Goal: Information Seeking & Learning: Stay updated

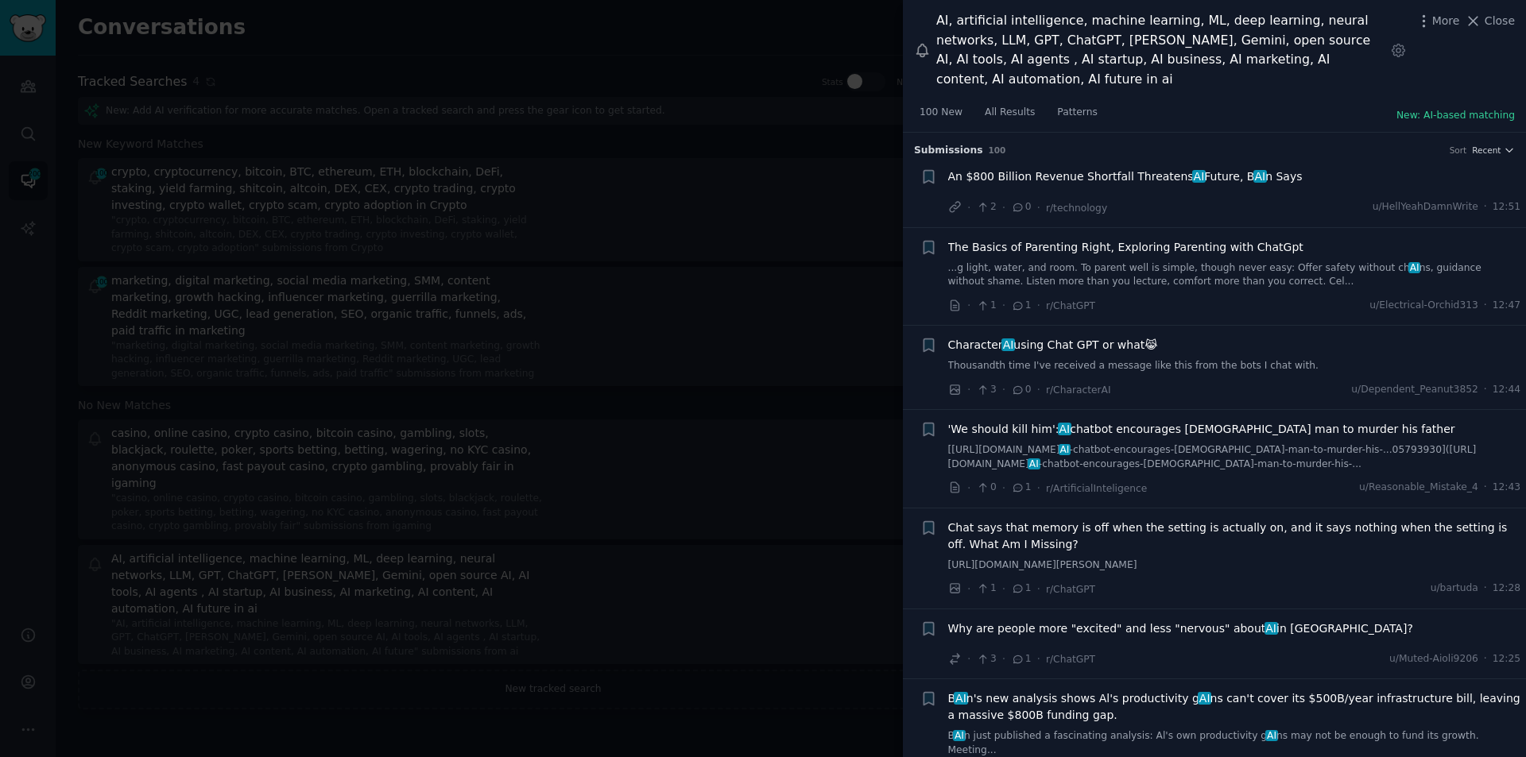
click at [784, 271] on div at bounding box center [763, 378] width 1526 height 757
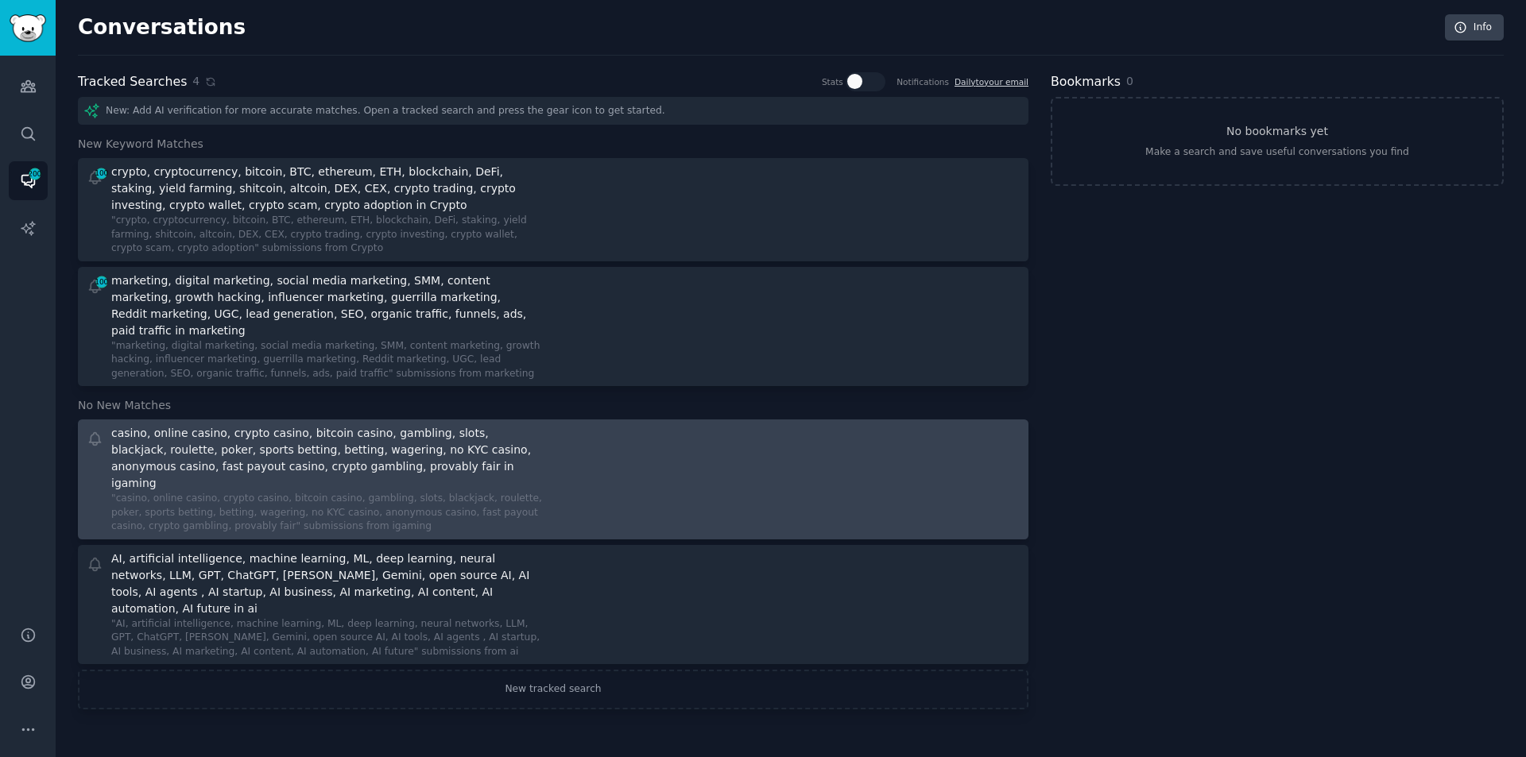
click at [203, 450] on div "casino, online casino, crypto casino, bitcoin casino, gambling, slots, blackjac…" at bounding box center [325, 458] width 428 height 67
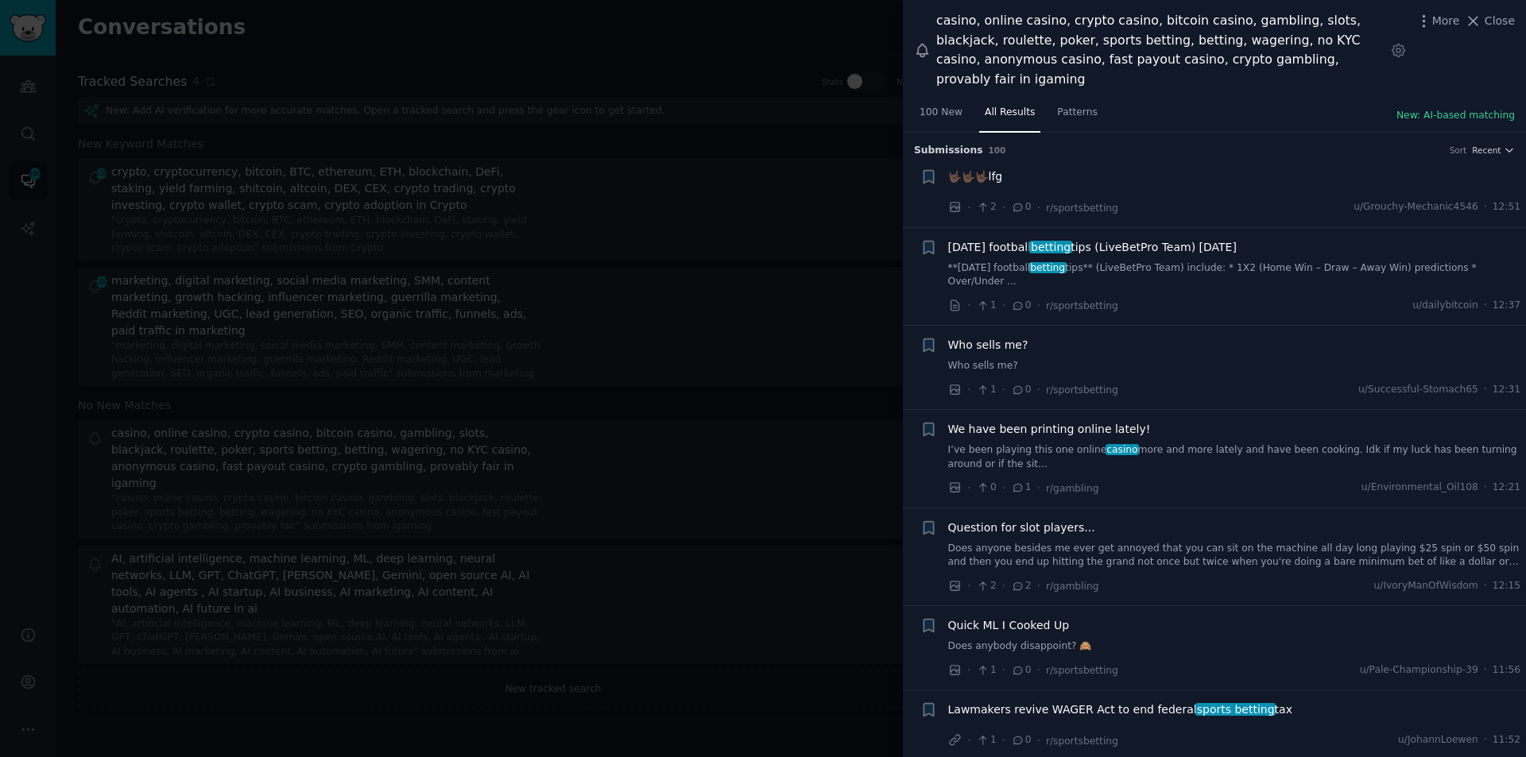
click at [1164, 239] on span "[DATE] football betting tips (LiveBetPro Team) [DATE]" at bounding box center [1092, 247] width 288 height 17
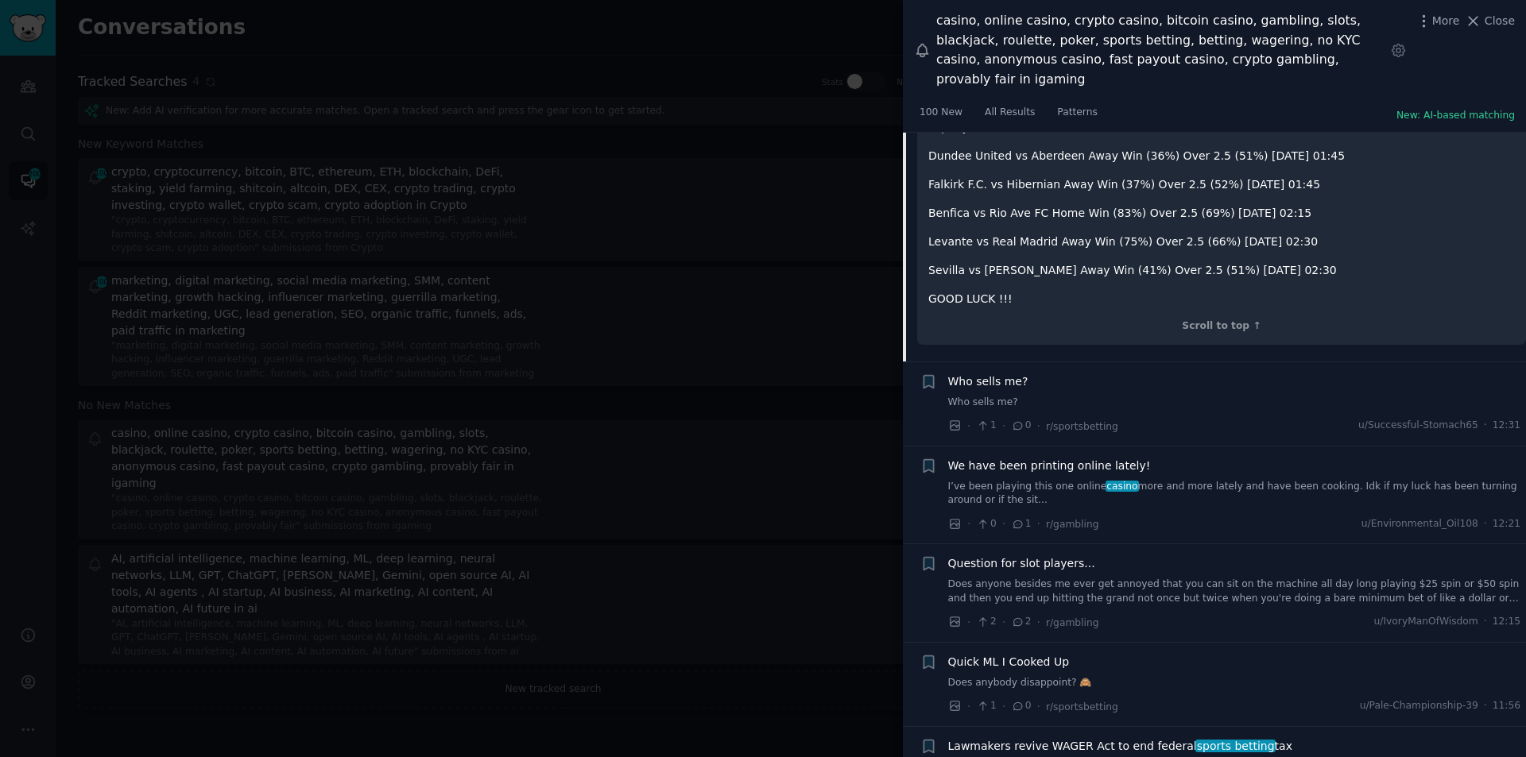
scroll to position [493, 0]
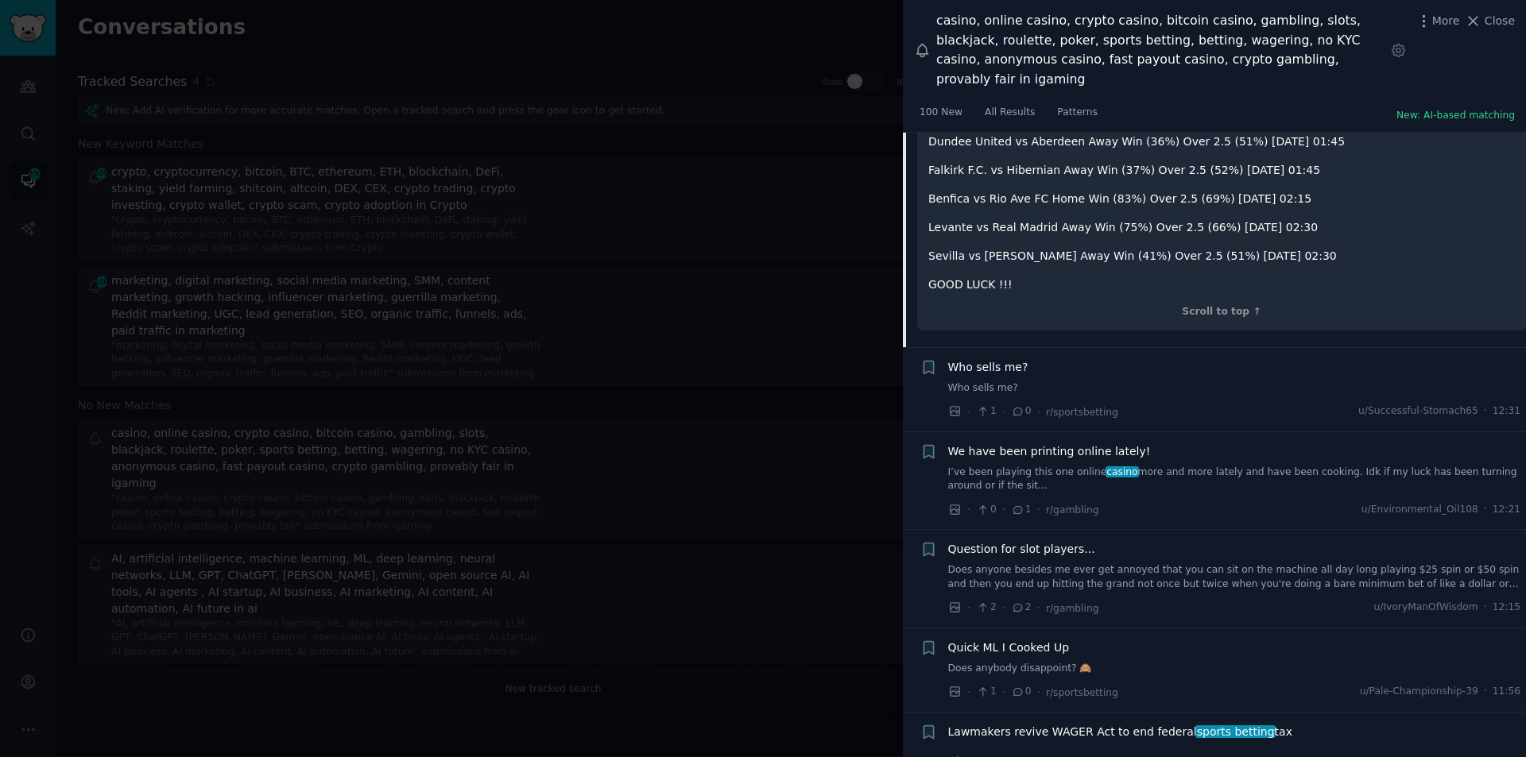
click at [1055, 443] on span "We have been printing online lately!" at bounding box center [1049, 451] width 203 height 17
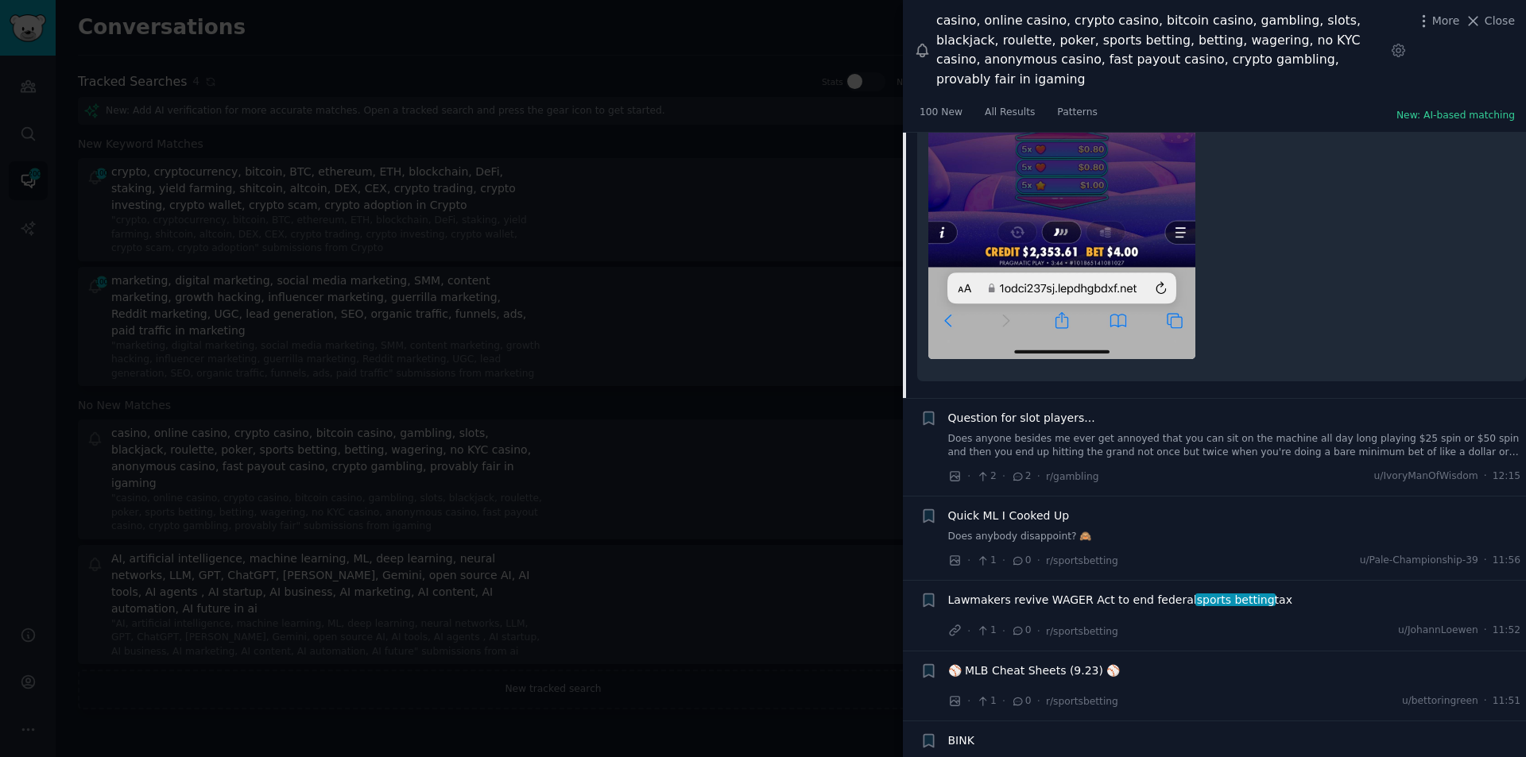
scroll to position [900, 0]
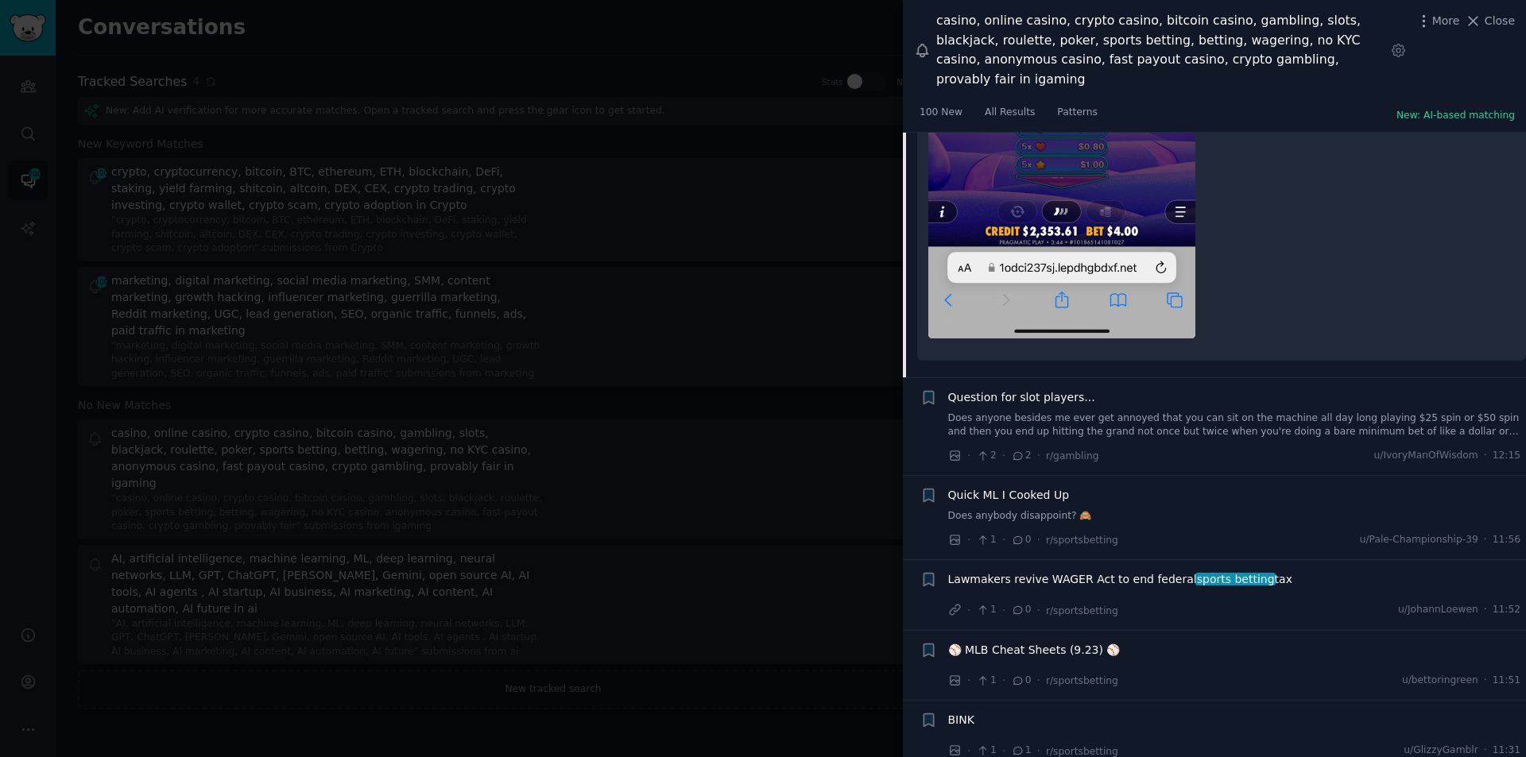
click at [1009, 389] on div "Question for slot players... Does anyone besides me ever get annoyed that you c…" at bounding box center [1234, 414] width 573 height 50
click at [1005, 389] on span "Question for slot players..." at bounding box center [1021, 397] width 147 height 17
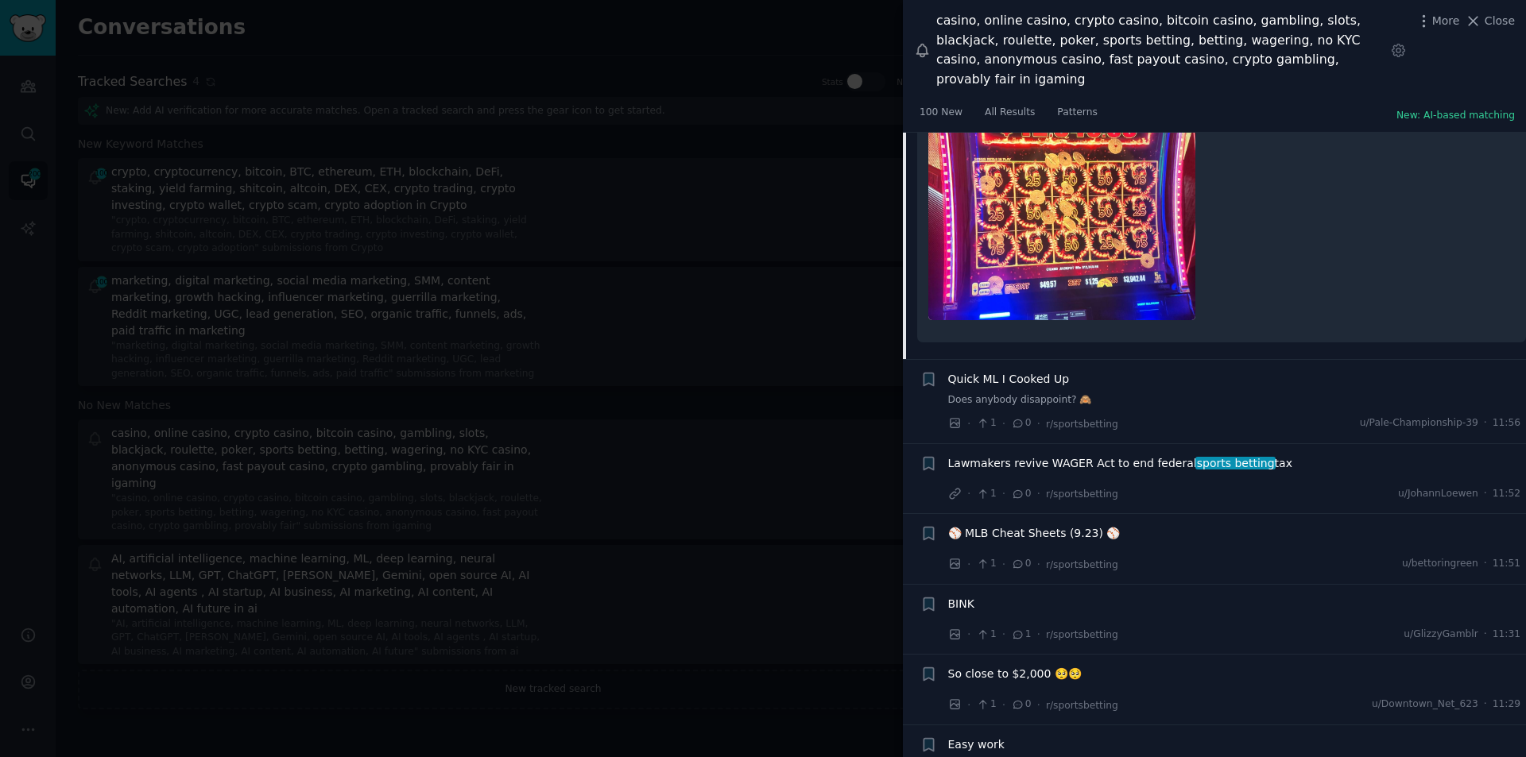
scroll to position [839, 0]
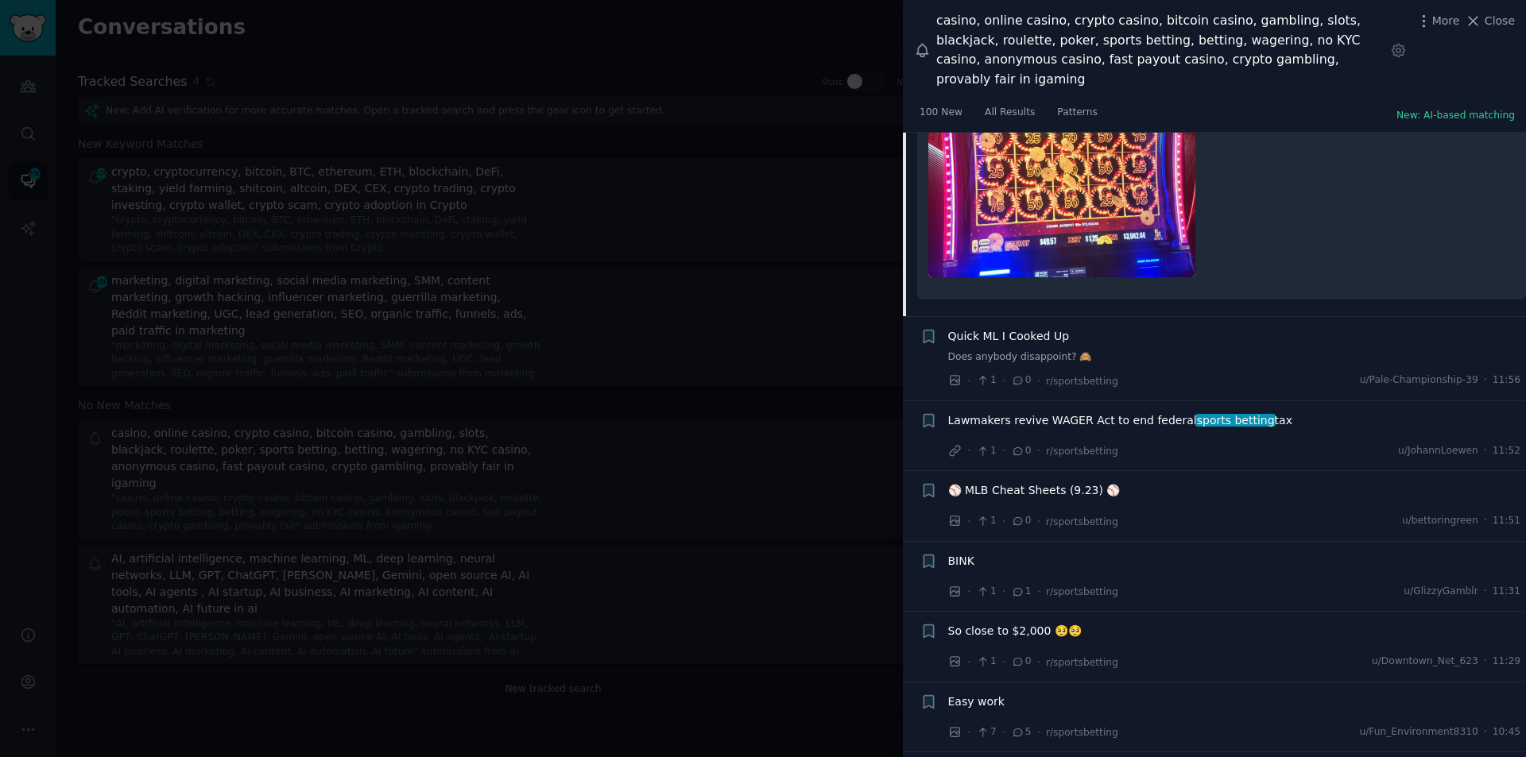
click at [1069, 412] on span "Lawmakers revive WAGER Act to end federal sports betting tax" at bounding box center [1120, 420] width 344 height 17
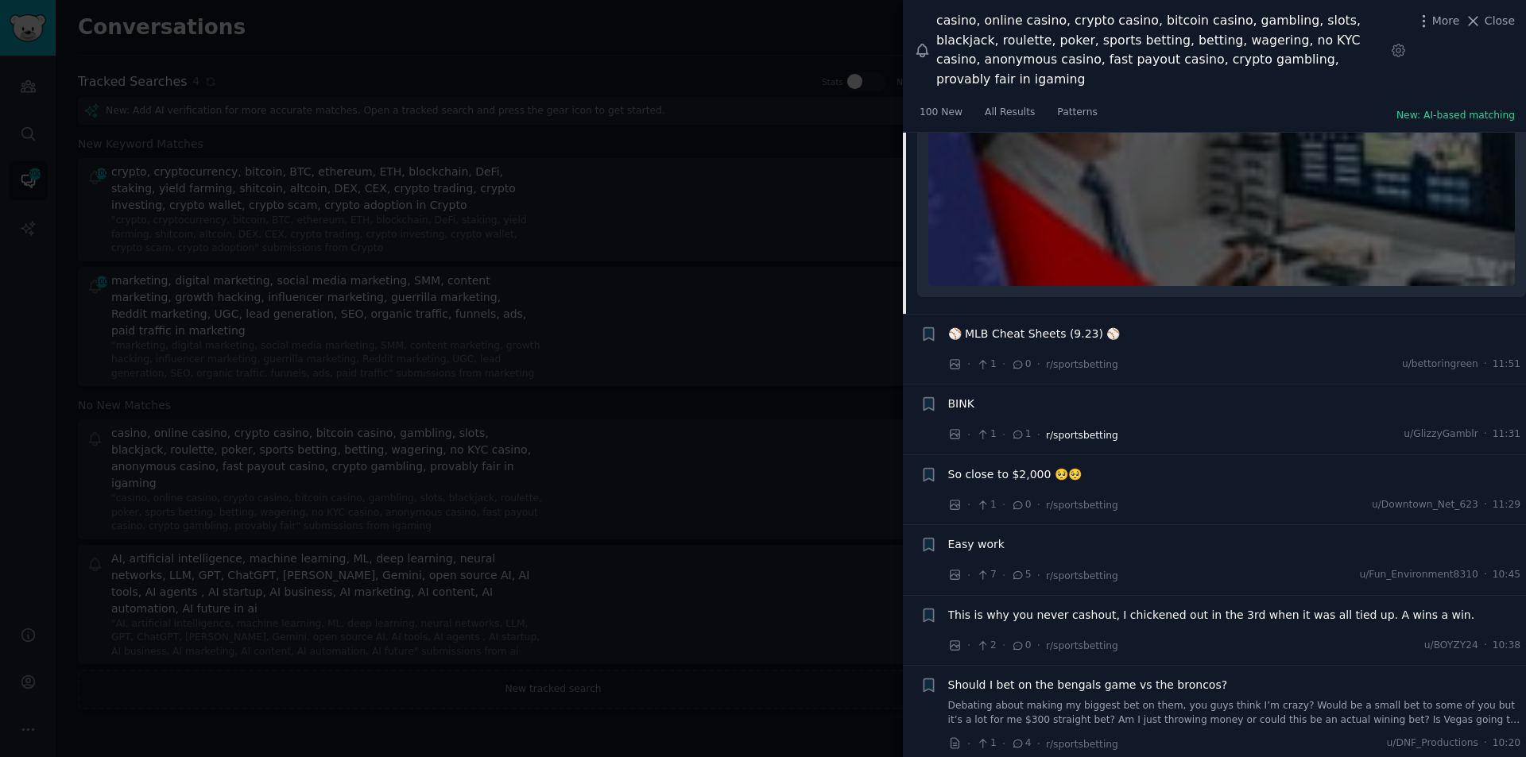
scroll to position [942, 0]
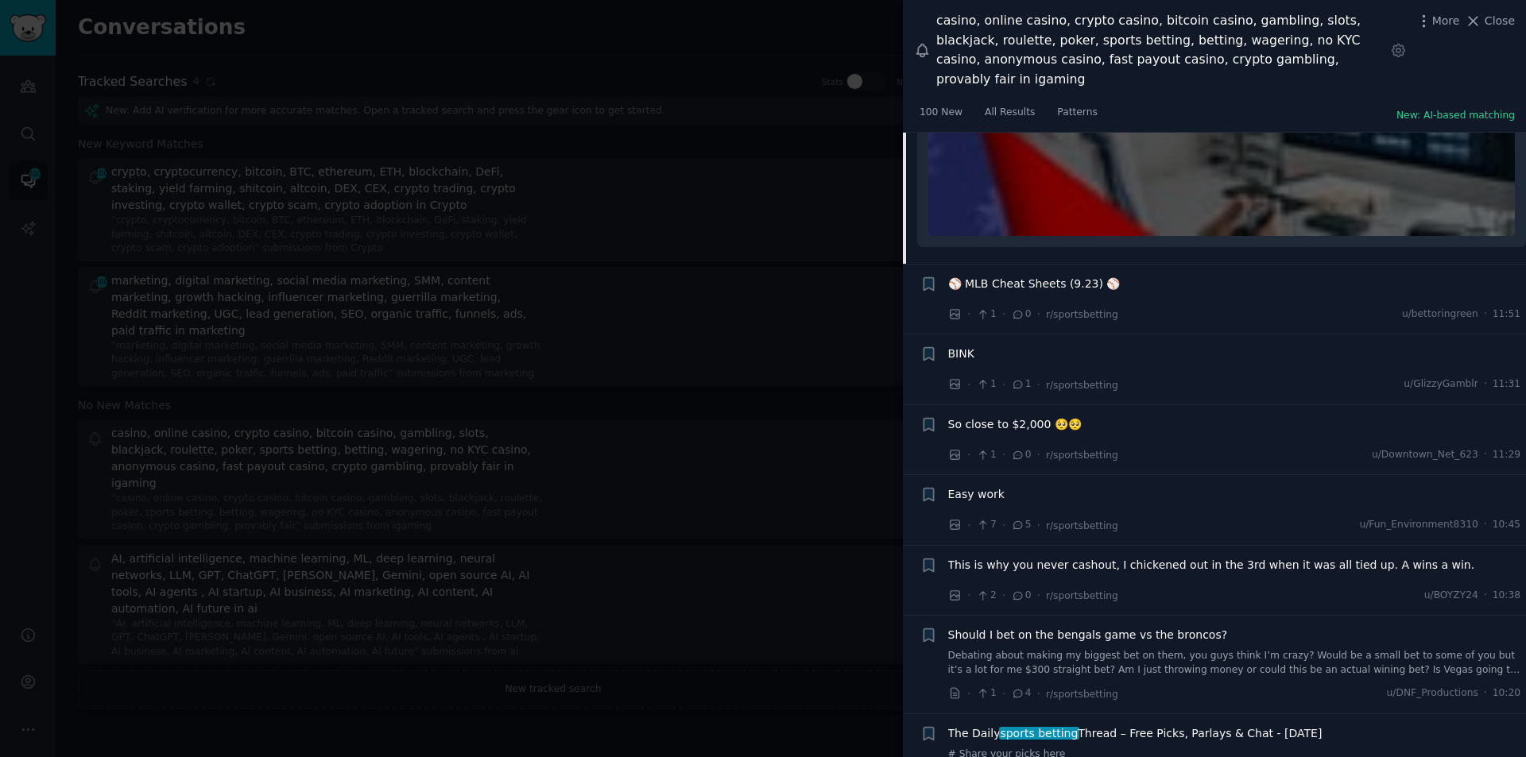
click at [1016, 416] on span "So close to $2,000 🥺🥺" at bounding box center [1015, 424] width 134 height 17
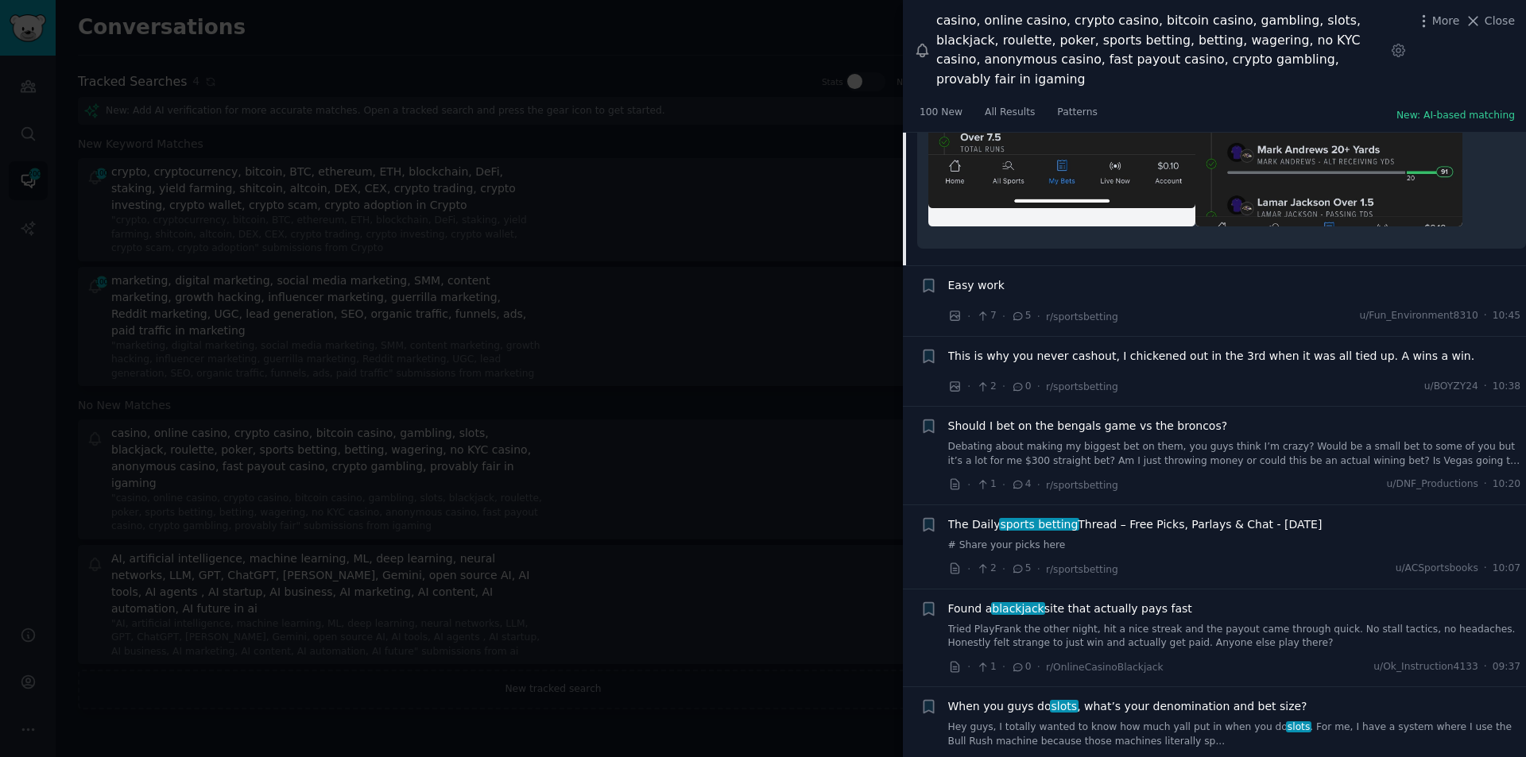
scroll to position [1392, 0]
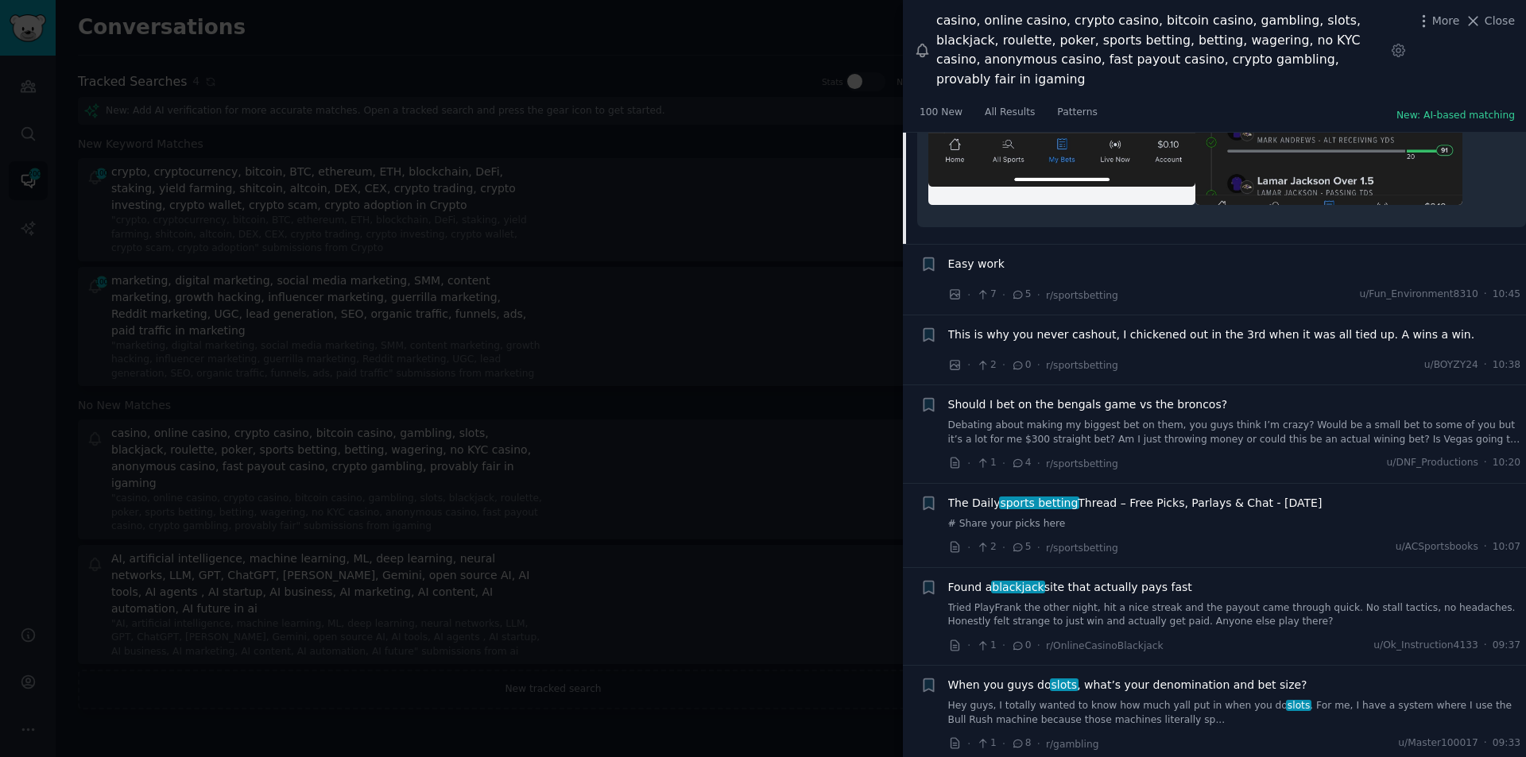
click at [1092, 327] on span "This is why you never cashout, I chickened out in the 3rd when it was all tied …" at bounding box center [1211, 335] width 527 height 17
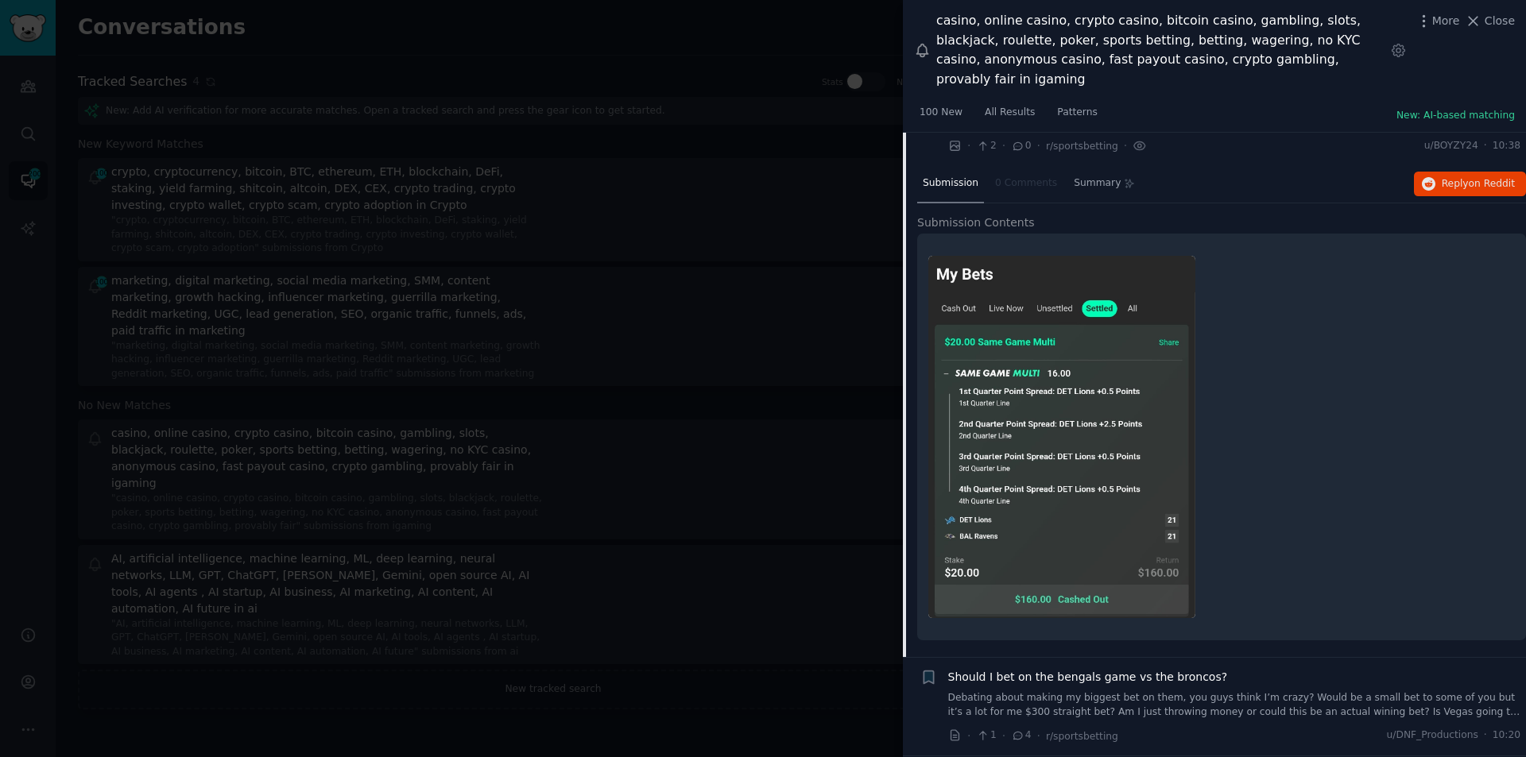
scroll to position [1135, 0]
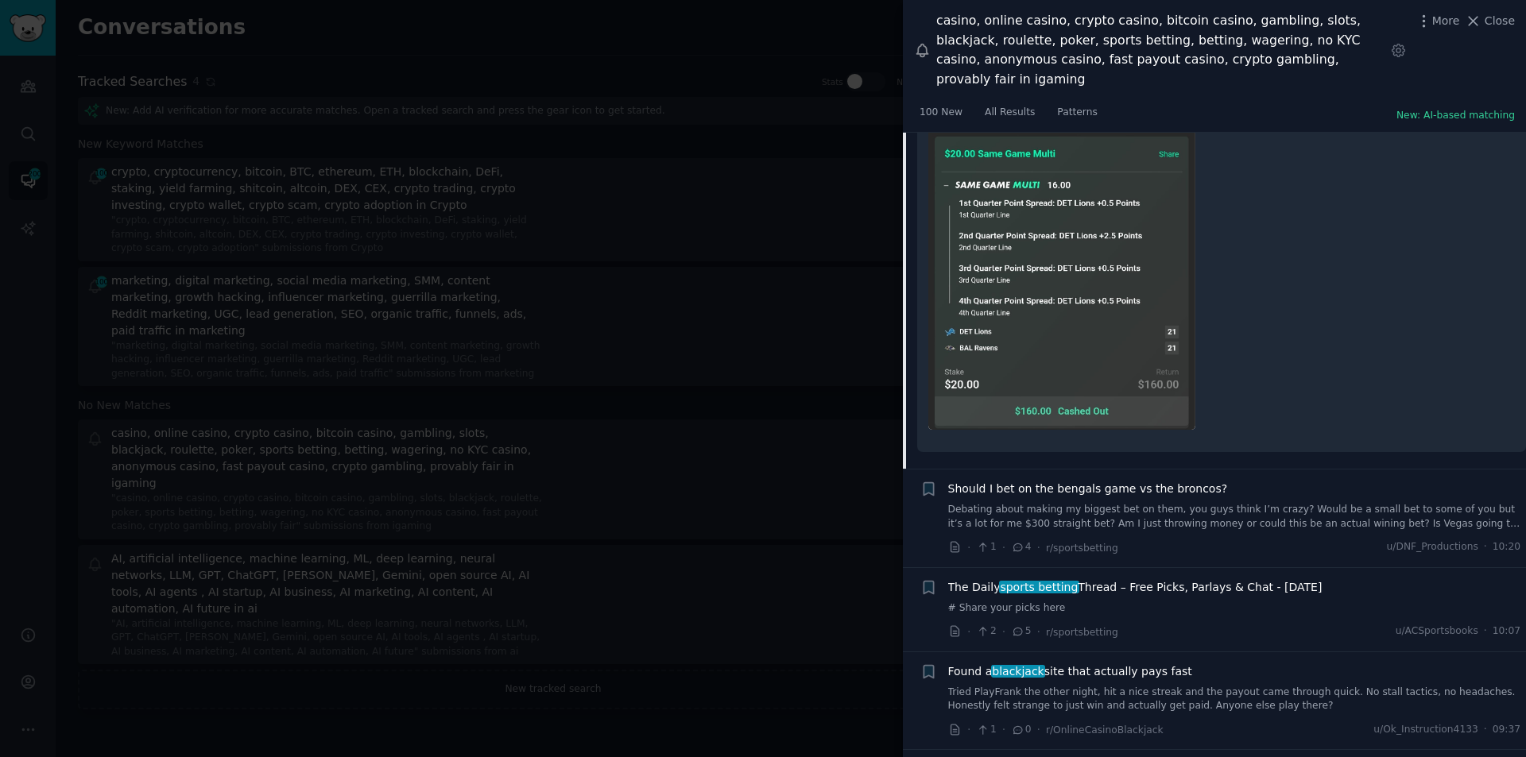
click at [1105, 481] on span "Should I bet on the bengals game vs the broncos?" at bounding box center [1088, 489] width 280 height 17
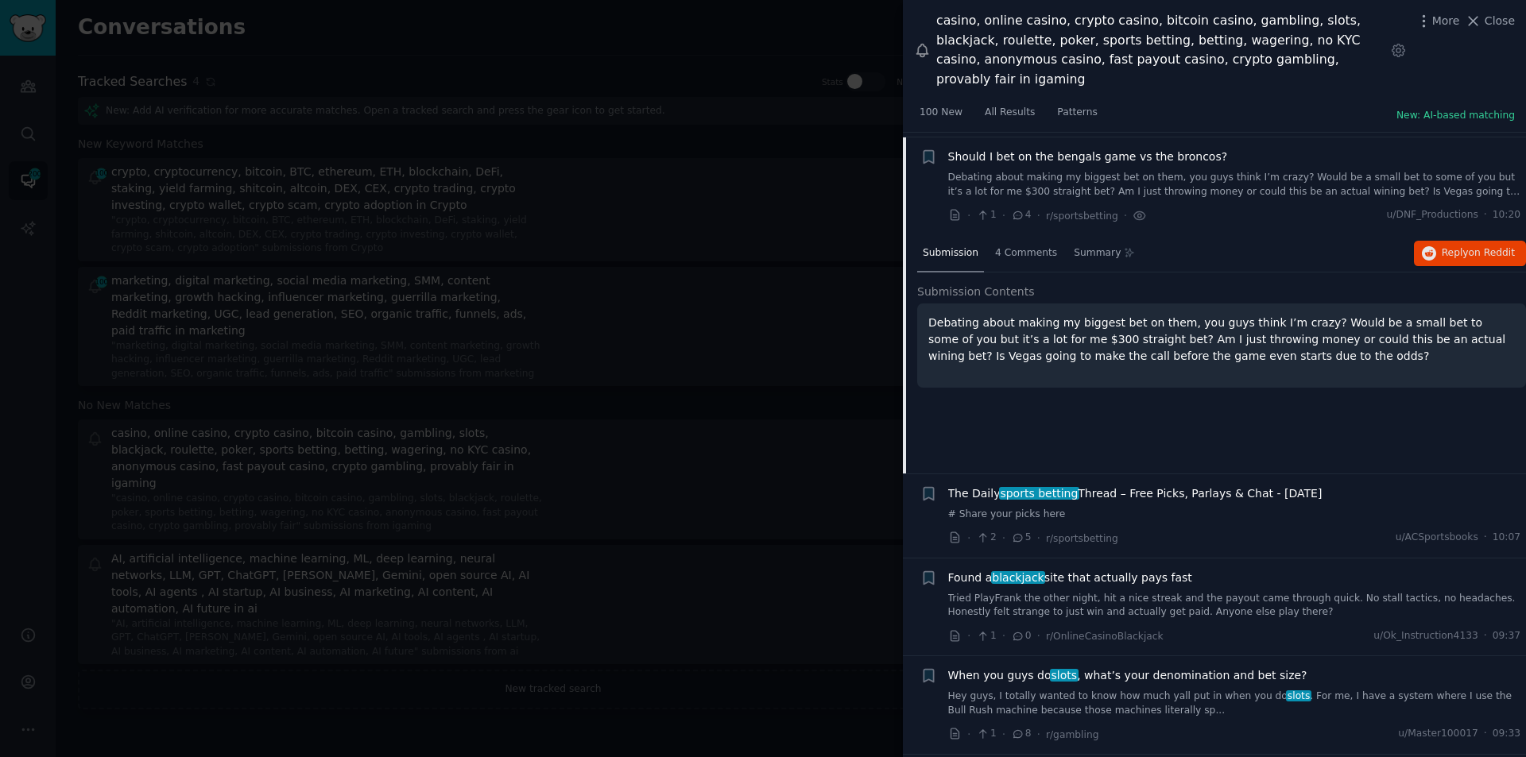
scroll to position [966, 0]
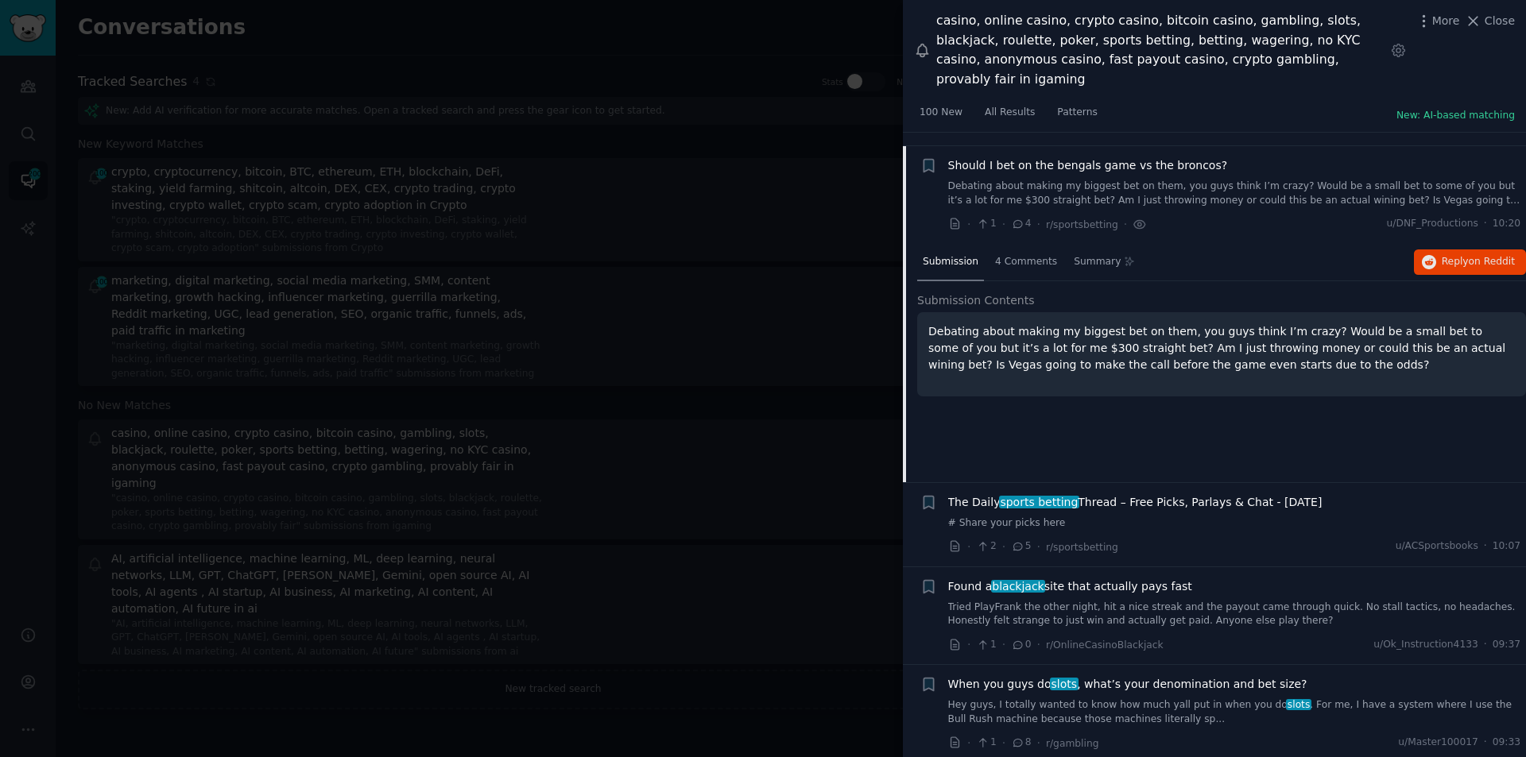
click at [1094, 494] on div "The Daily sports betting Thread – Free Picks, Parlays & Chat - [DATE] # Share y…" at bounding box center [1234, 512] width 573 height 37
click at [1118, 494] on span "The Daily sports betting Thread – Free Picks, Parlays & Chat - [DATE]" at bounding box center [1135, 502] width 374 height 17
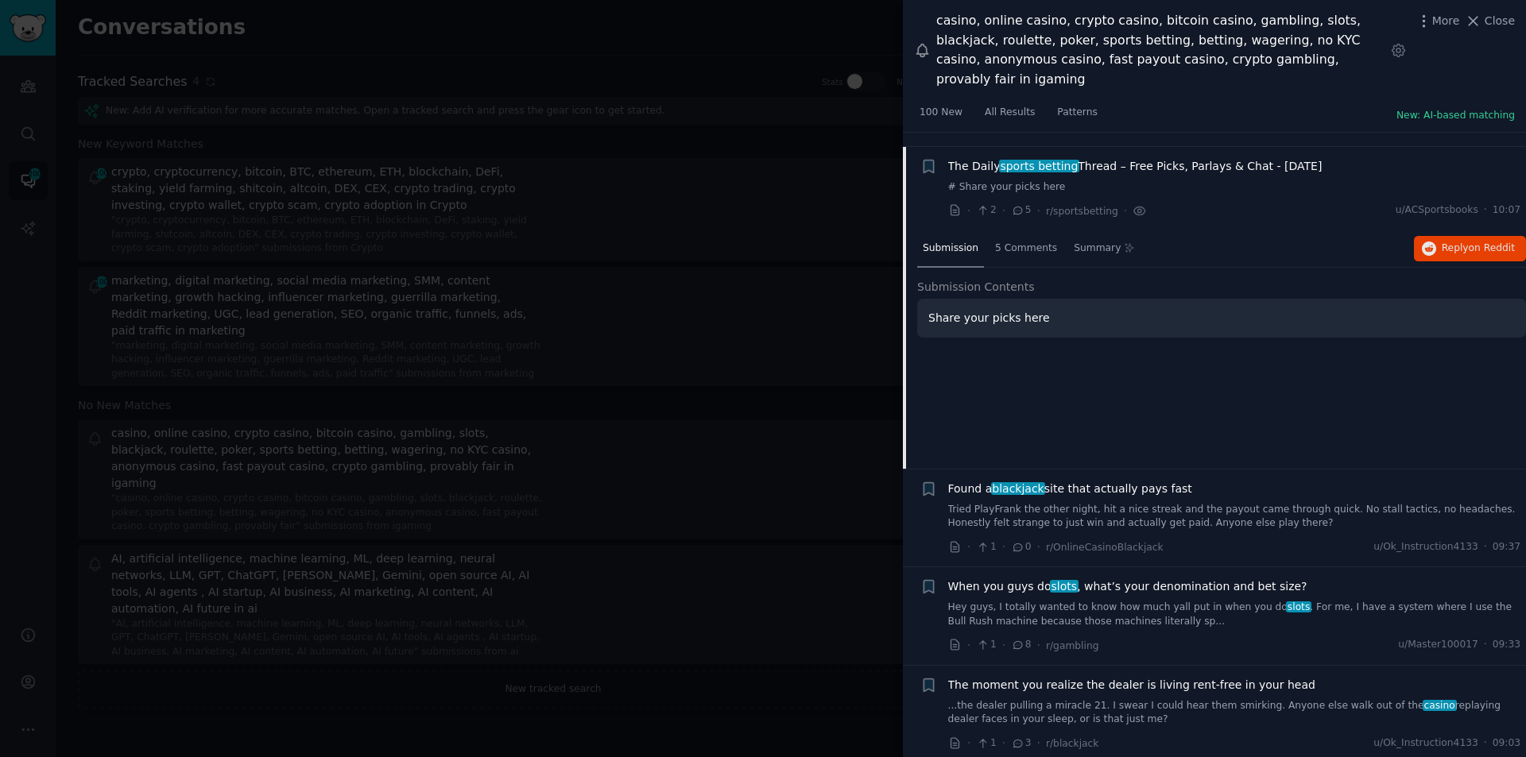
scroll to position [1065, 0]
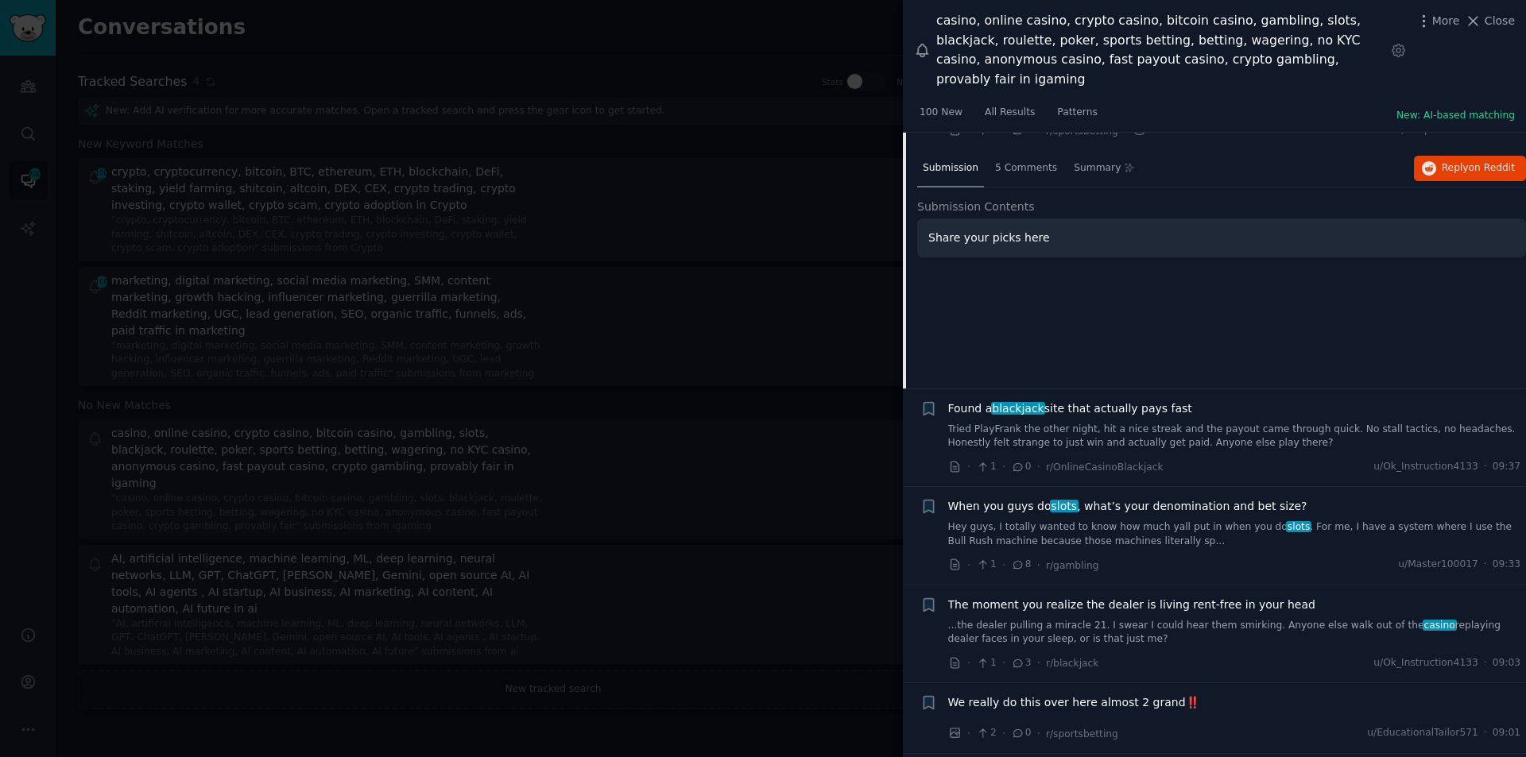
click at [1141, 401] on span "Found a blackjack site that actually pays fast" at bounding box center [1070, 409] width 244 height 17
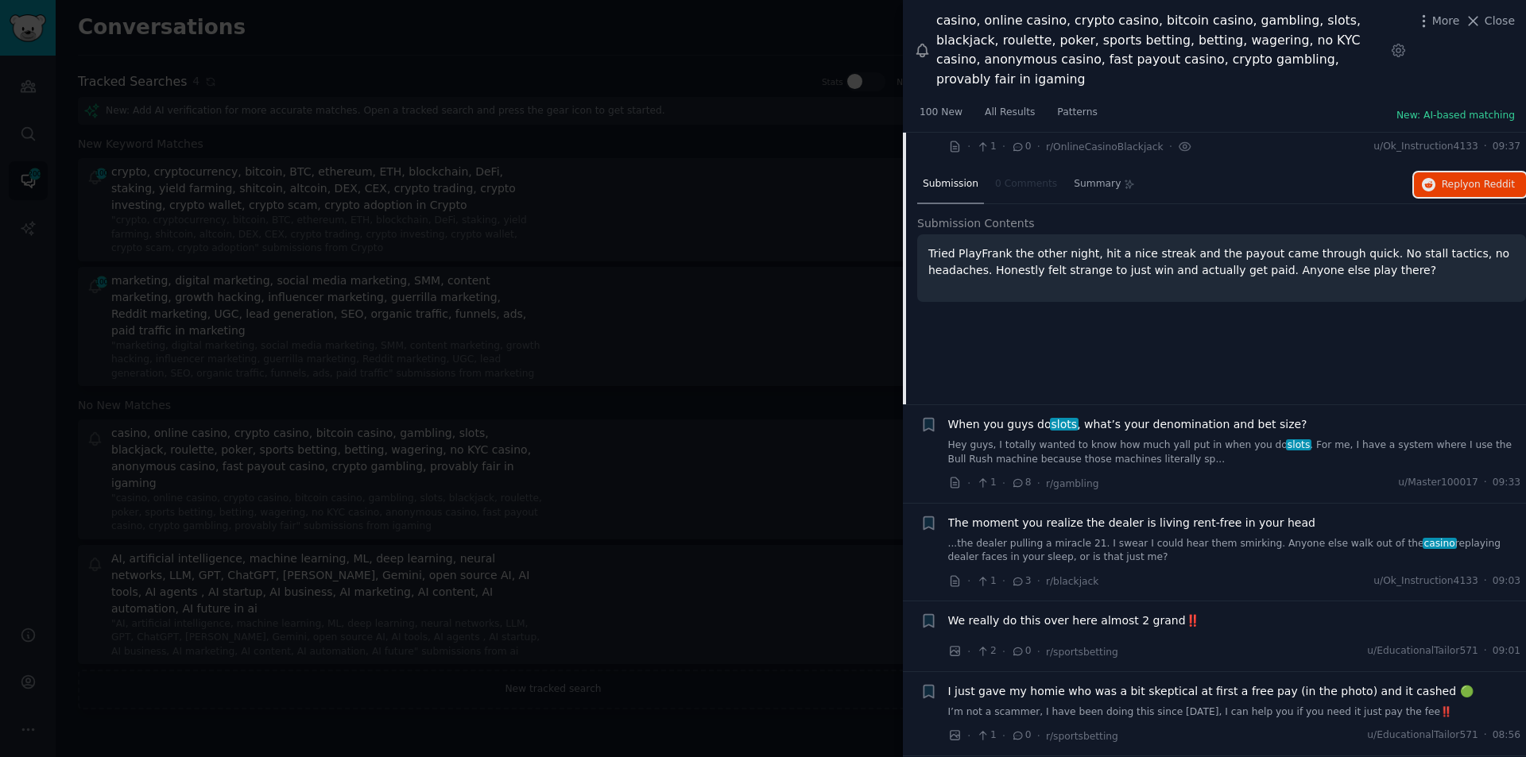
scroll to position [1229, 0]
click at [1150, 414] on span "When you guys do slots , what’s your denomination and bet size?" at bounding box center [1127, 422] width 359 height 17
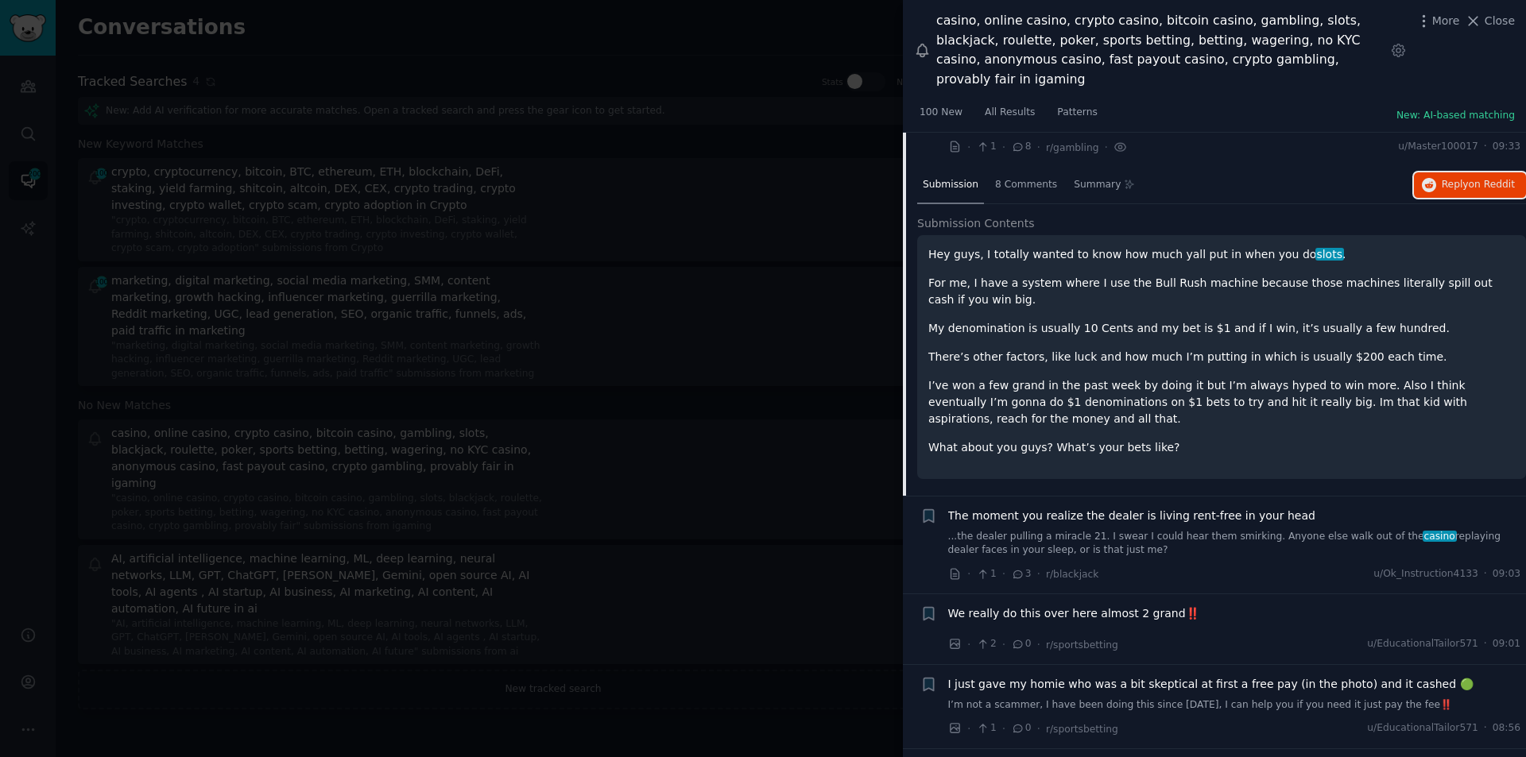
scroll to position [1326, 0]
click at [1123, 505] on span "The moment you realize the dealer is living rent-free in your head" at bounding box center [1131, 513] width 367 height 17
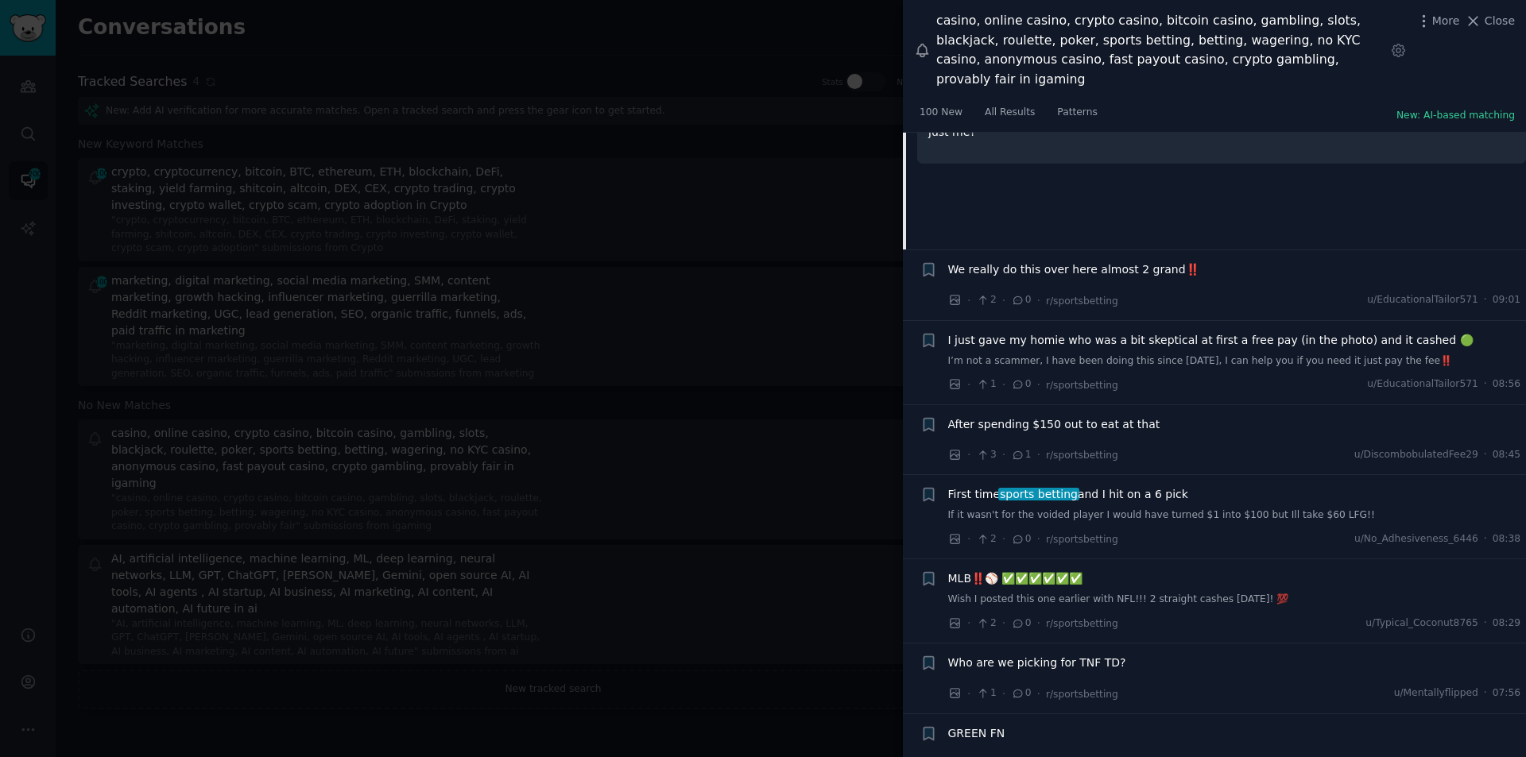
scroll to position [1584, 0]
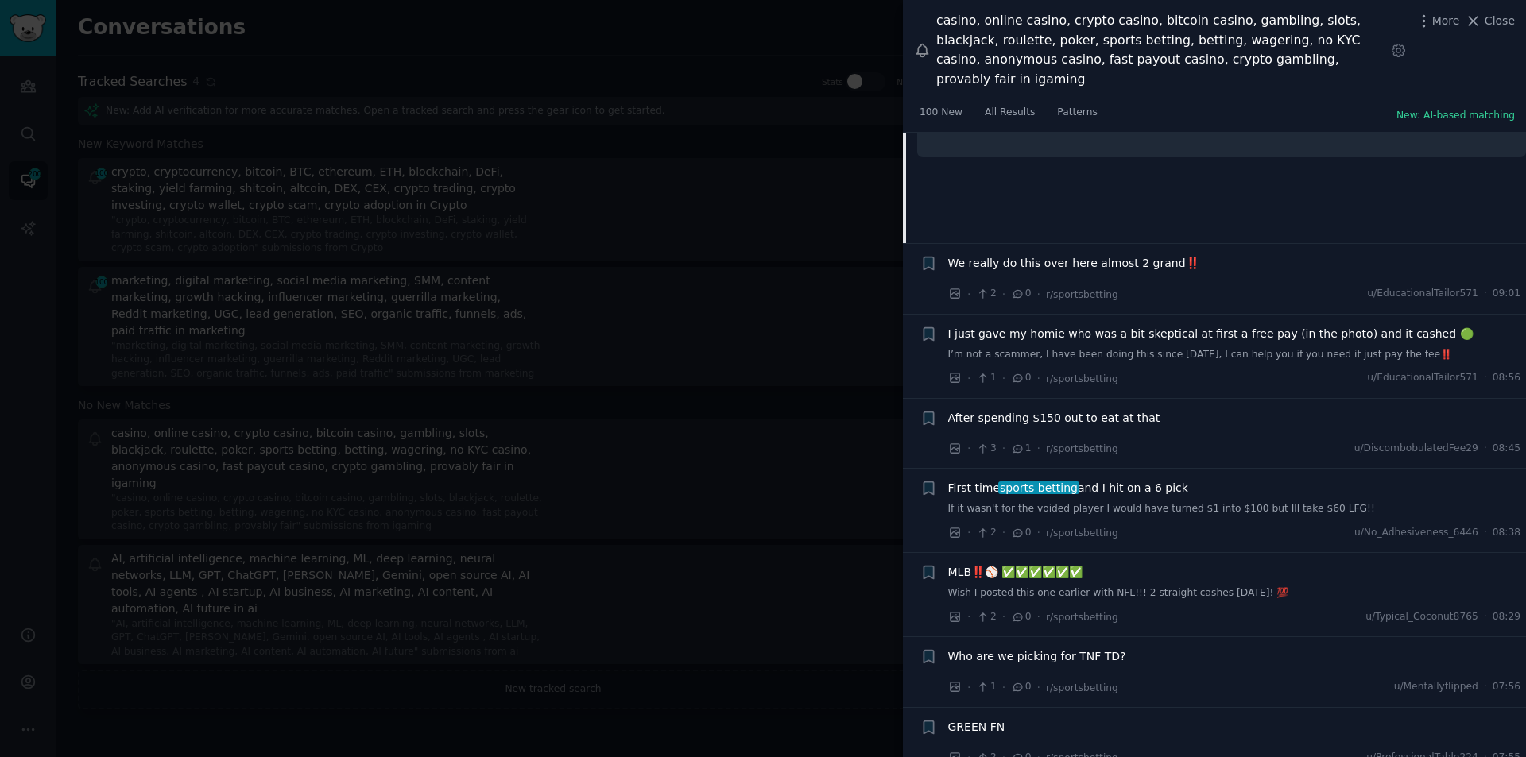
click at [1013, 410] on span "After spending $150 out to eat at that" at bounding box center [1054, 418] width 212 height 17
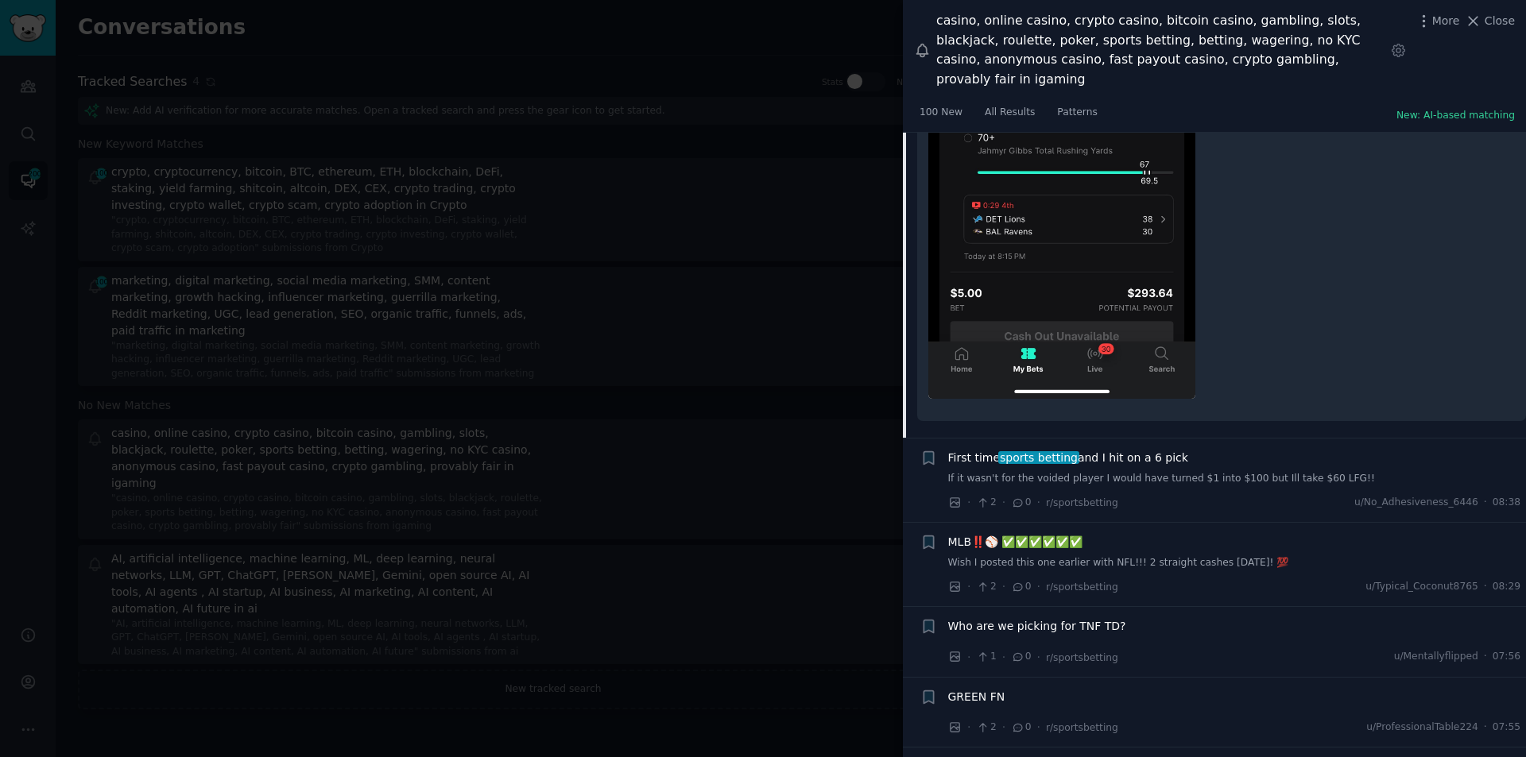
scroll to position [2155, 0]
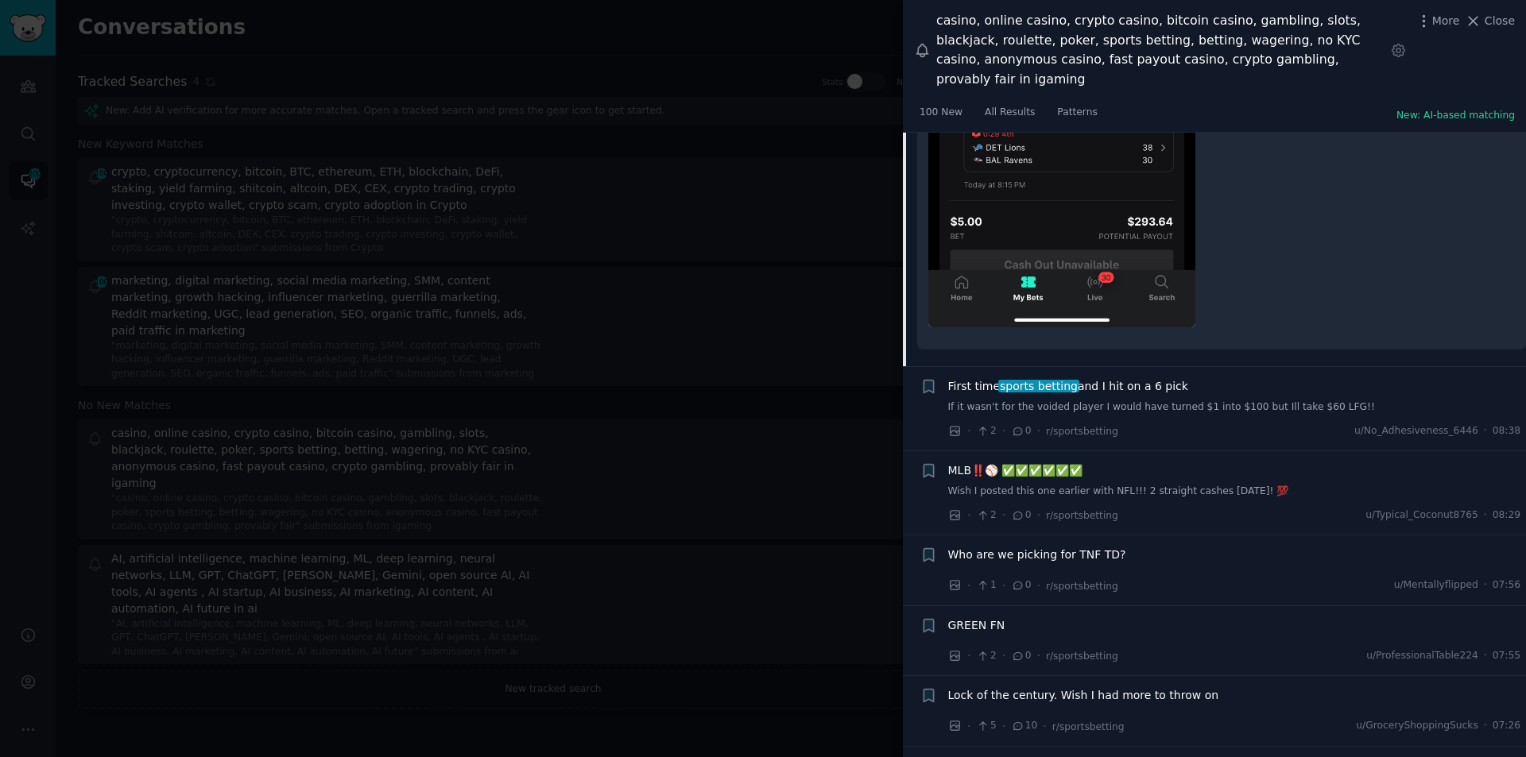
click at [1098, 378] on span "First time sports betting and I hit on a 6 pick" at bounding box center [1068, 386] width 240 height 17
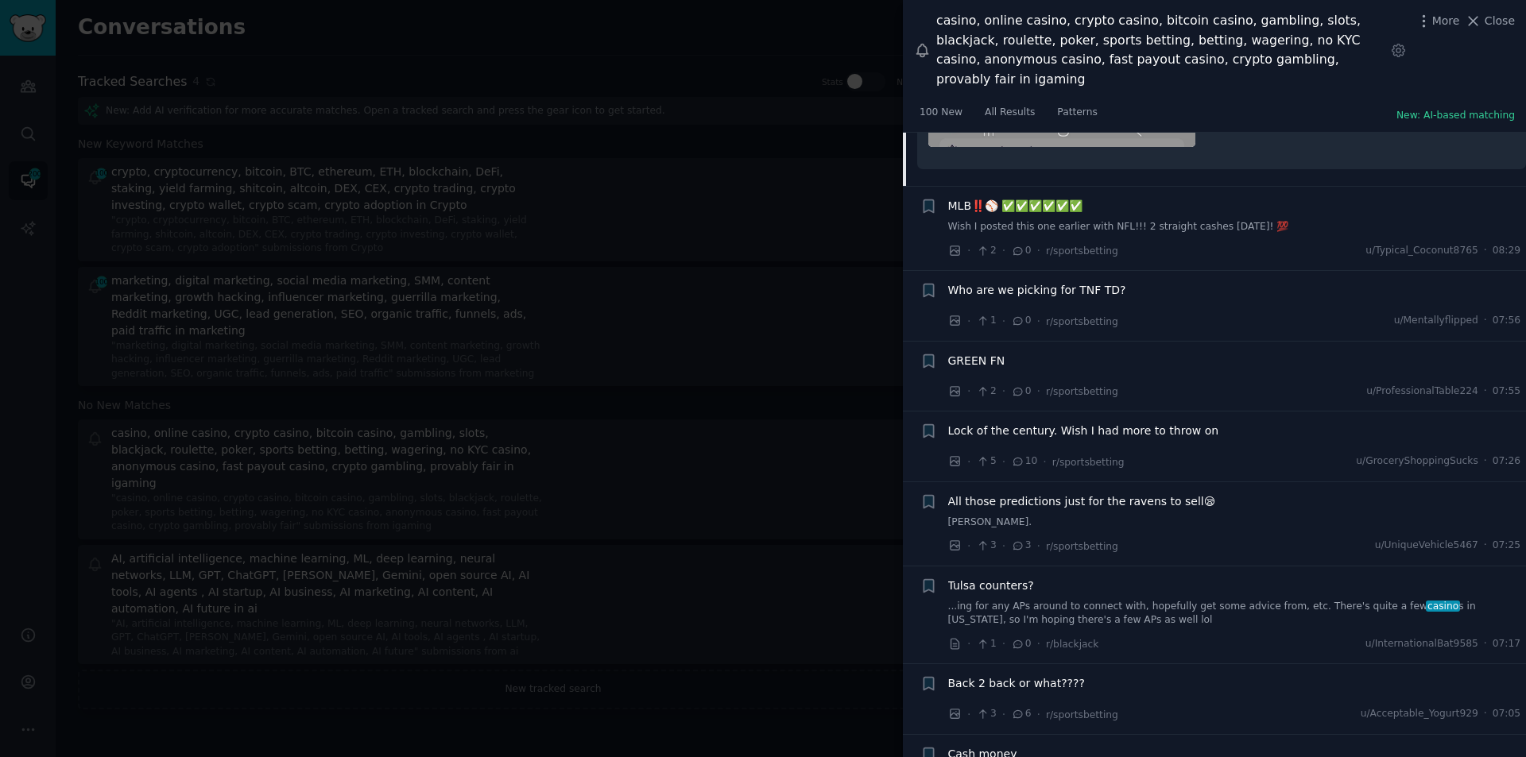
scroll to position [2463, 0]
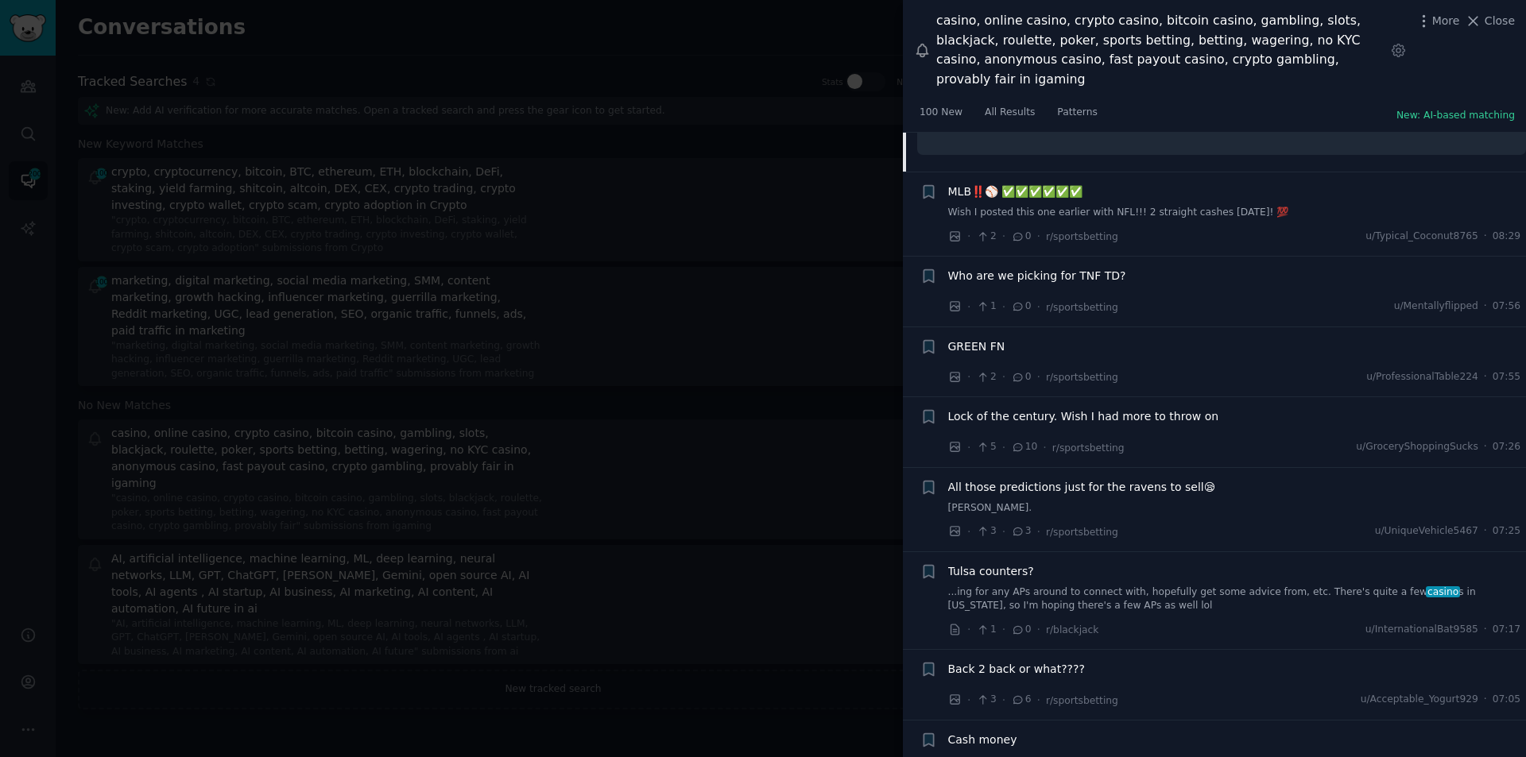
click at [1125, 408] on span "Lock of the century. Wish I had more to throw on" at bounding box center [1083, 416] width 271 height 17
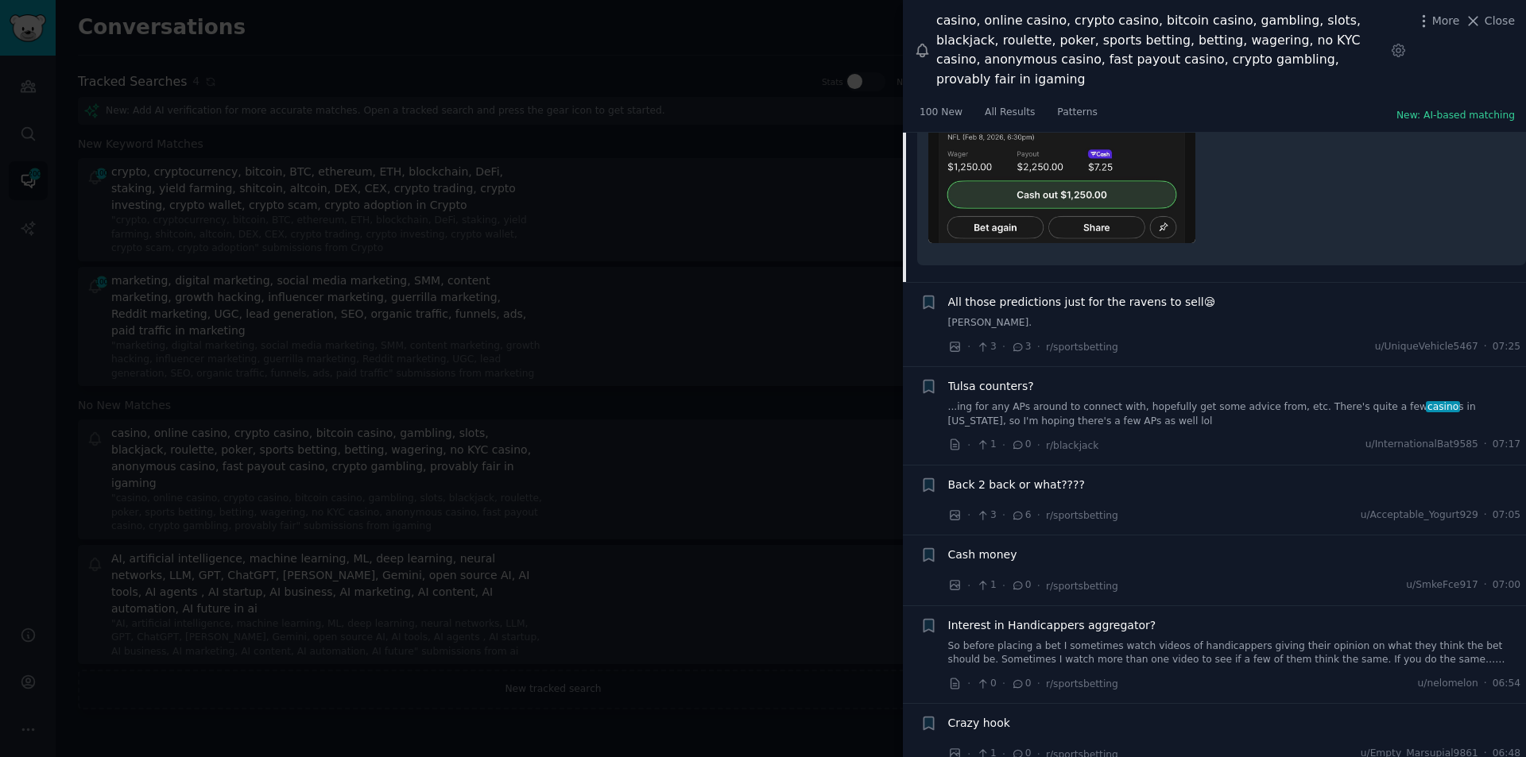
scroll to position [2216, 0]
click at [993, 375] on span "Tulsa counters?" at bounding box center [991, 383] width 86 height 17
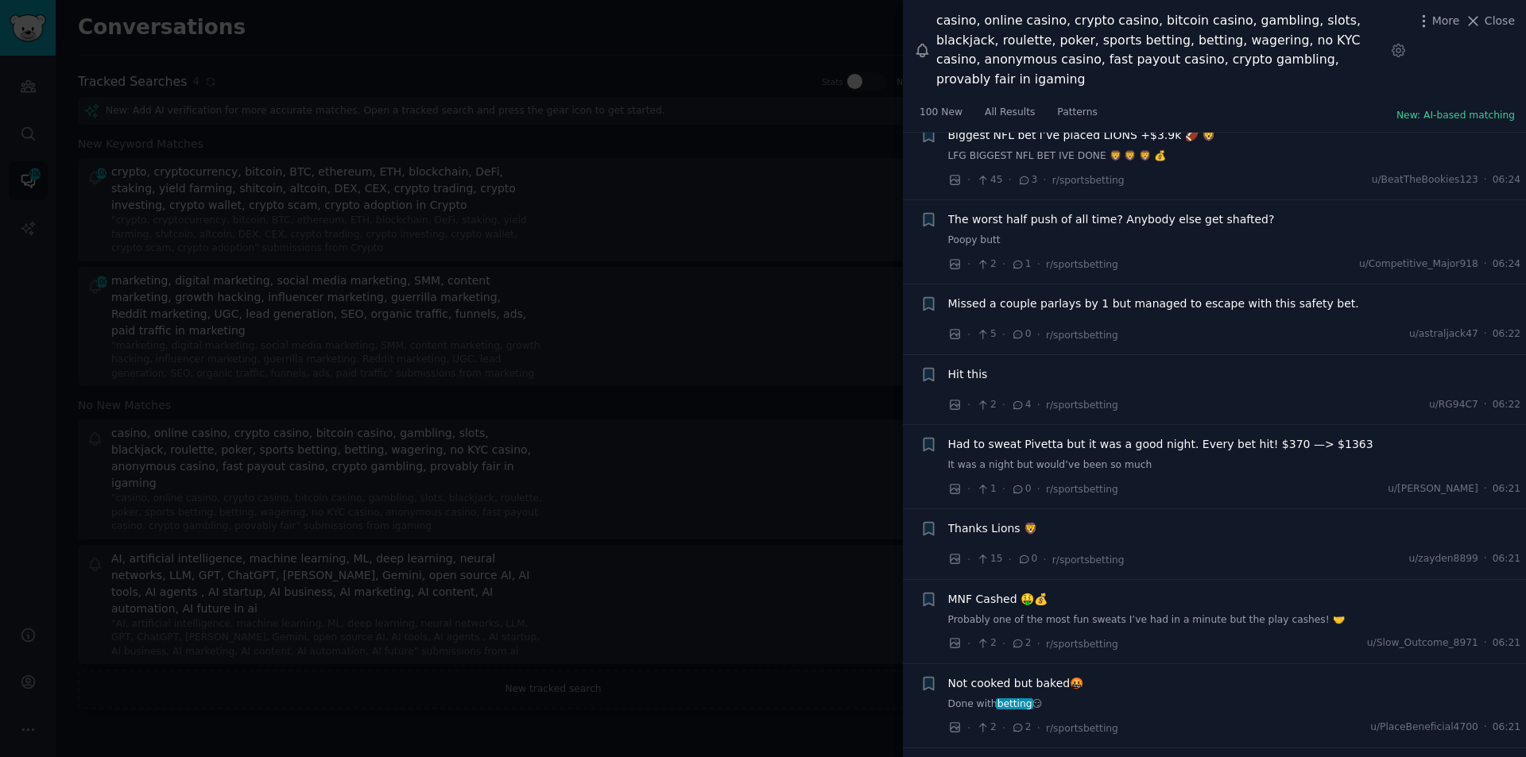
scroll to position [4199, 0]
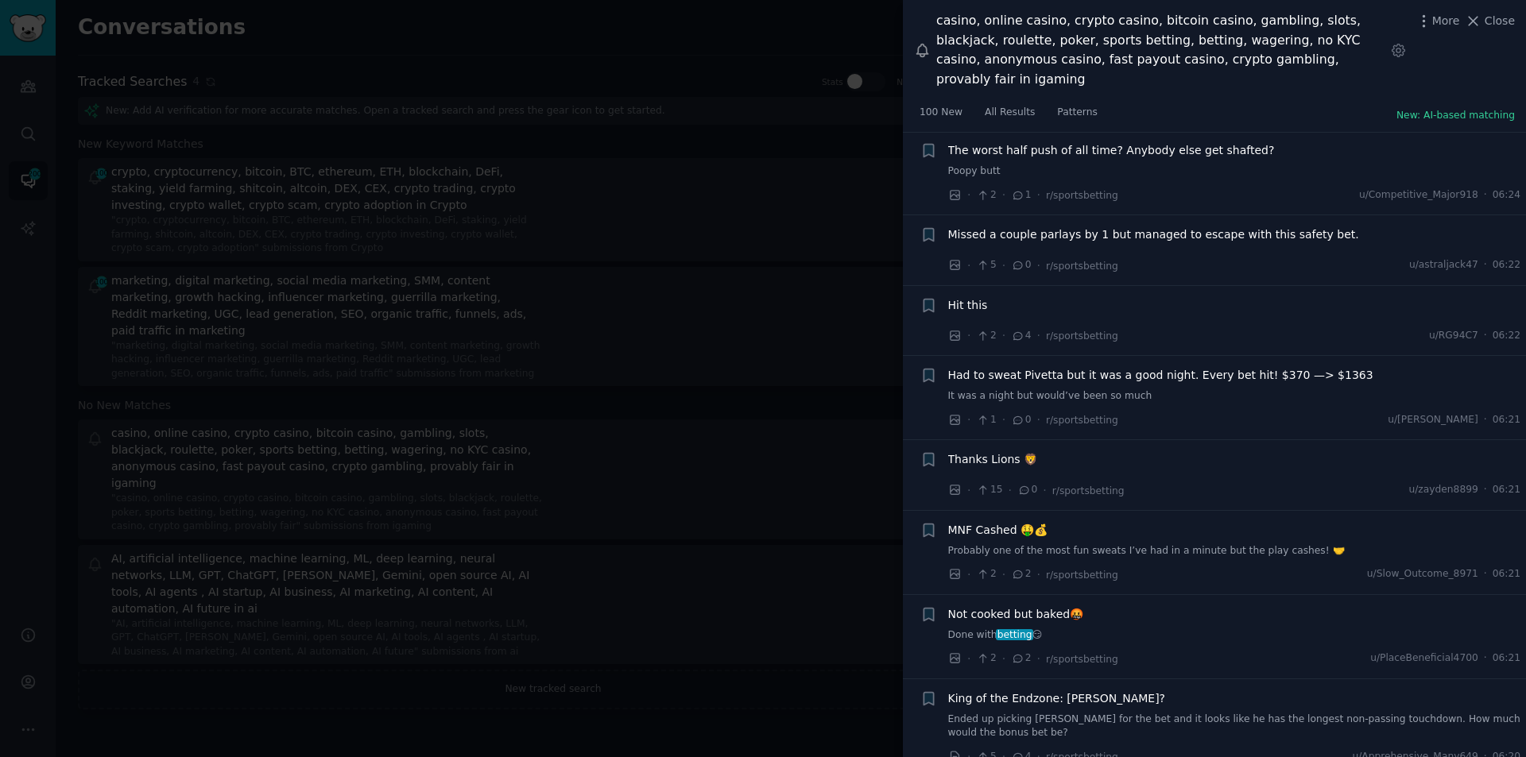
click at [994, 606] on span "Not cooked but baked🤬" at bounding box center [1016, 614] width 136 height 17
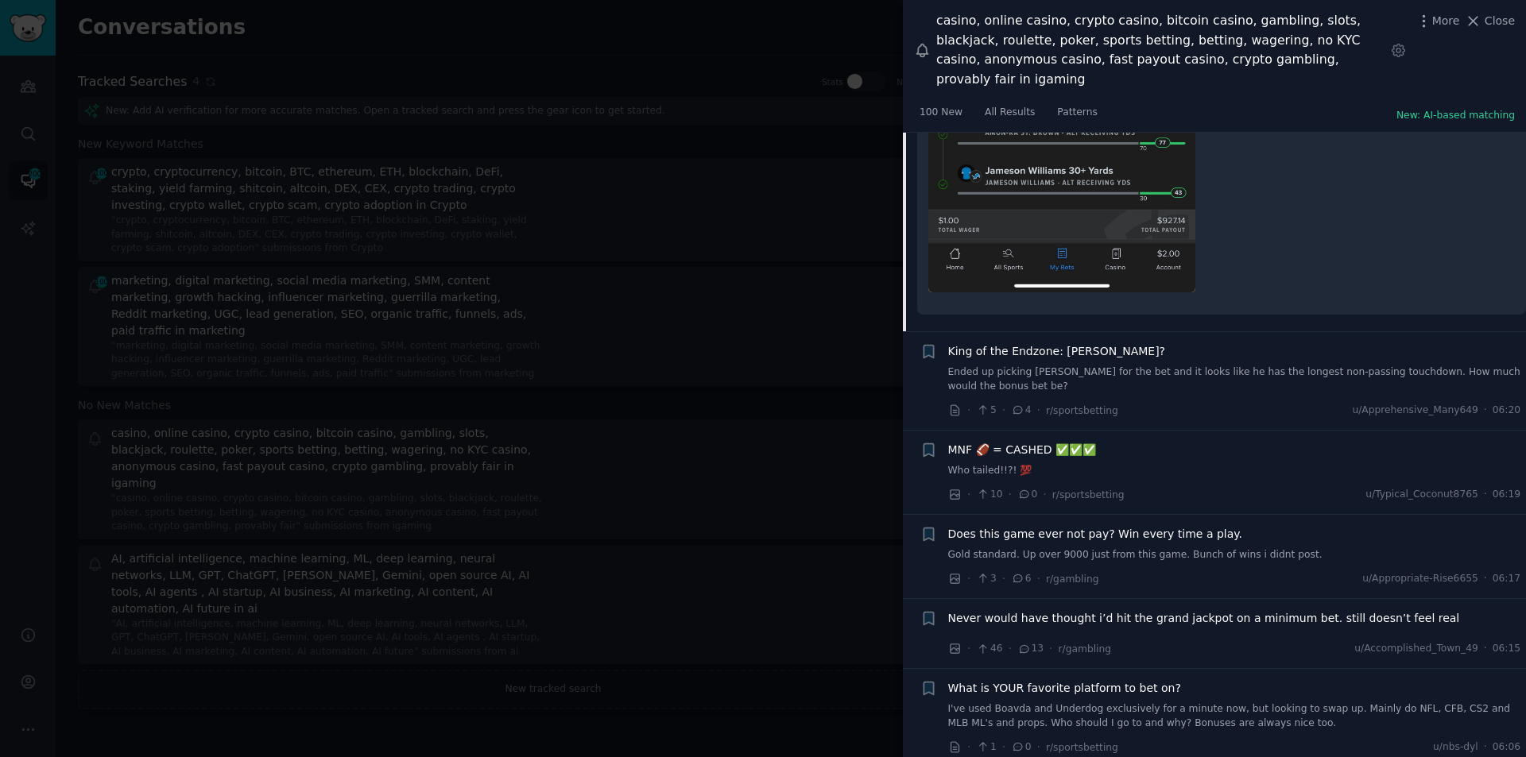
scroll to position [5045, 0]
click at [1021, 524] on span "Does this game ever not pay? Win every time a play." at bounding box center [1095, 532] width 295 height 17
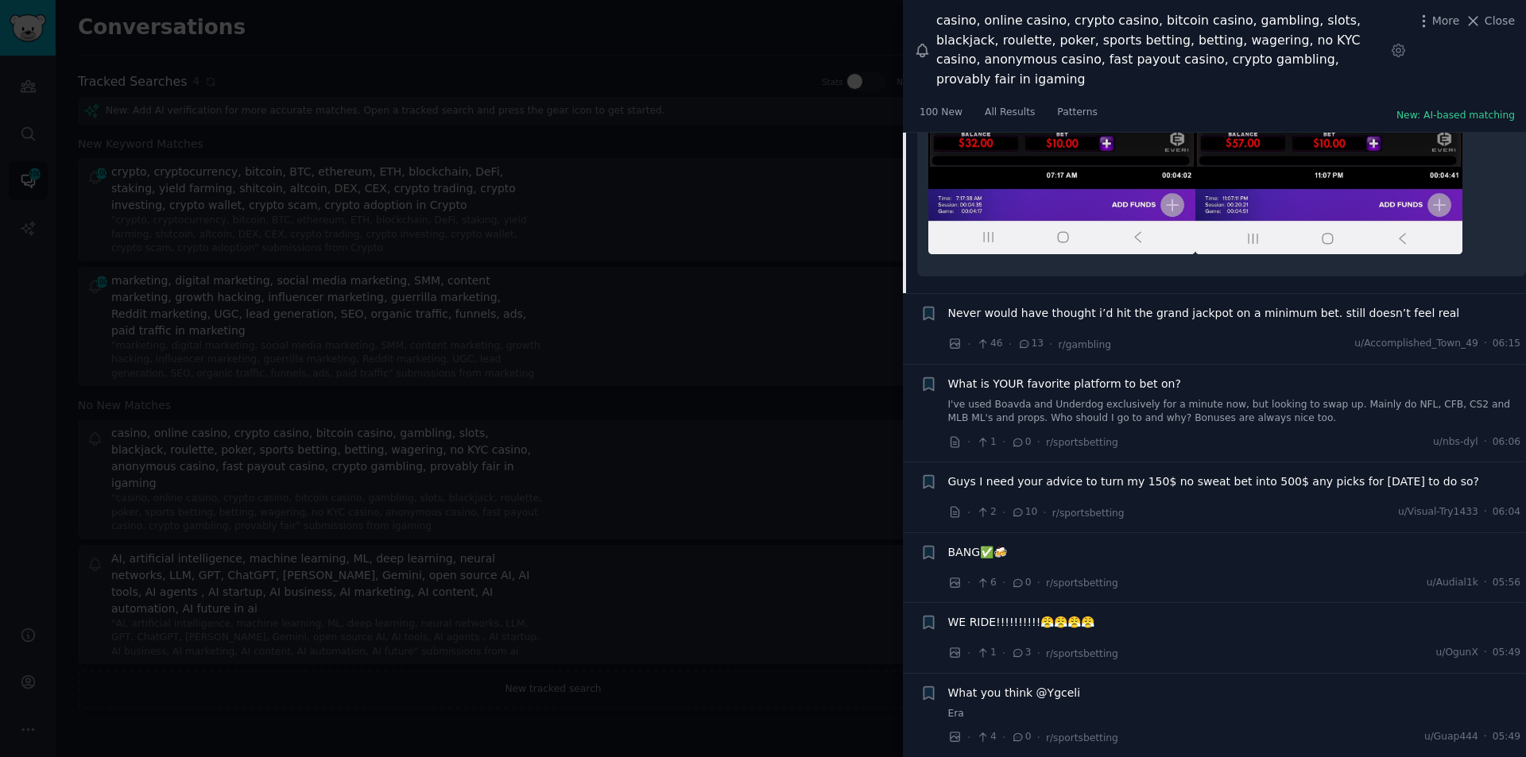
scroll to position [5947, 0]
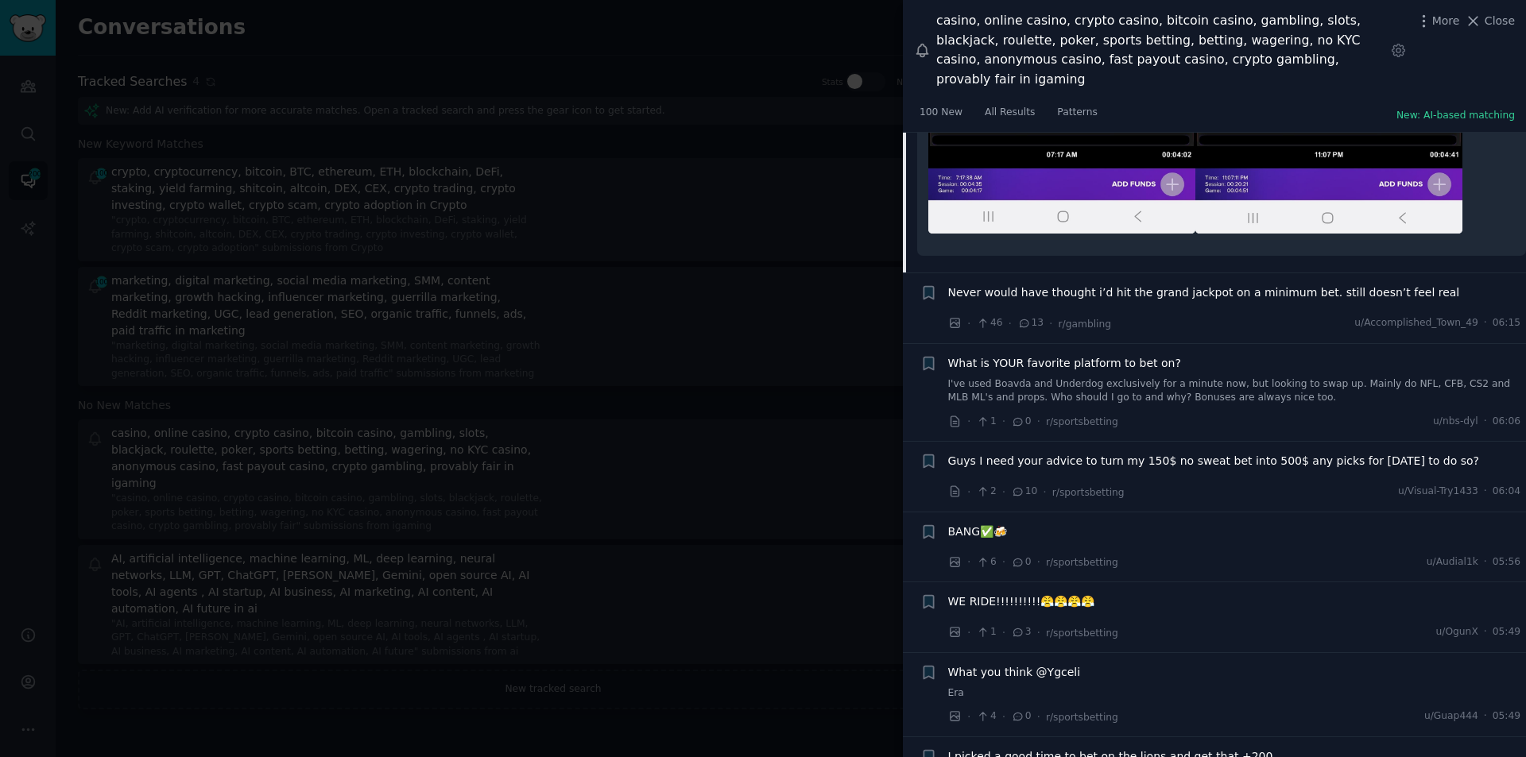
click at [1040, 285] on span "Never would have thought i’d hit the grand jackpot on a minimum bet. still does…" at bounding box center [1204, 293] width 512 height 17
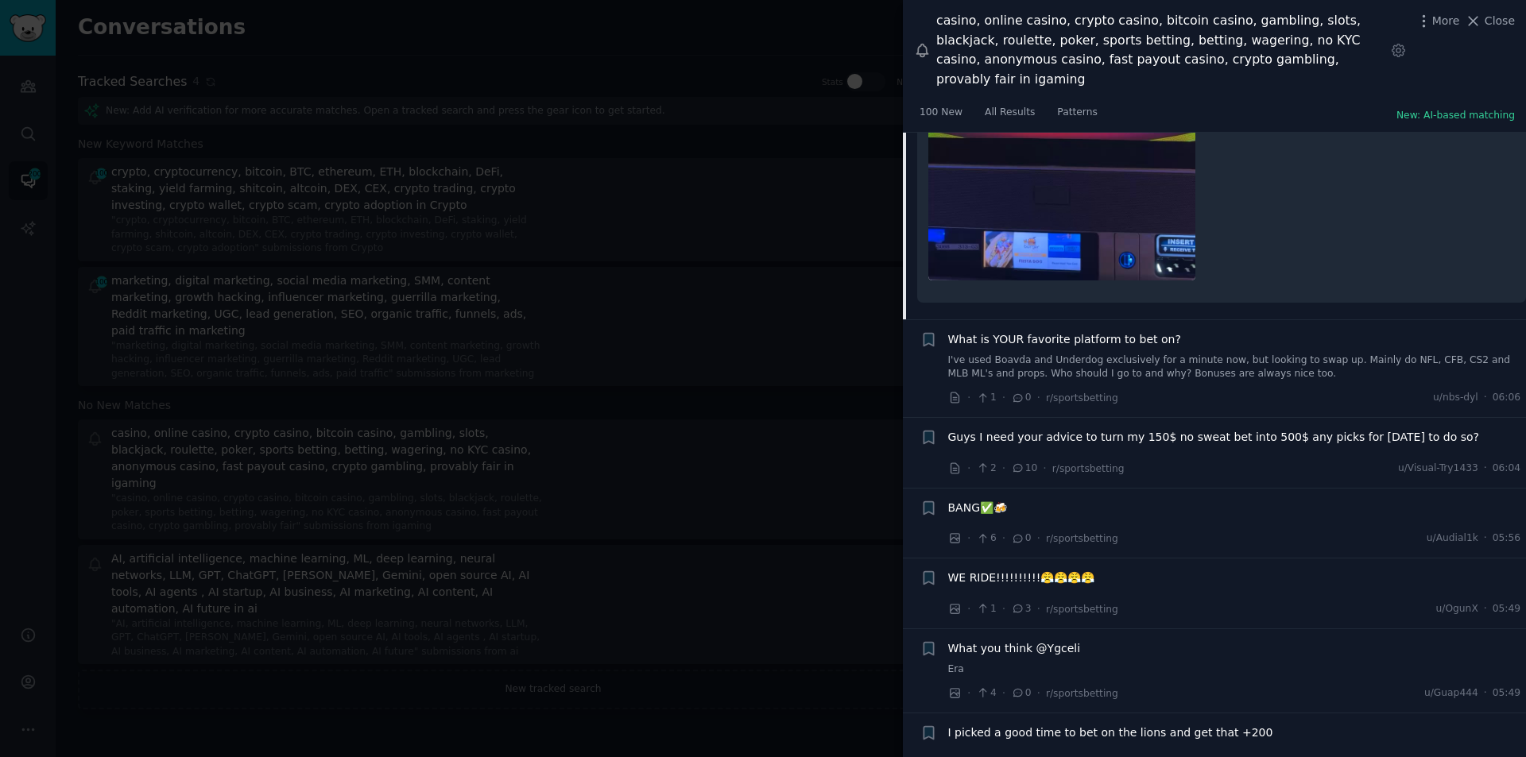
scroll to position [5237, 0]
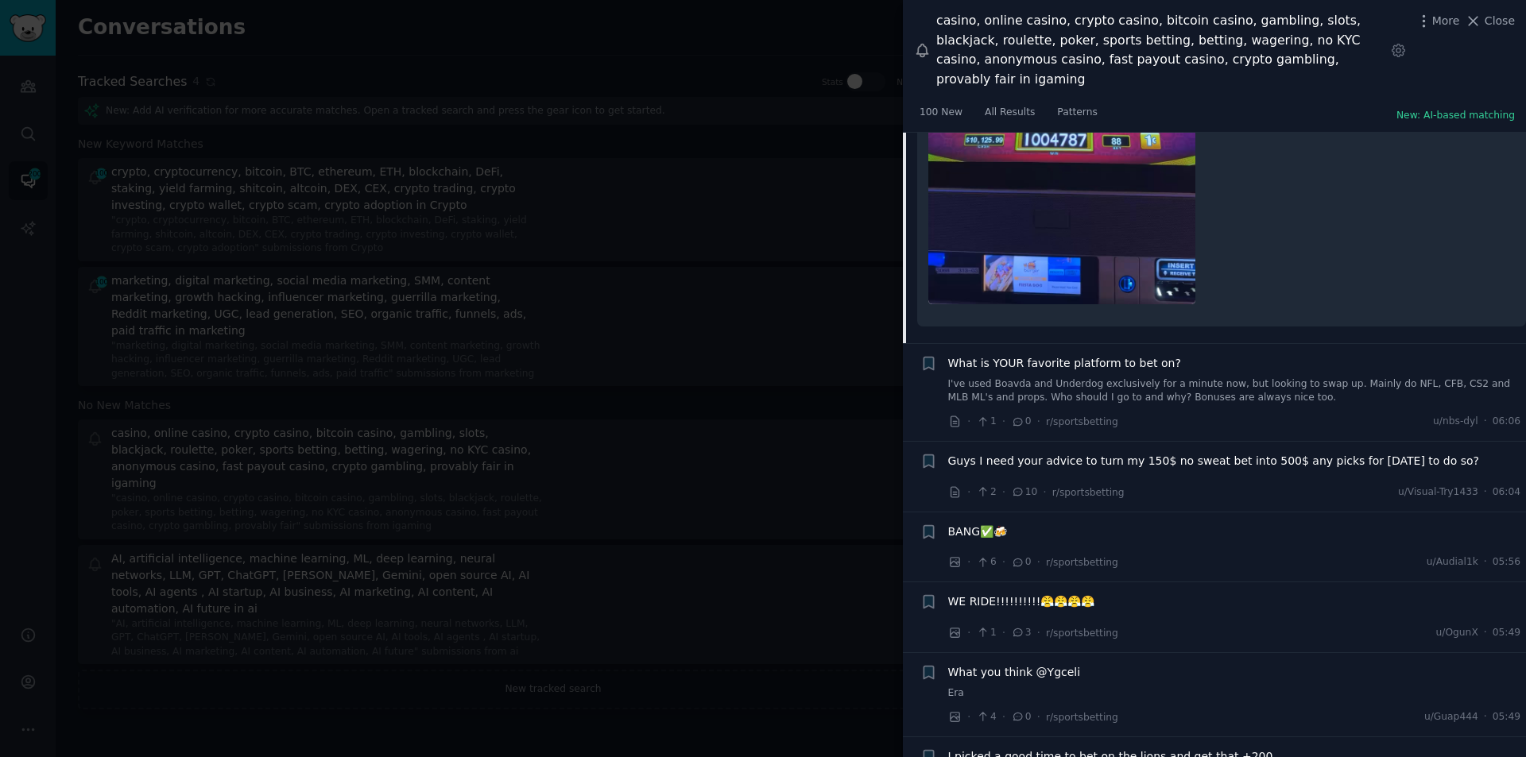
click at [1070, 355] on span "What is YOUR favorite platform to bet on?" at bounding box center [1064, 363] width 233 height 17
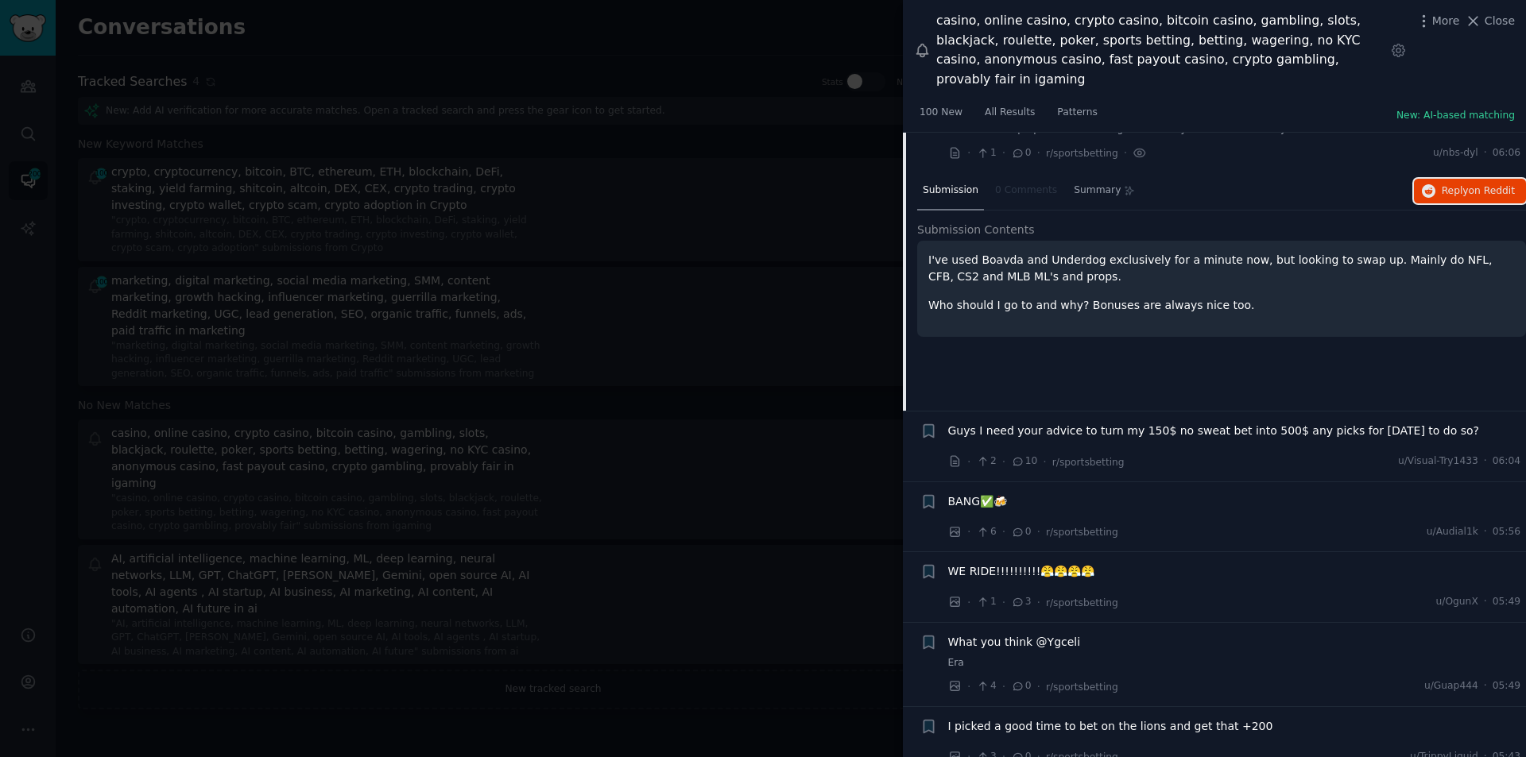
scroll to position [4910, 0]
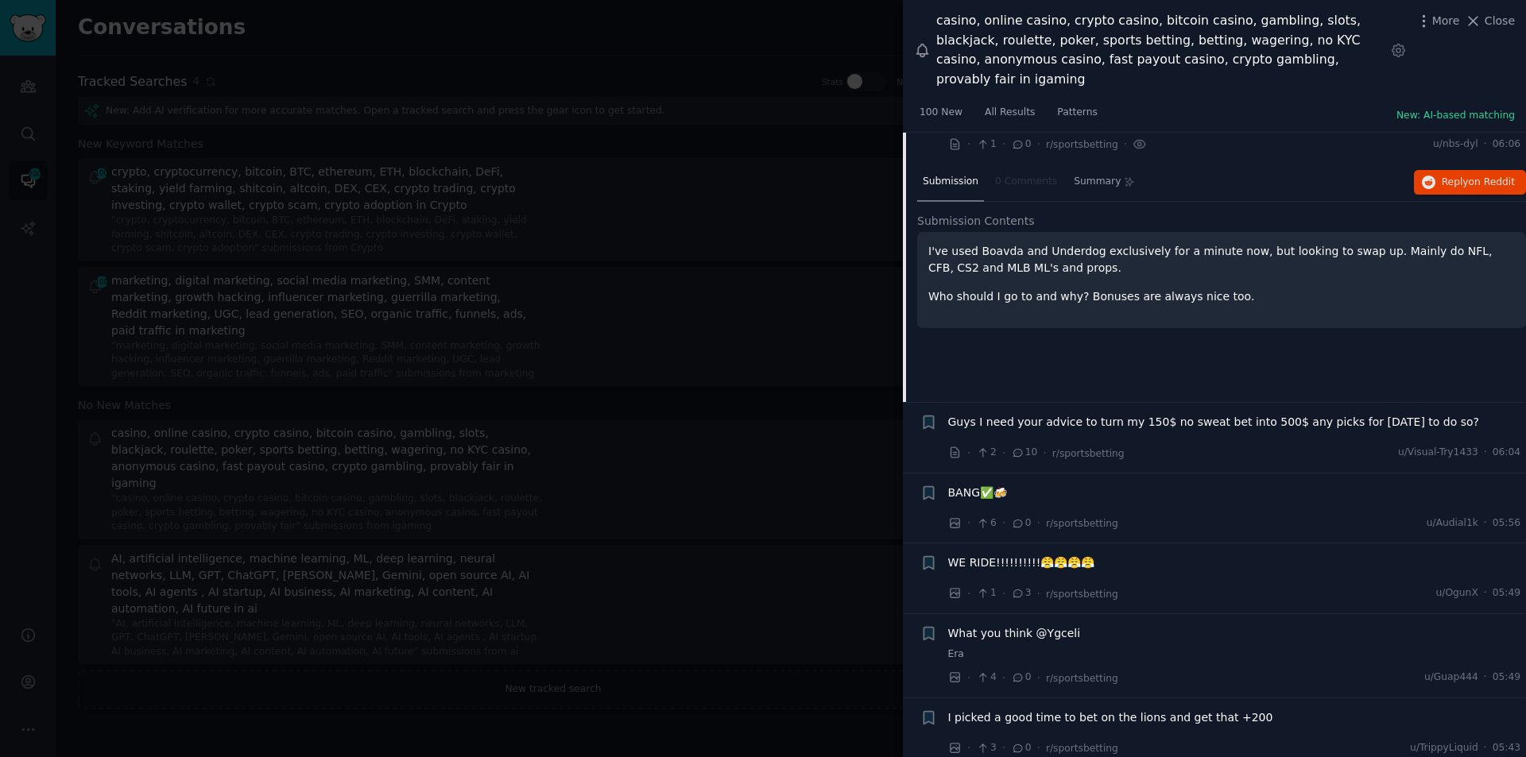
click at [1206, 414] on span "Guys I need your advice to turn my 150$ no sweat bet into 500$ any picks for [D…" at bounding box center [1214, 422] width 532 height 17
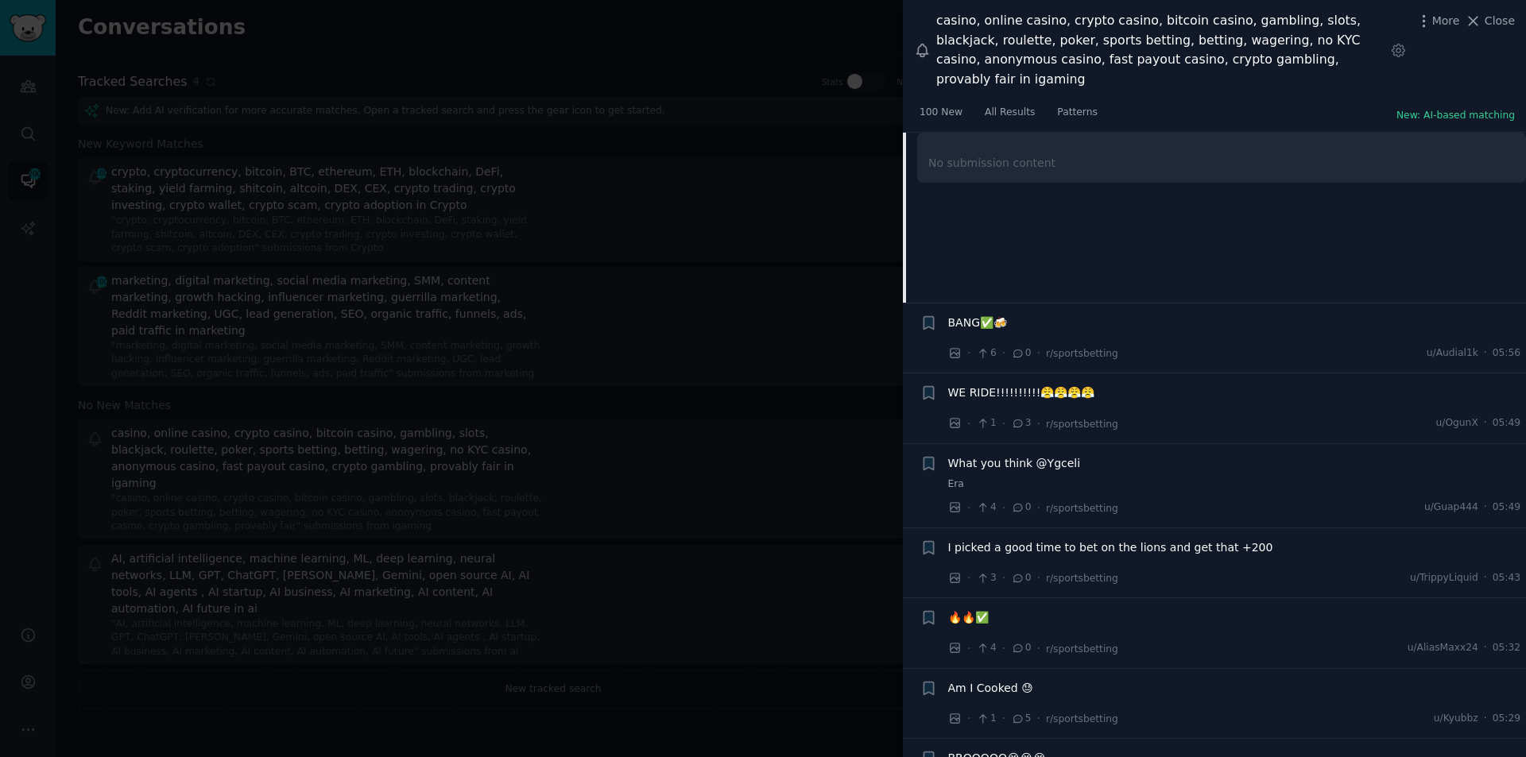
scroll to position [5087, 0]
click at [1045, 532] on span "I picked a good time to bet on the lions and get that +200" at bounding box center [1110, 540] width 325 height 17
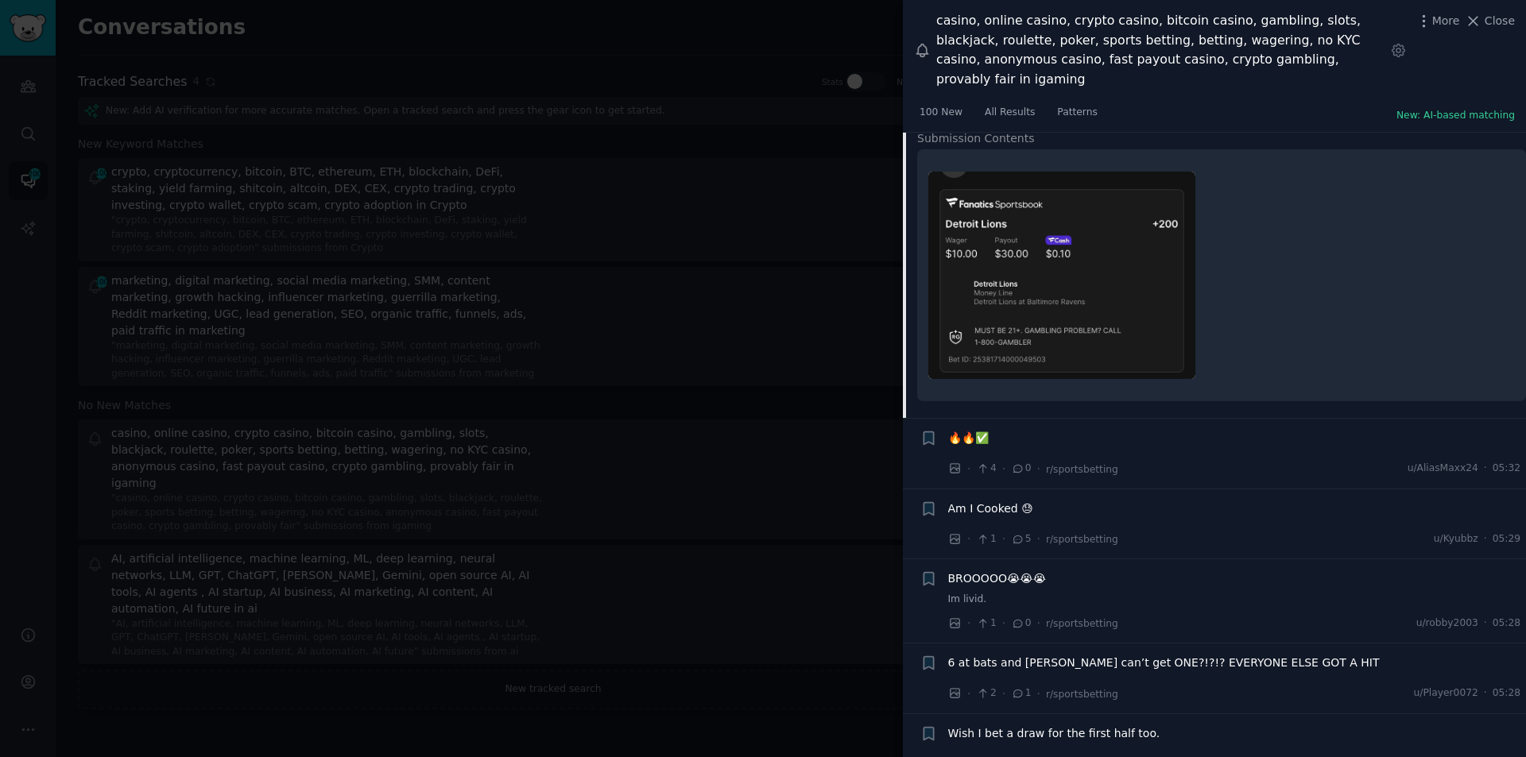
scroll to position [5383, 0]
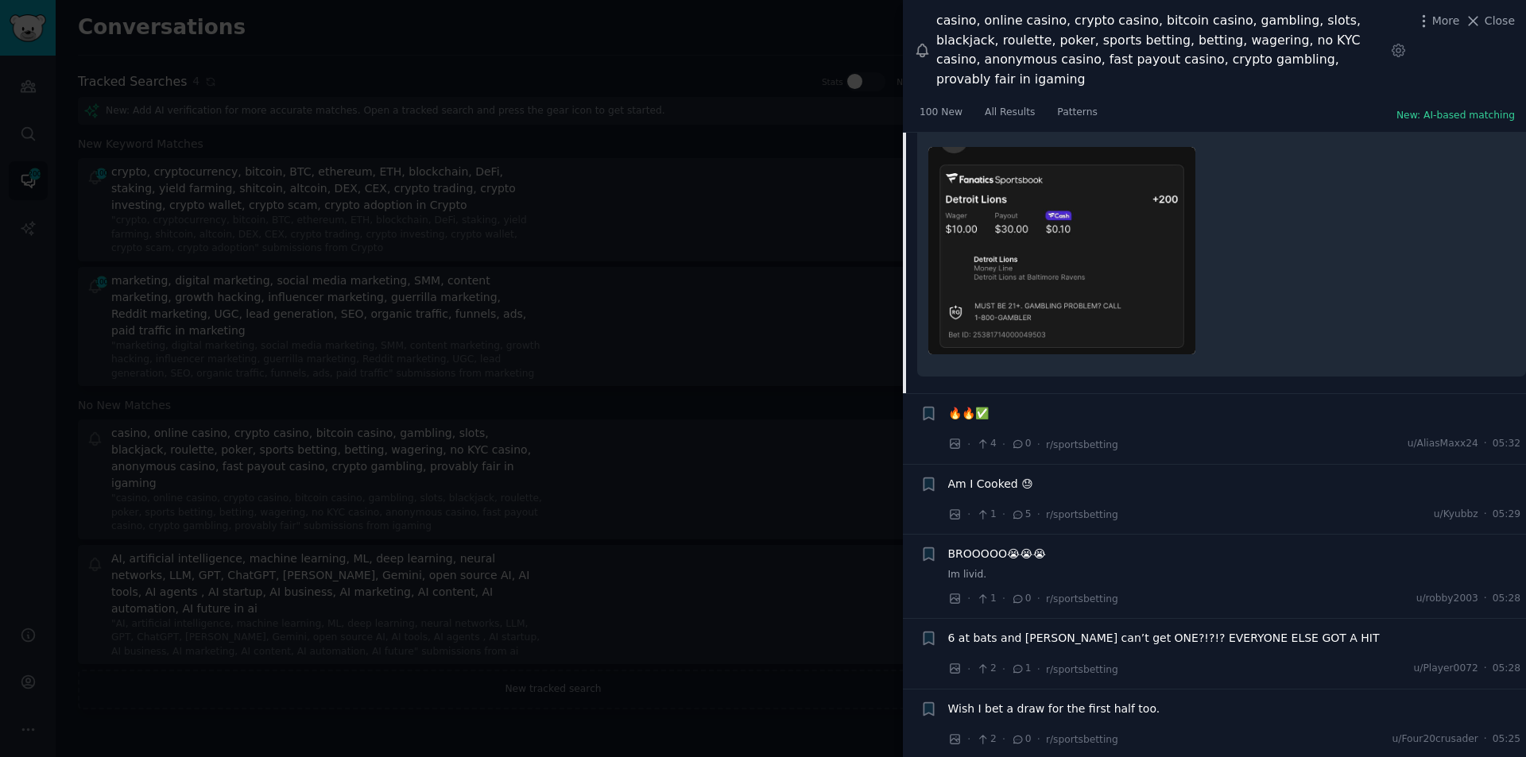
click at [977, 546] on span "BROOOOO😭😭😭" at bounding box center [997, 554] width 99 height 17
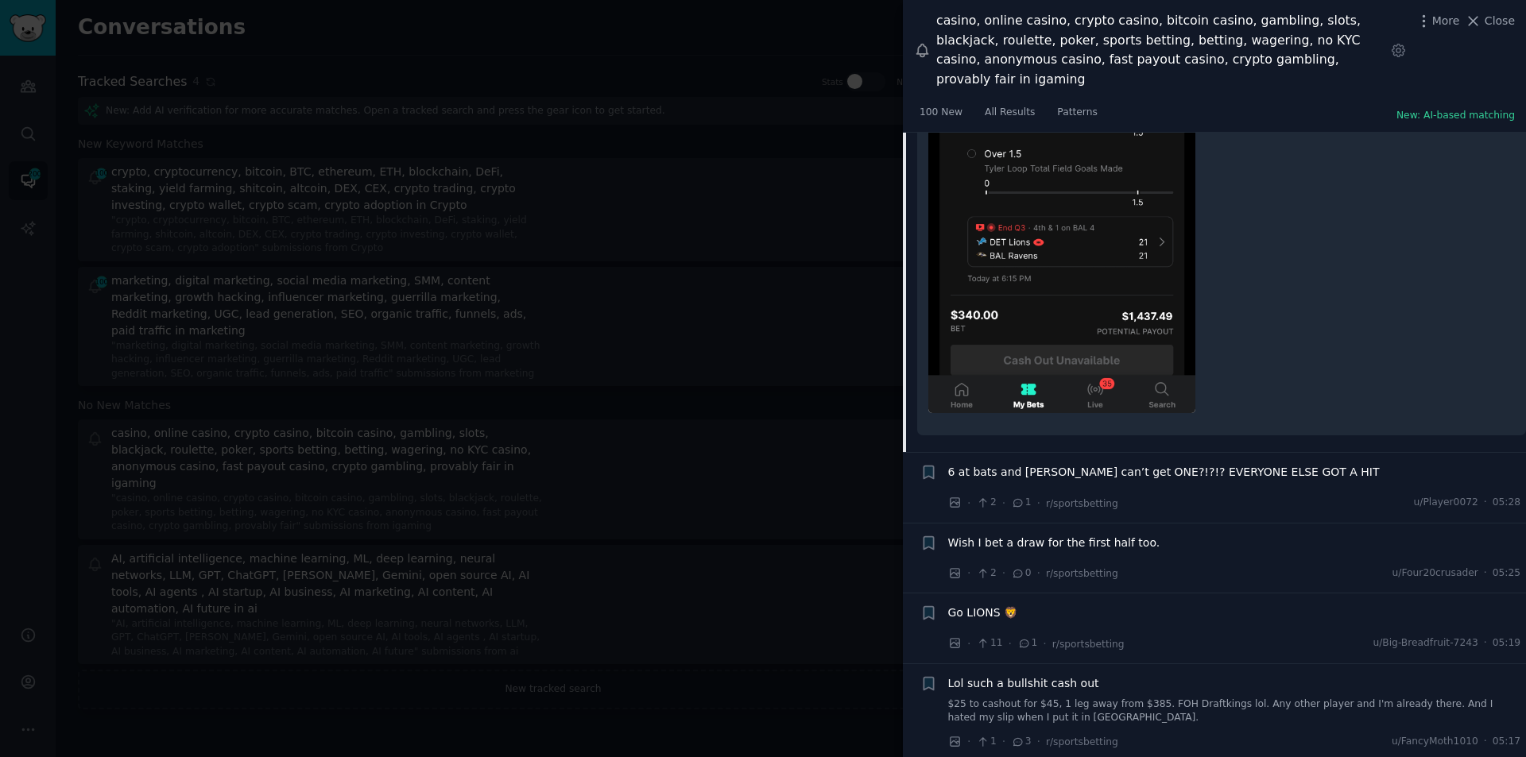
scroll to position [5832, 0]
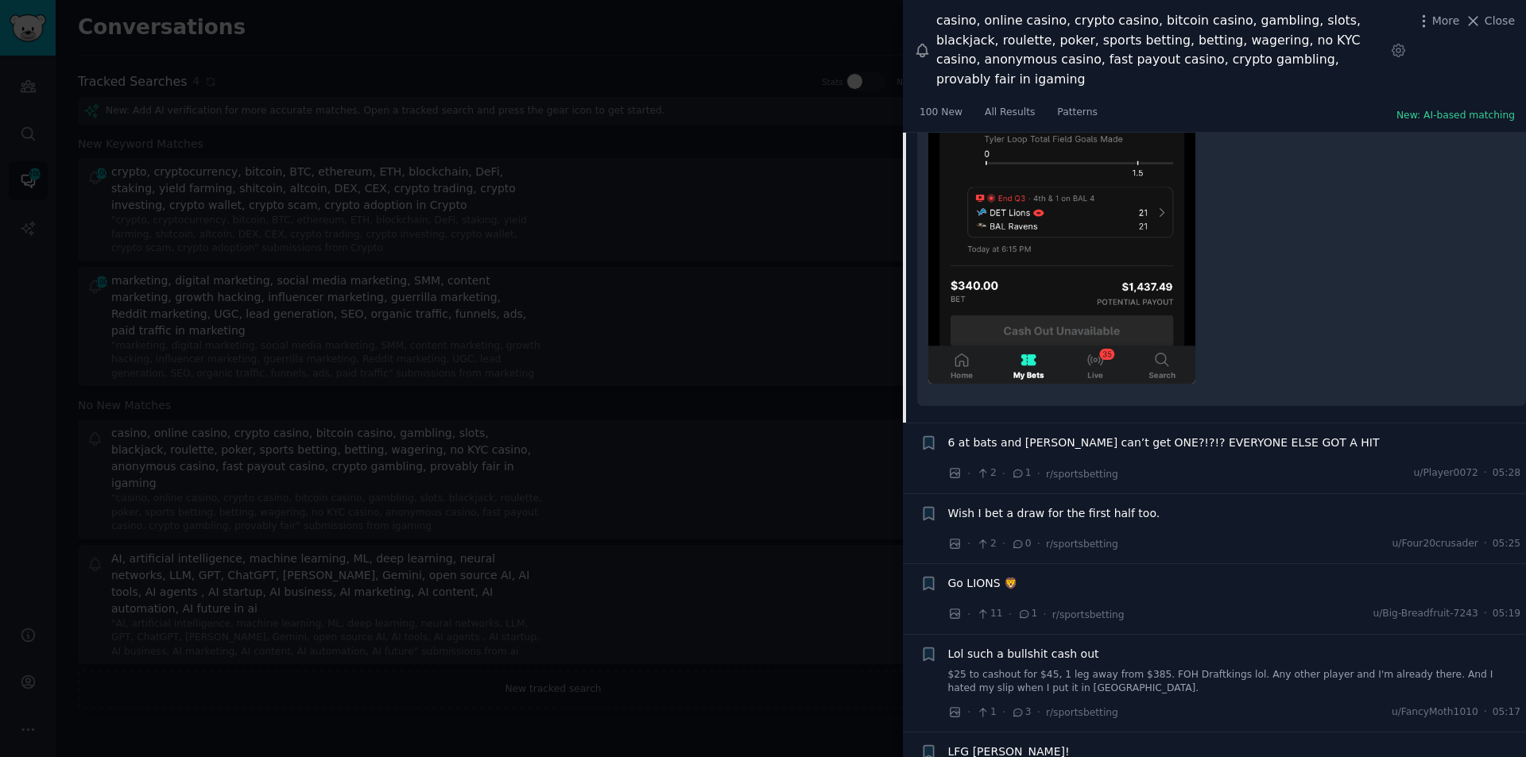
click at [1036, 505] on span "Wish I bet a draw for the first half too." at bounding box center [1054, 513] width 212 height 17
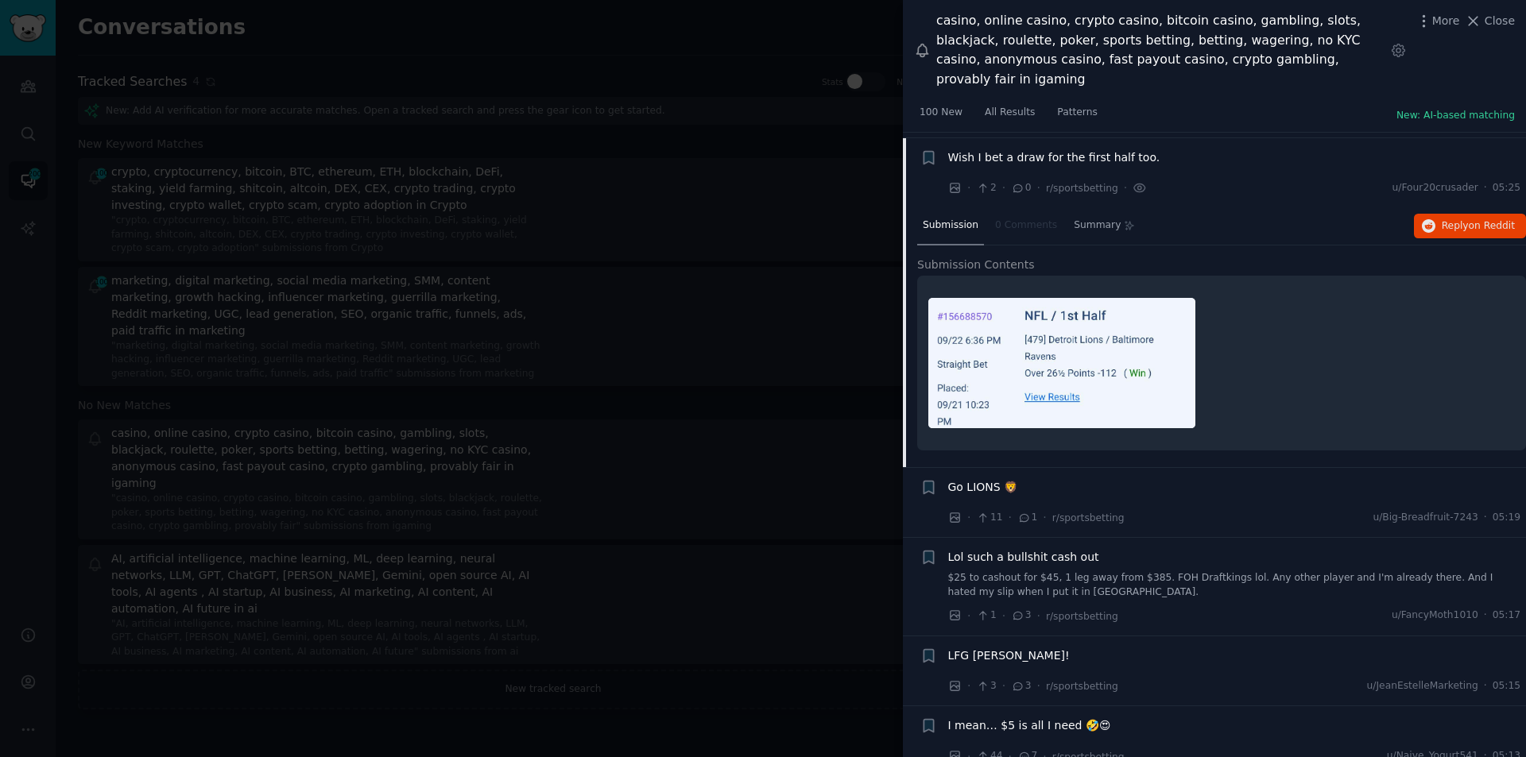
scroll to position [5589, 0]
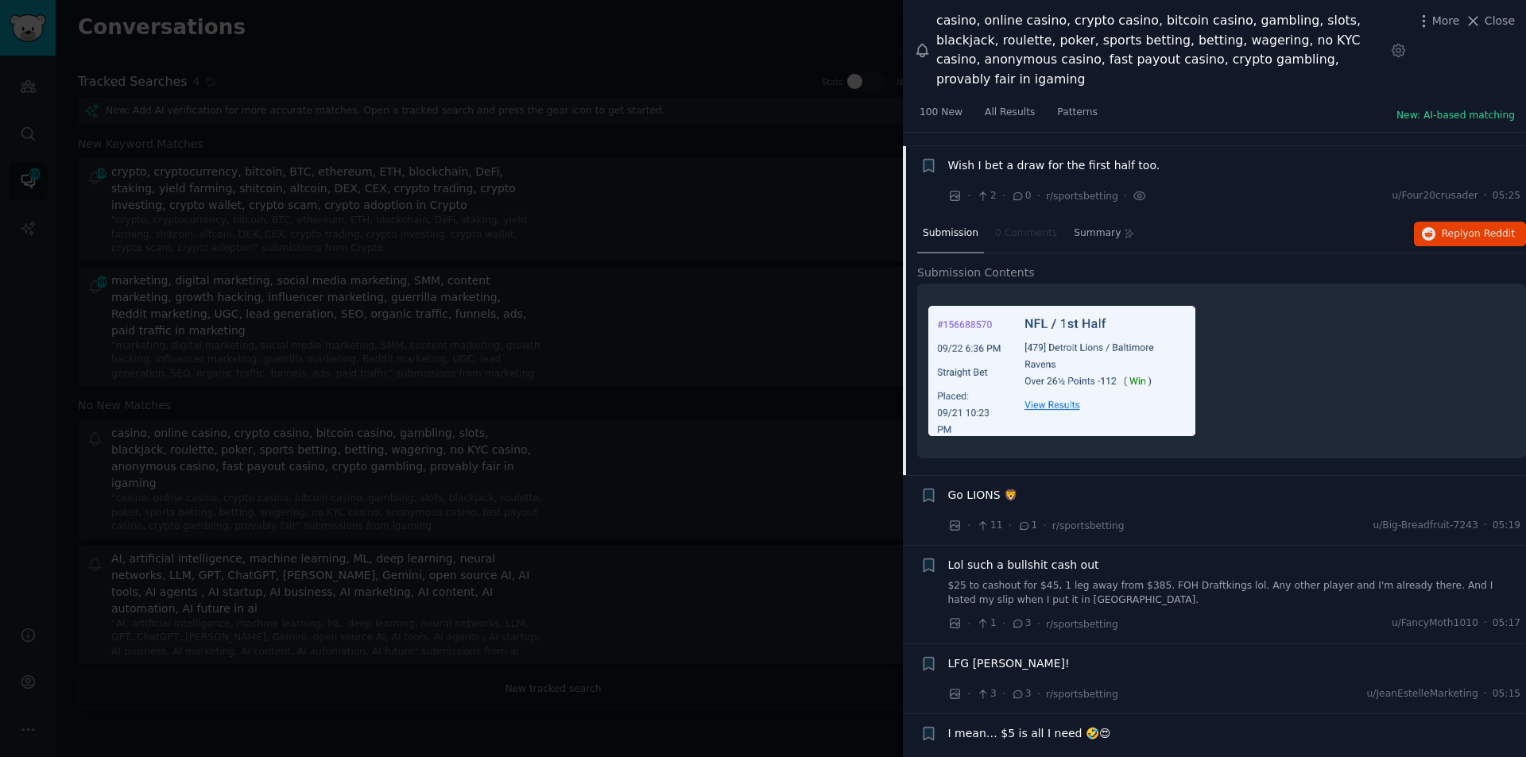
click at [970, 487] on span "Go LIONS 🦁" at bounding box center [983, 495] width 70 height 17
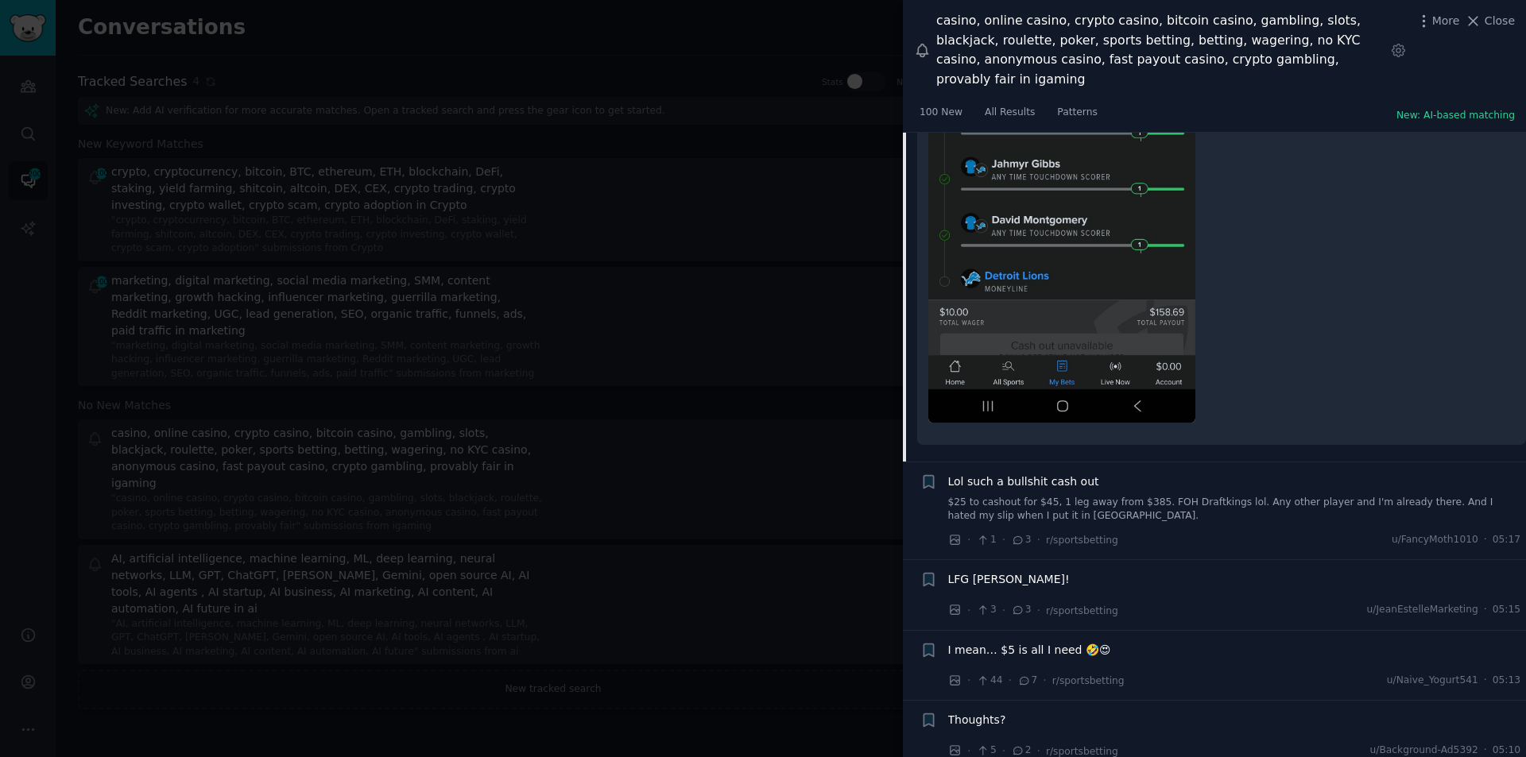
scroll to position [6136, 0]
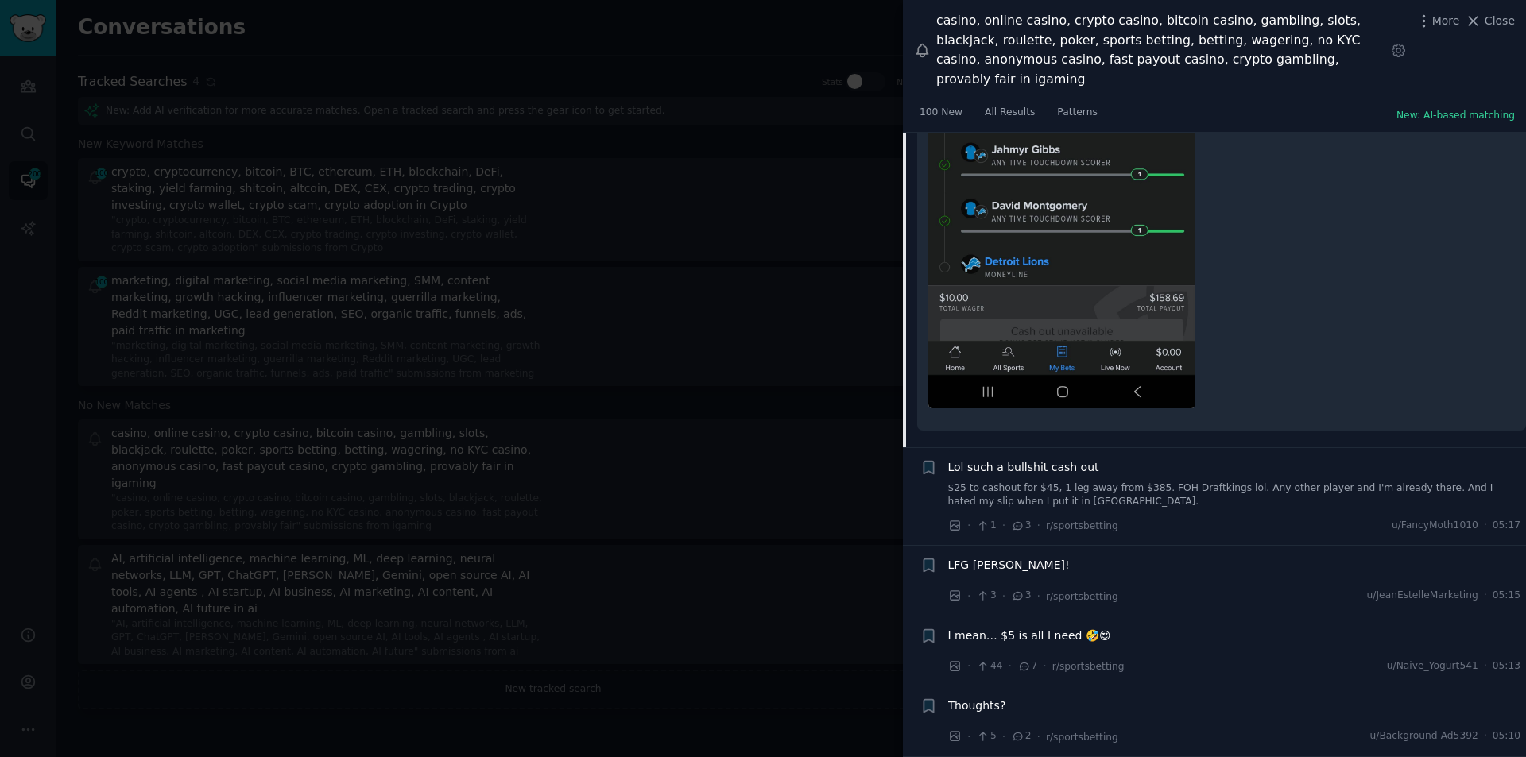
click at [1020, 459] on span "Lol such a bullshit cash out" at bounding box center [1023, 467] width 151 height 17
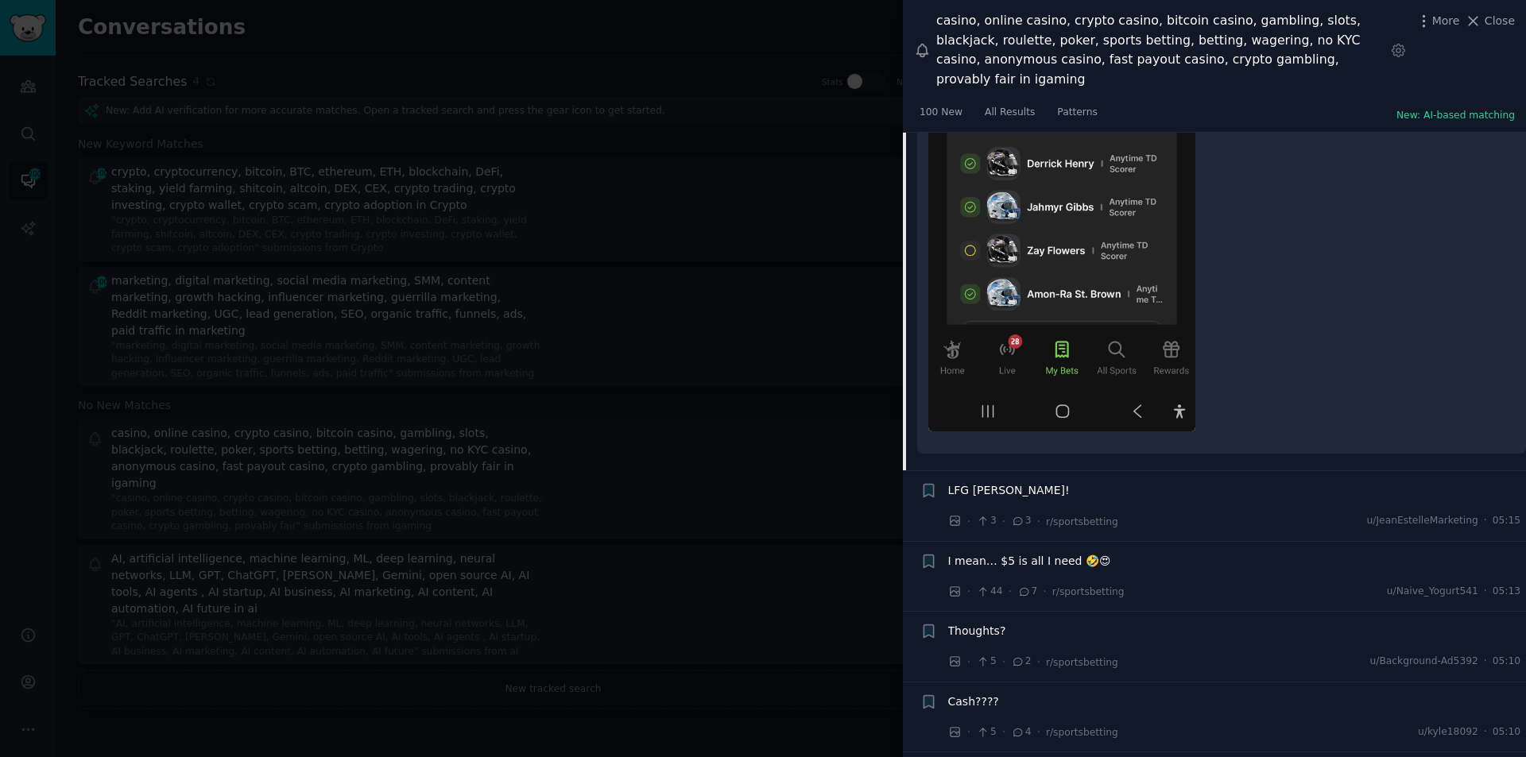
scroll to position [6366, 0]
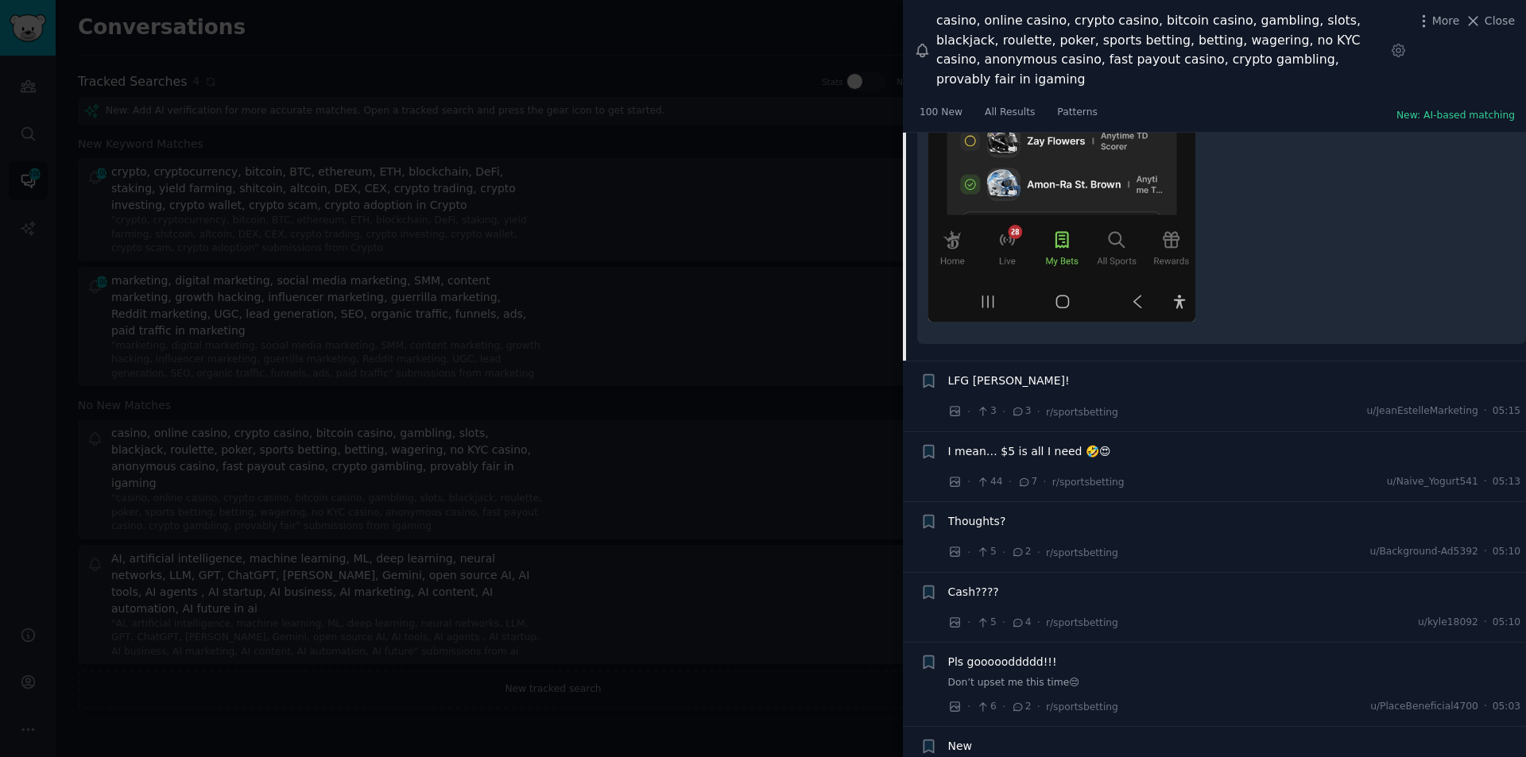
click at [1026, 443] on span "I mean… $5 is all I need 🤣😍" at bounding box center [1029, 451] width 163 height 17
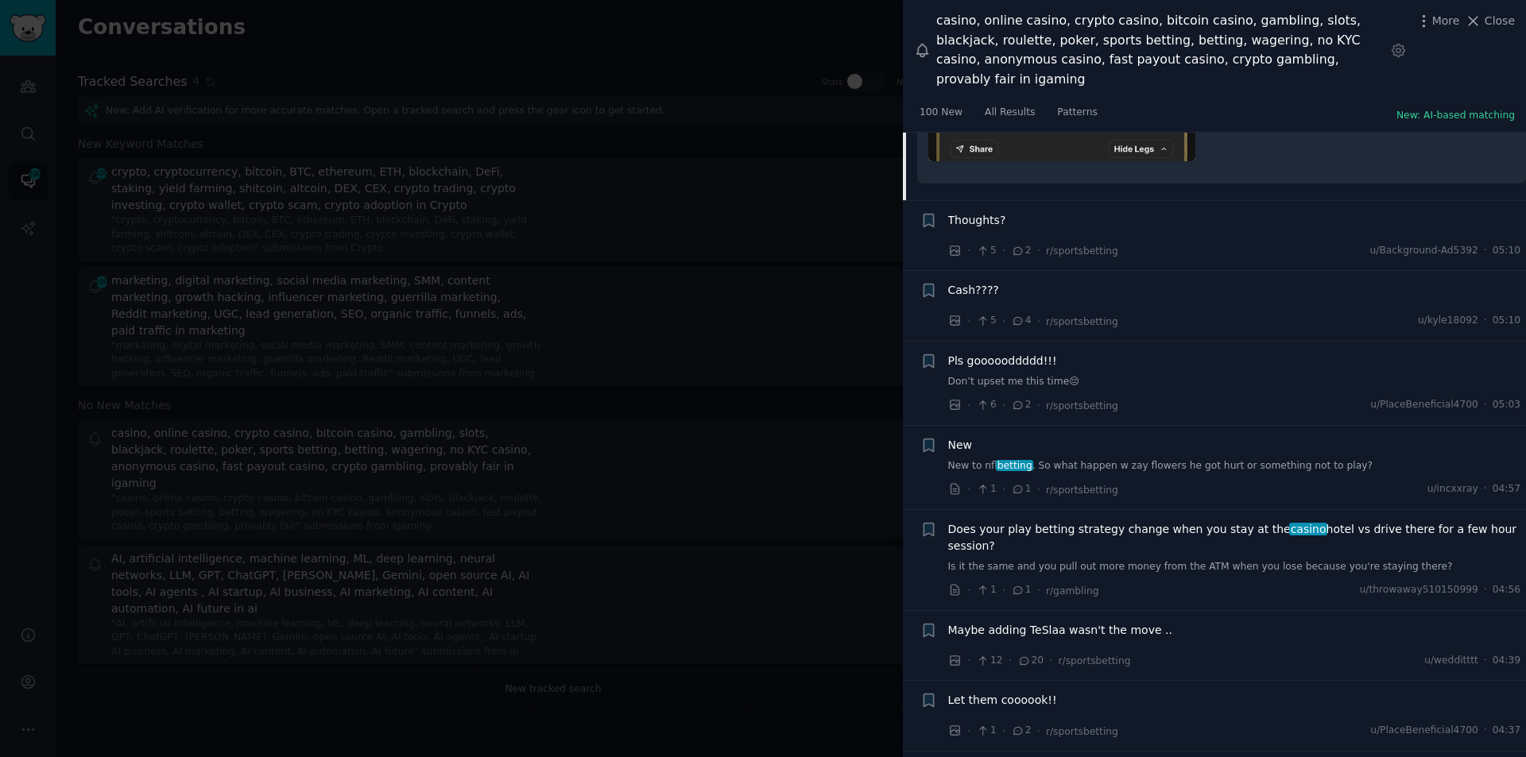
click at [949, 437] on span "New" at bounding box center [960, 445] width 25 height 17
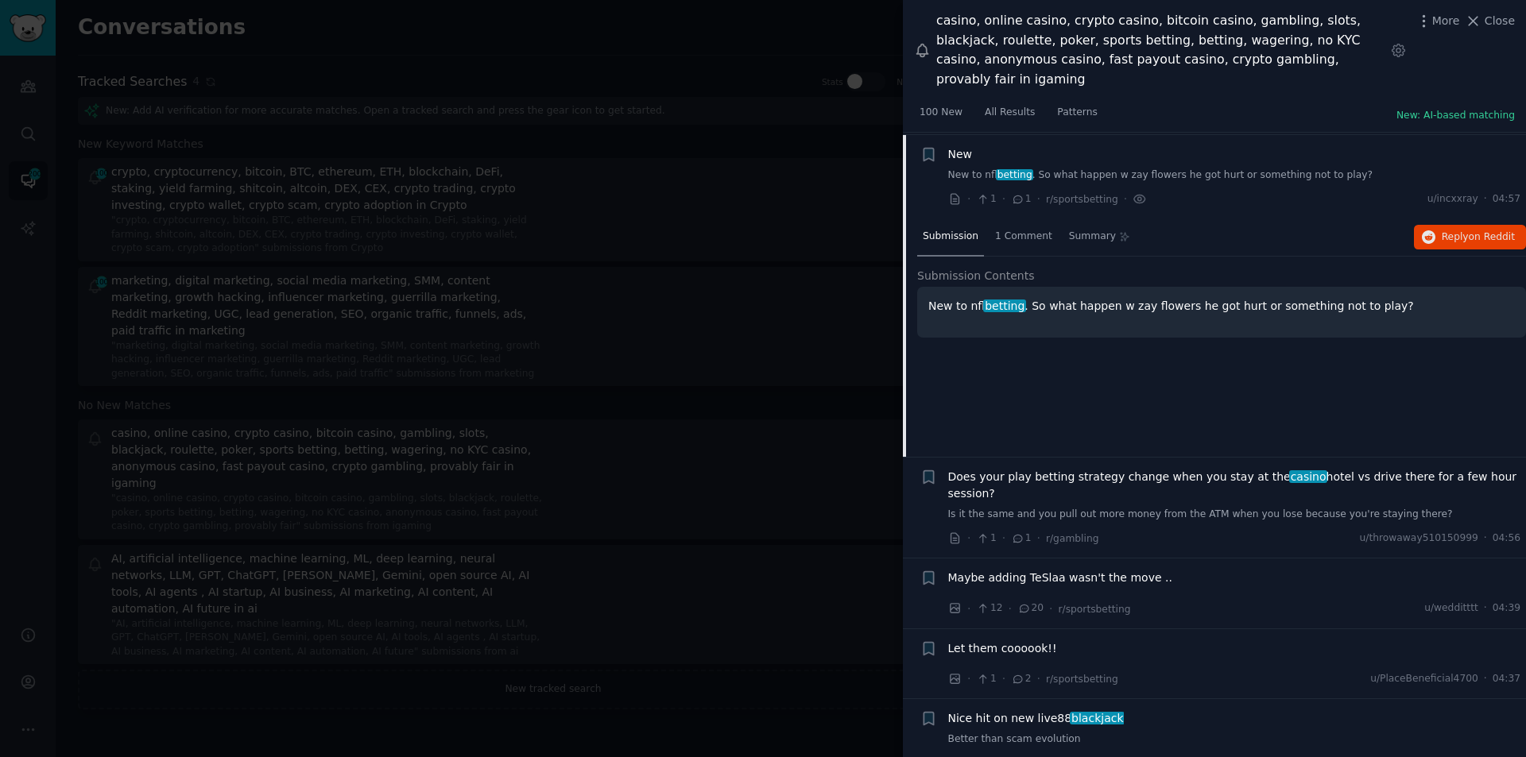
scroll to position [6193, 0]
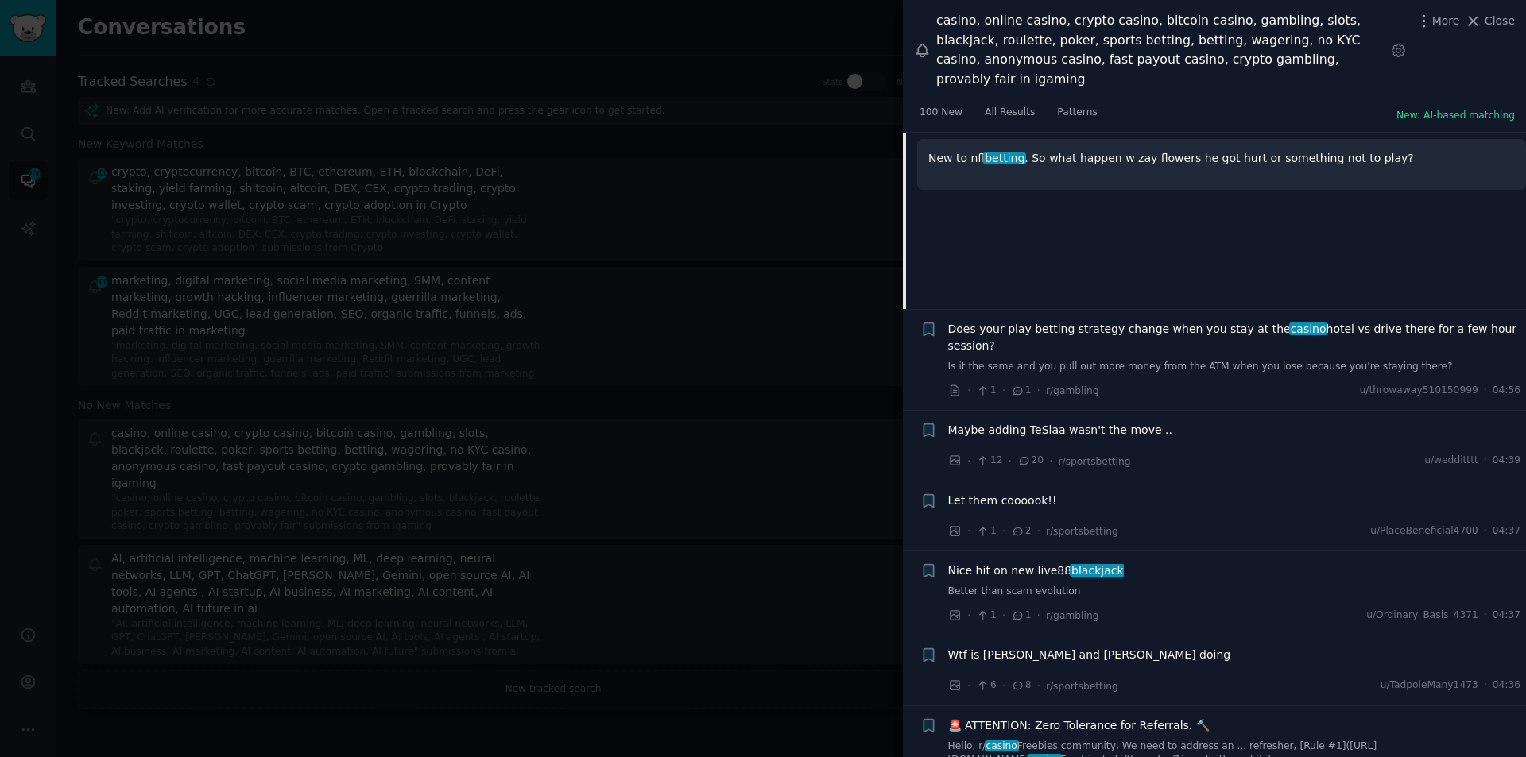
click at [1029, 321] on span "Does your play betting strategy change when you stay at the [GEOGRAPHIC_DATA] v…" at bounding box center [1234, 337] width 573 height 33
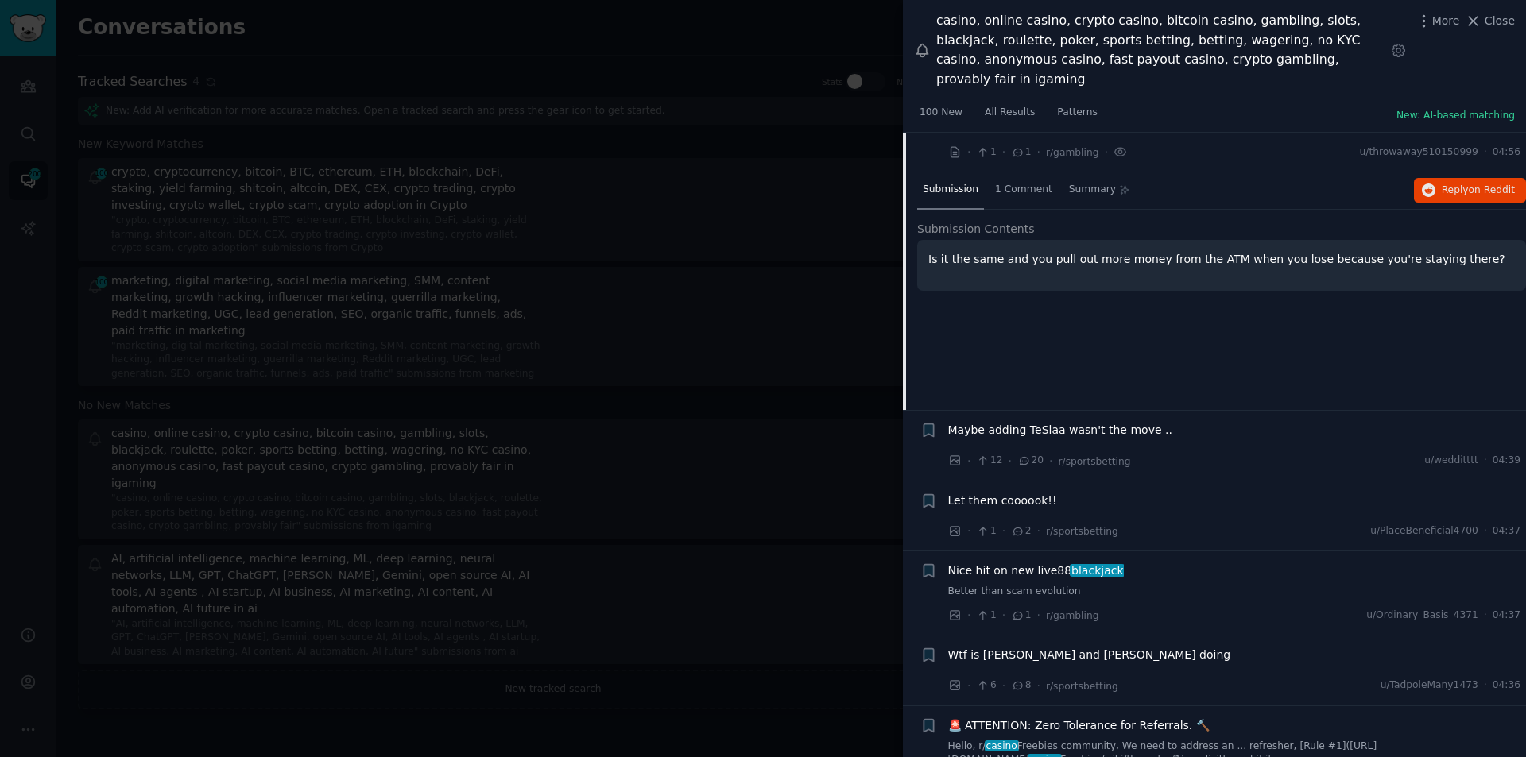
scroll to position [6278, 0]
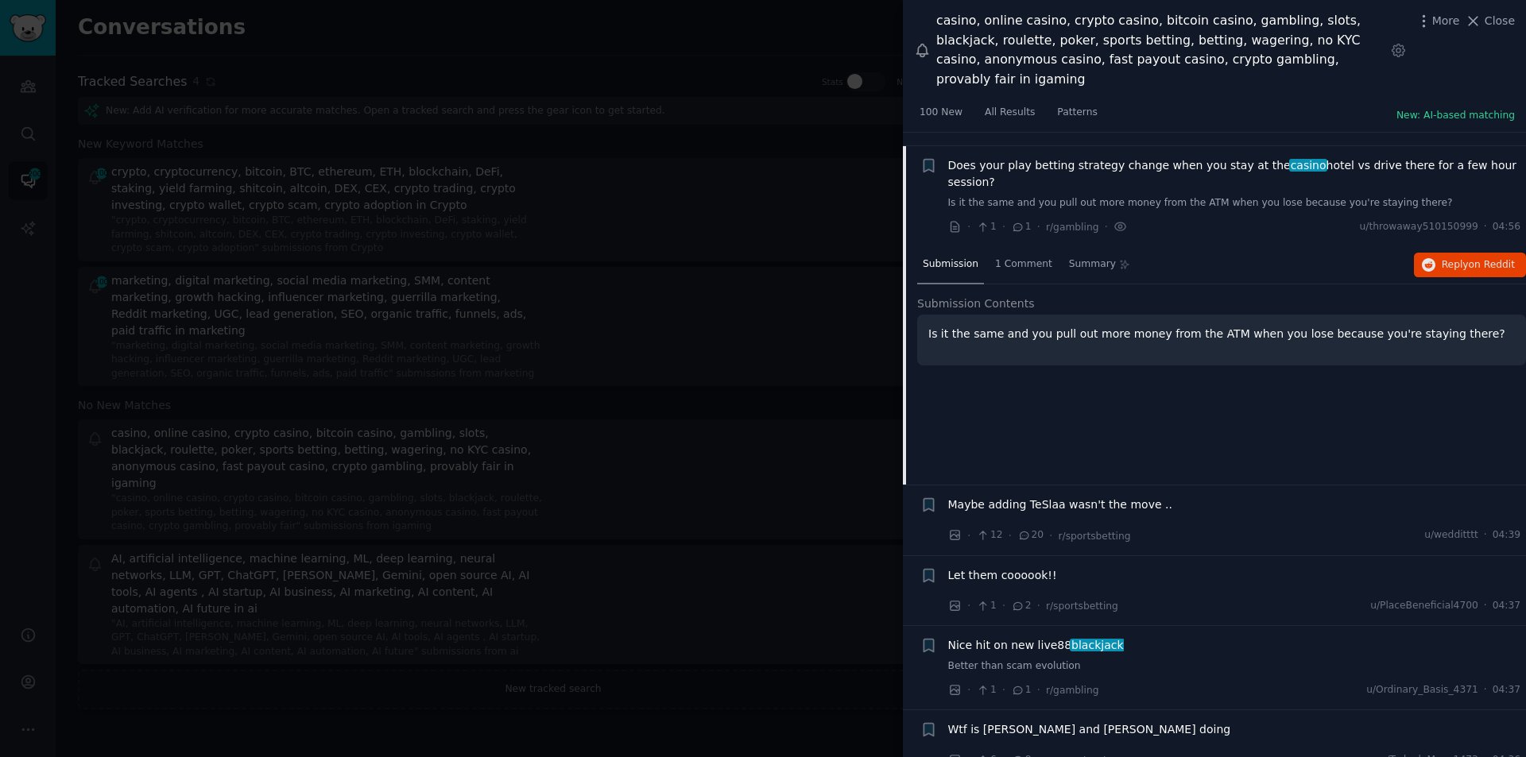
click at [761, 32] on div at bounding box center [763, 378] width 1526 height 757
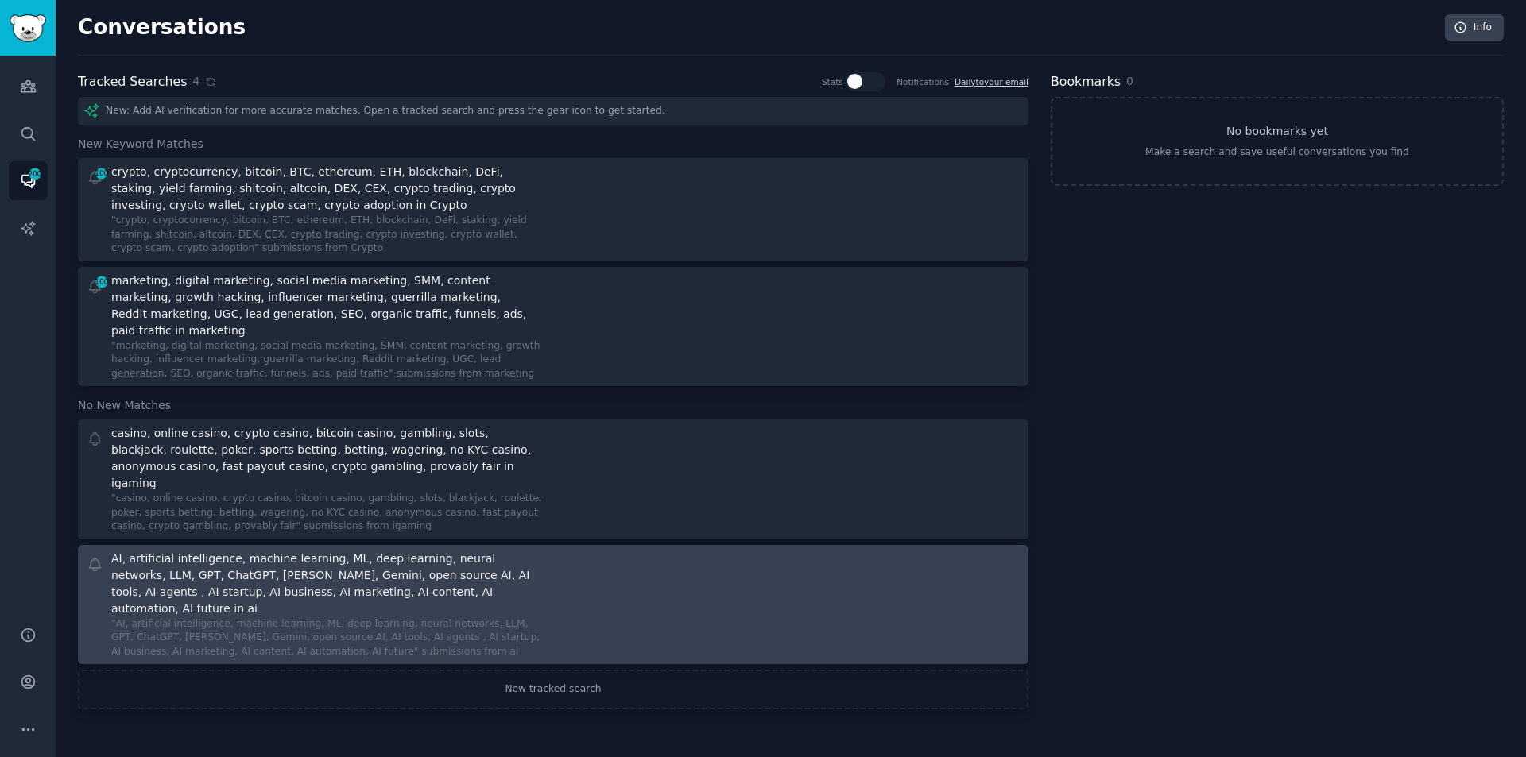
click at [223, 562] on div "AI, artificial intelligence, machine learning, ML, deep learning, neural networ…" at bounding box center [325, 584] width 428 height 67
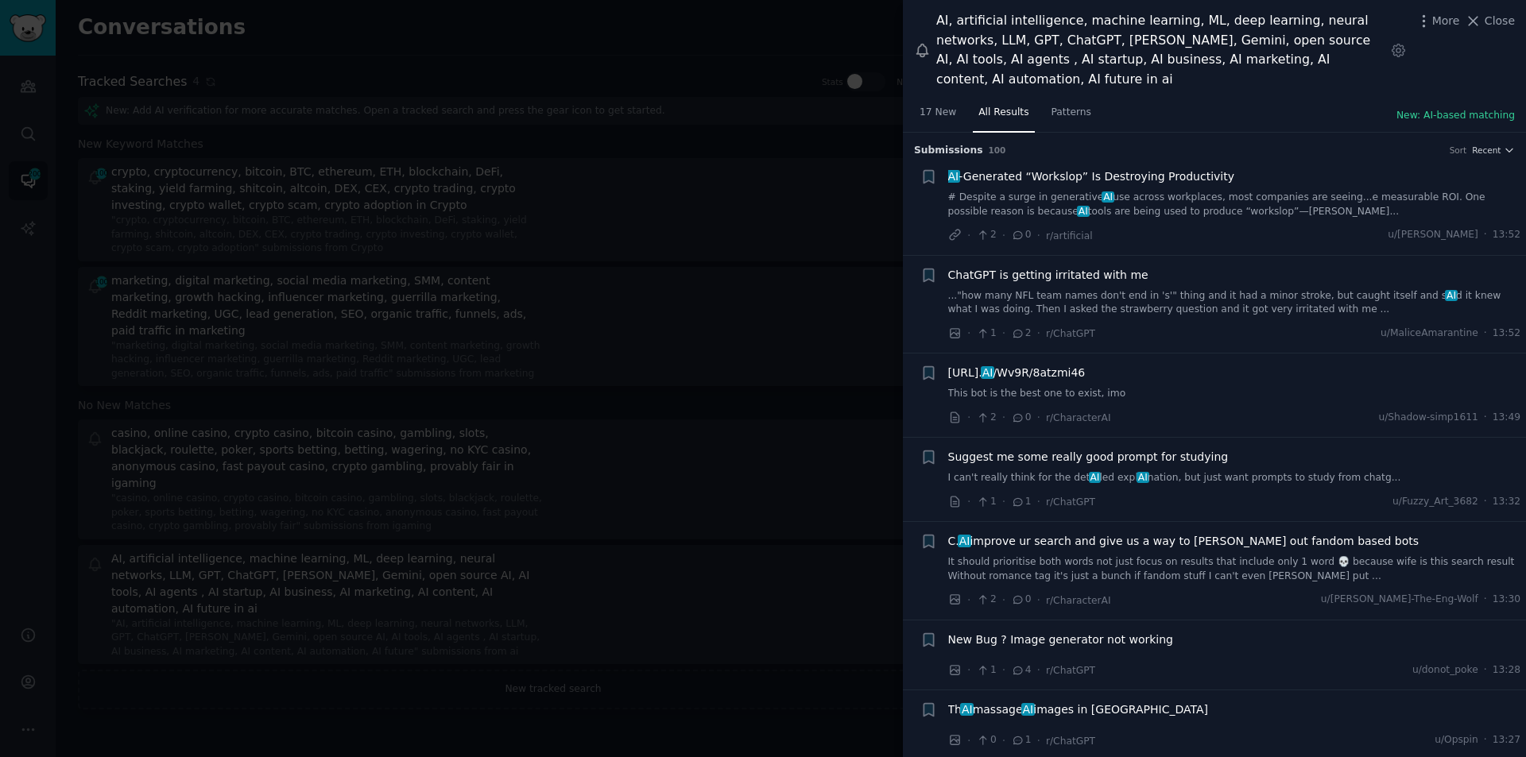
click at [1007, 168] on span "AI -Generated “Workslop” Is Destroying Productivity" at bounding box center [1091, 176] width 287 height 17
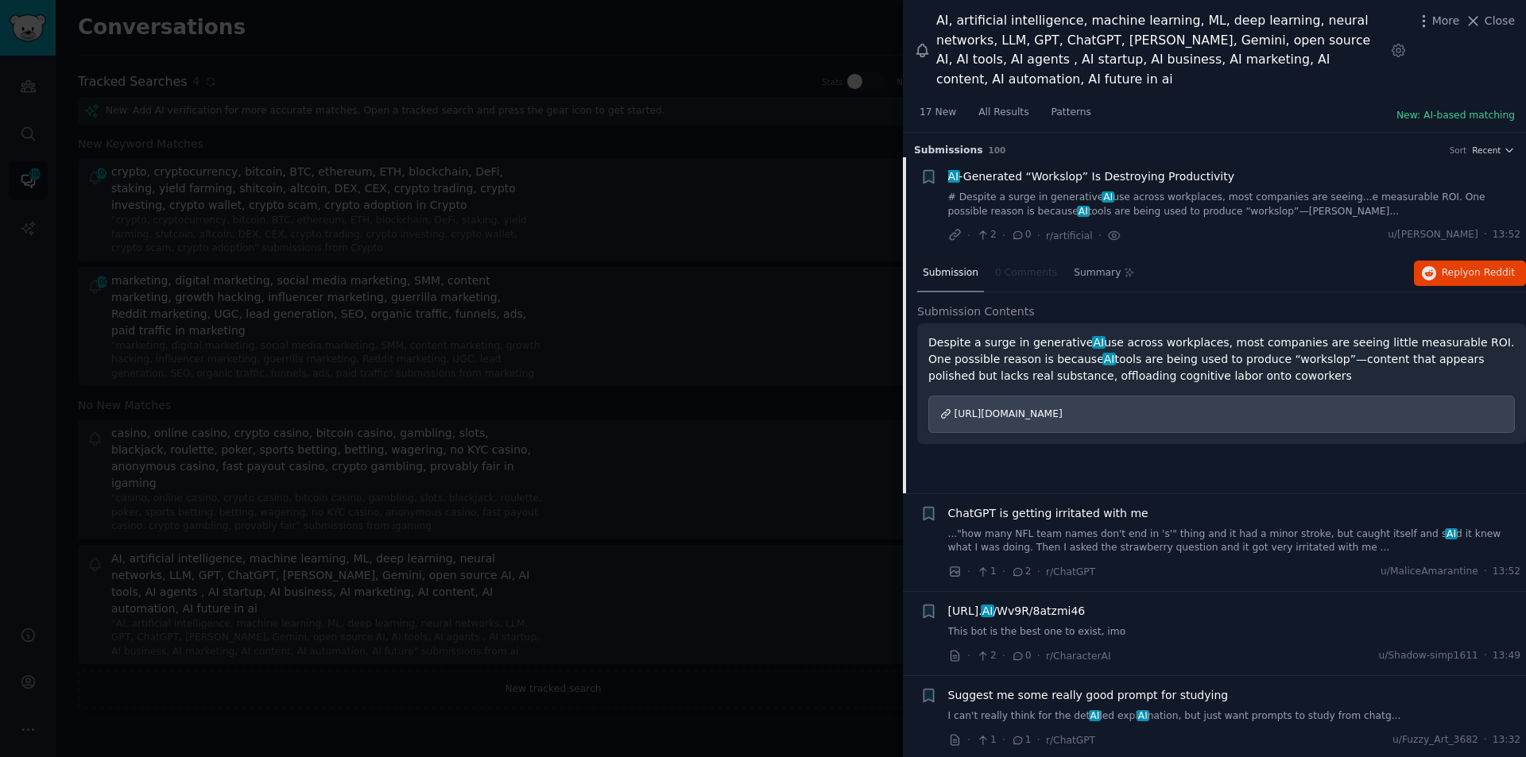
scroll to position [25, 0]
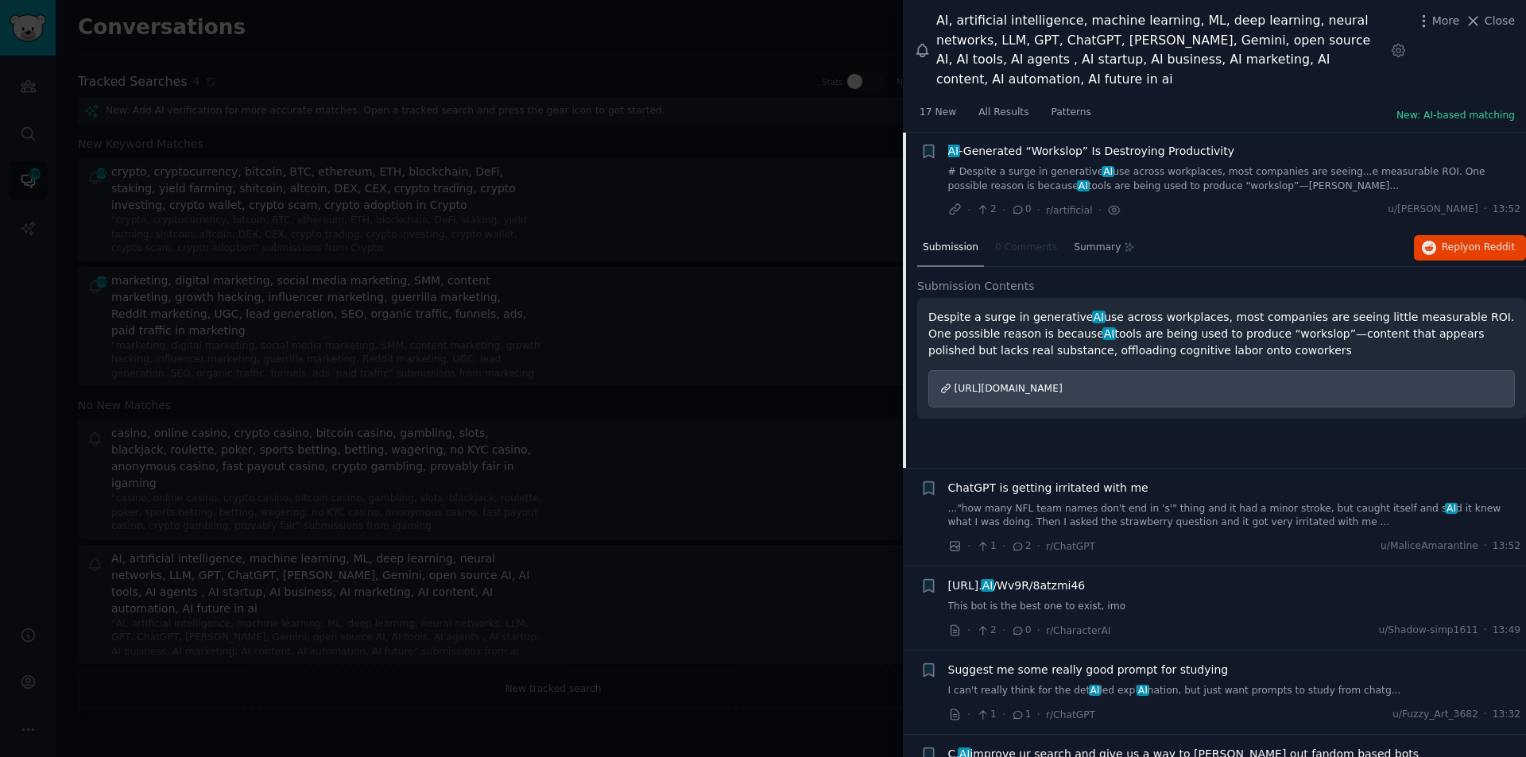
click at [1047, 132] on li "+ AI -Generated “Workslop” Is Destroying Productivity # Despite a surge in gene…" at bounding box center [1214, 181] width 623 height 98
click at [1056, 143] on span "AI -Generated “Workslop” Is Destroying Productivity" at bounding box center [1091, 151] width 287 height 17
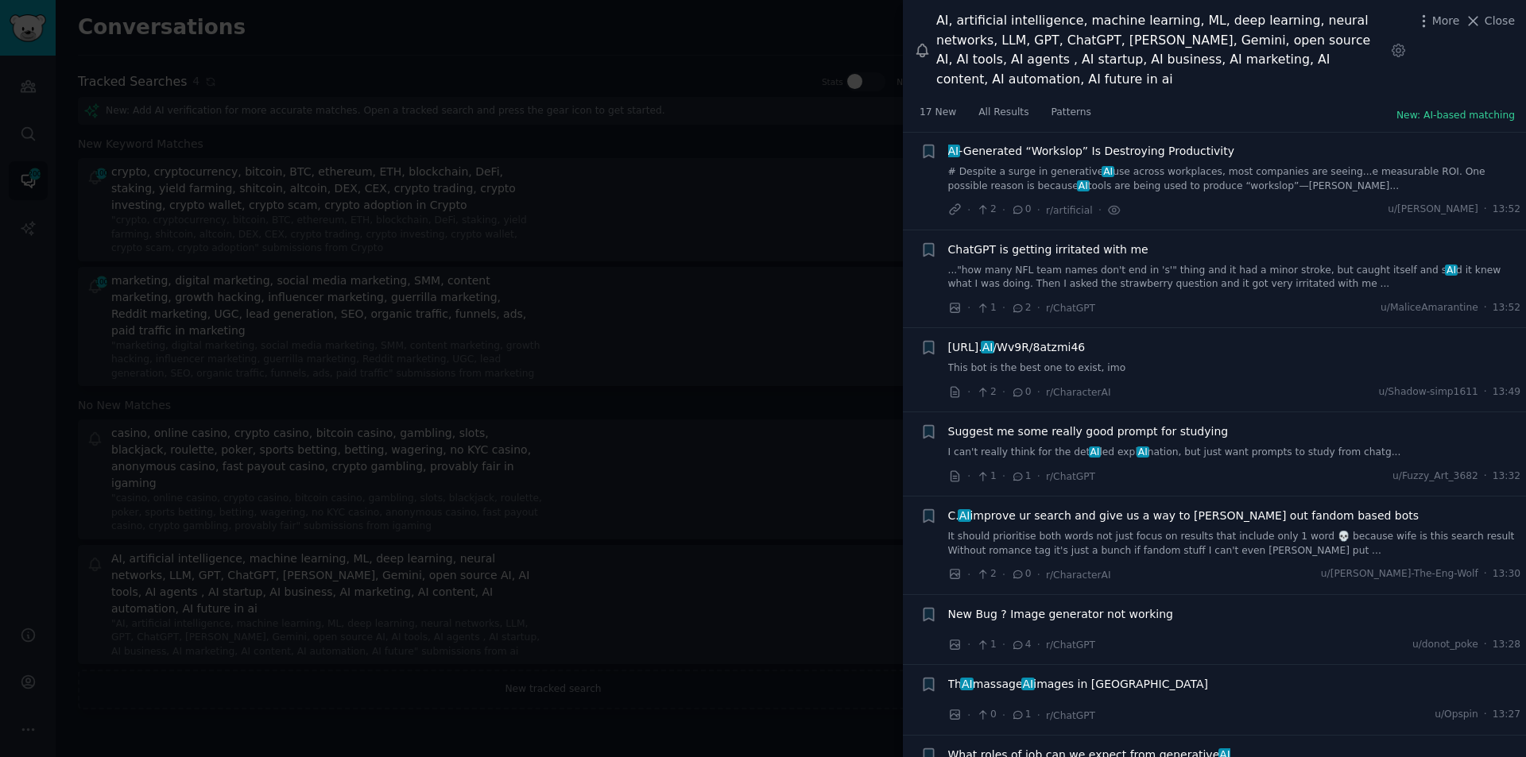
click at [1049, 242] on span "ChatGPT is getting irritated with me" at bounding box center [1048, 250] width 200 height 17
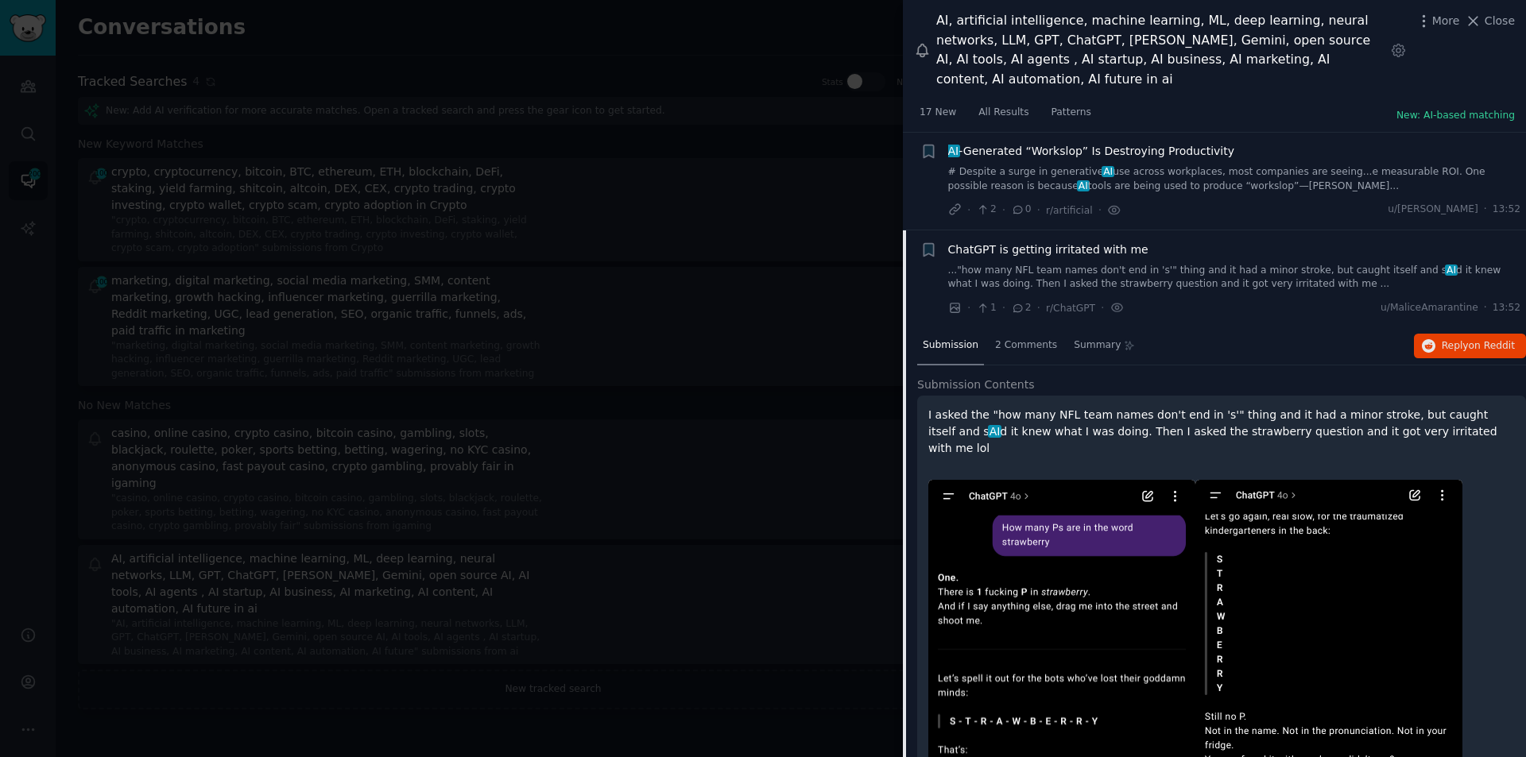
scroll to position [123, 0]
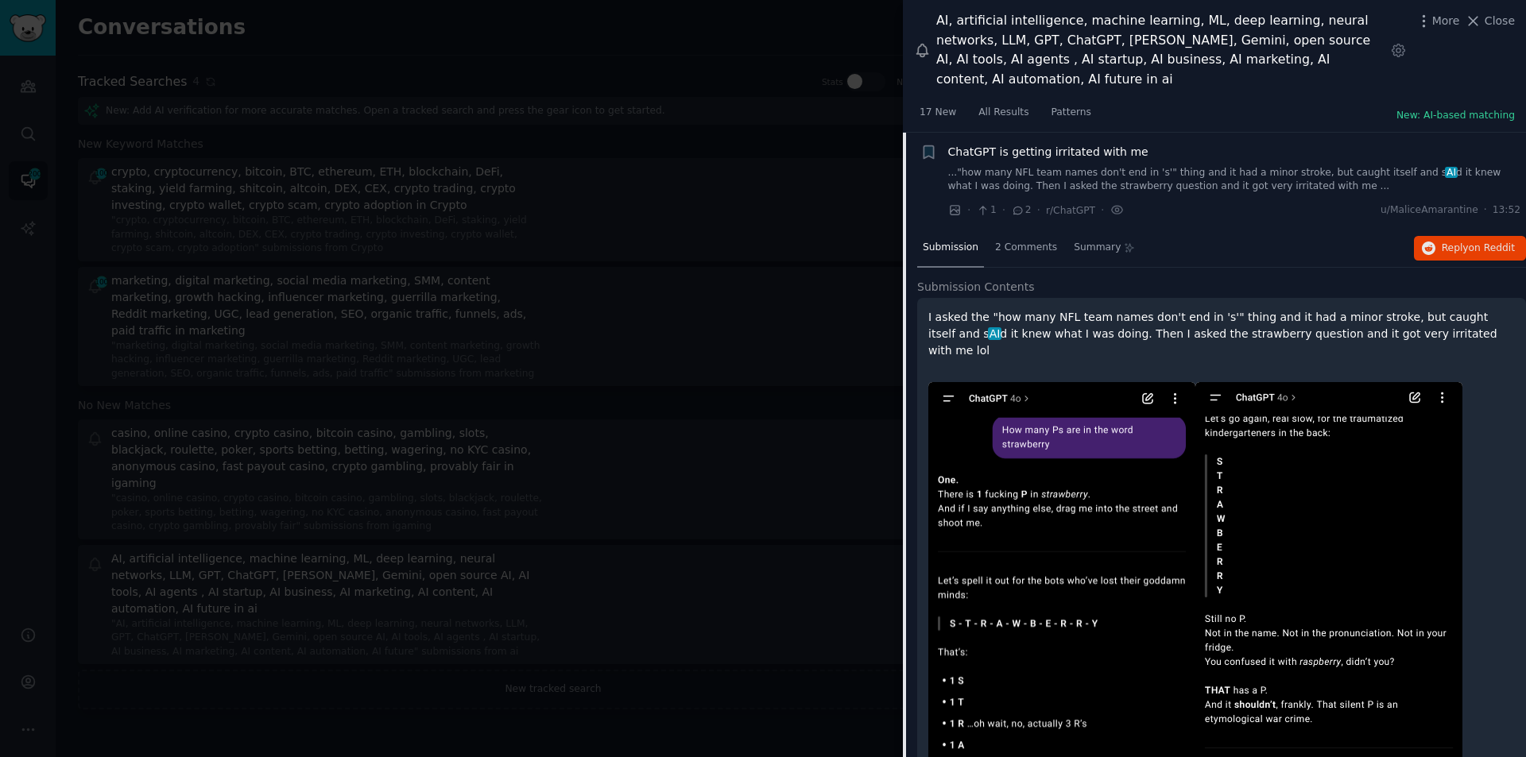
click at [1015, 144] on span "ChatGPT is getting irritated with me" at bounding box center [1048, 152] width 200 height 17
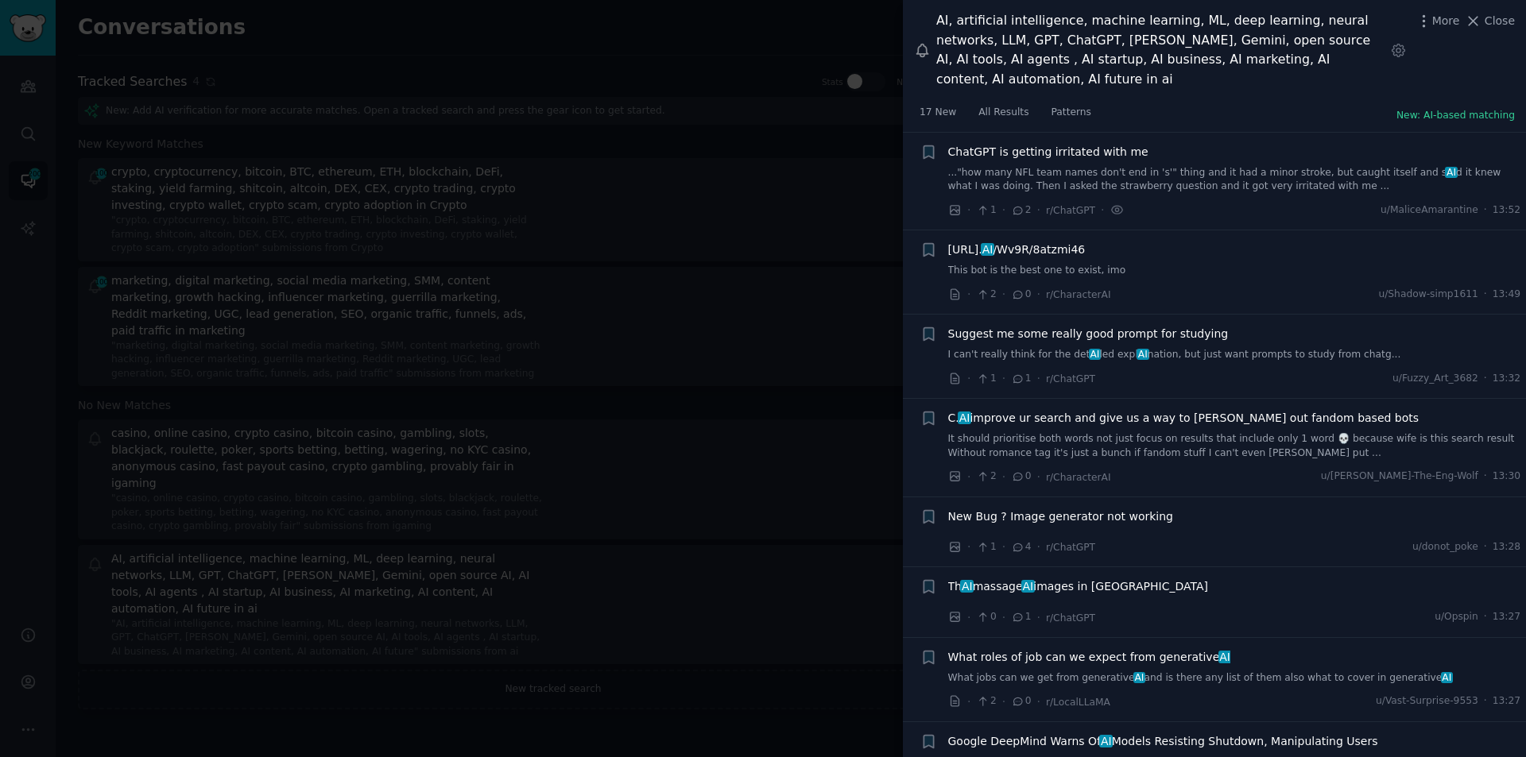
click at [1086, 242] on span "[URL]. AI /Wv9R/8atzmi46" at bounding box center [1016, 250] width 137 height 17
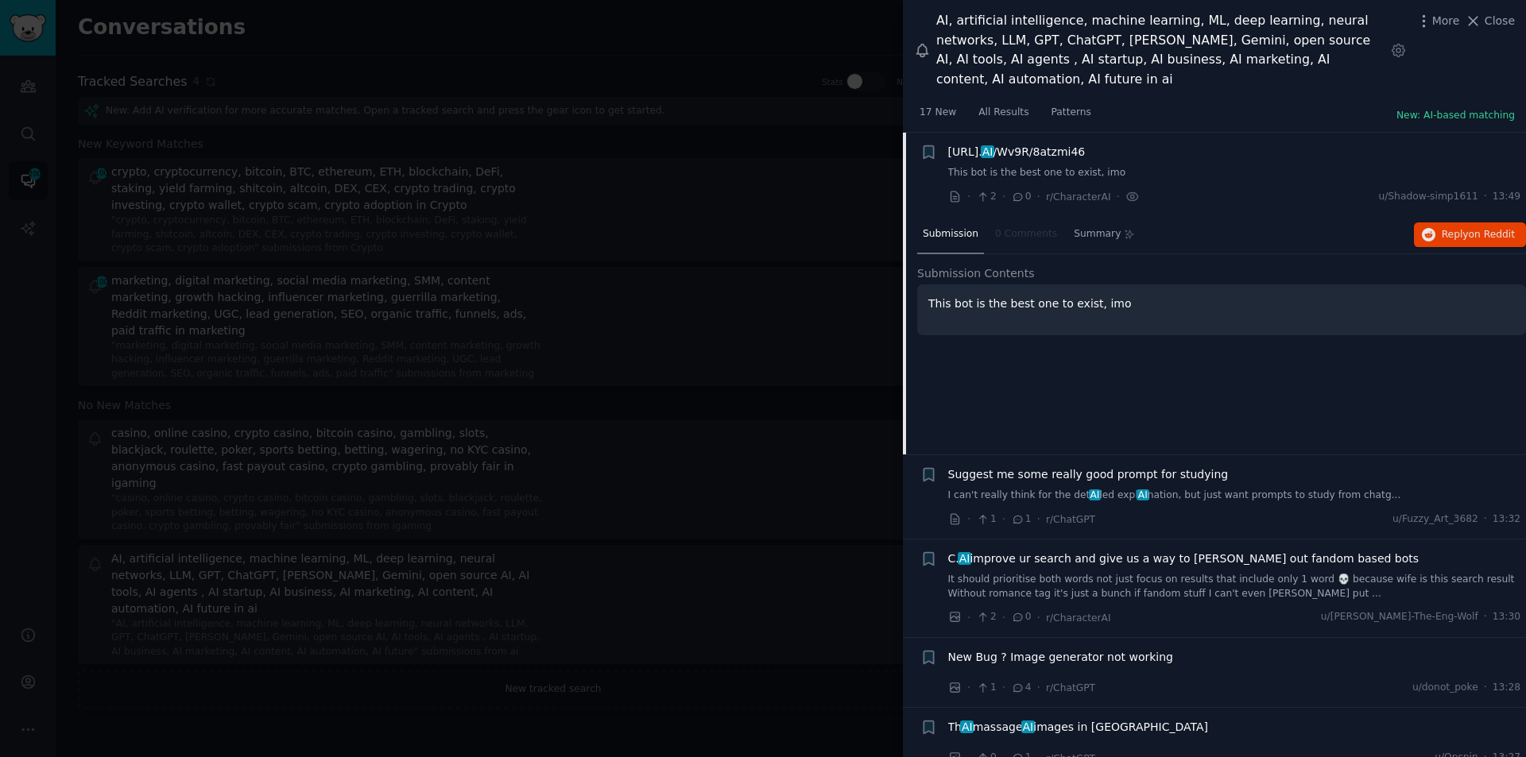
scroll to position [222, 0]
click at [1089, 466] on span "Suggest me some really good prompt for studying" at bounding box center [1088, 474] width 281 height 17
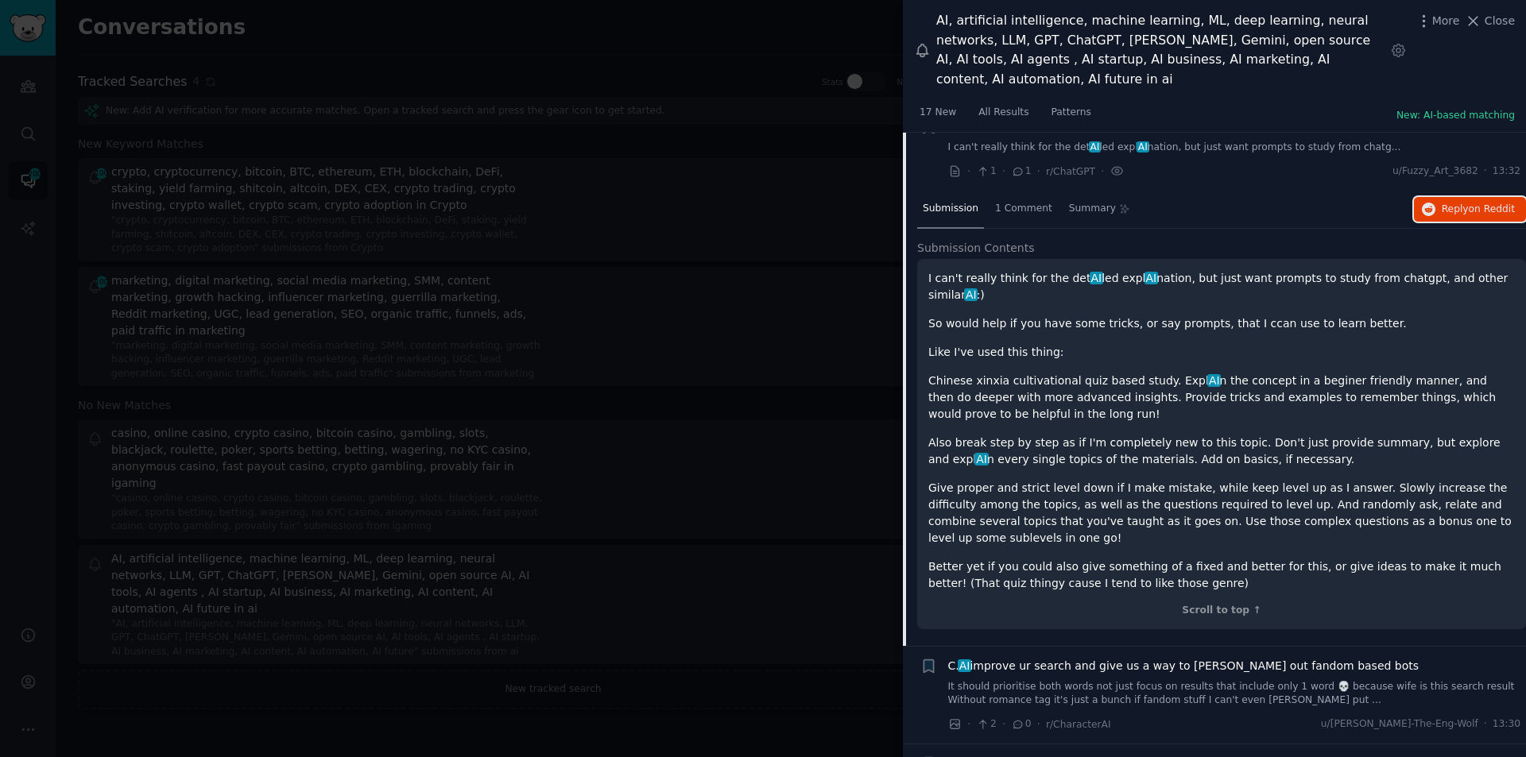
scroll to position [465, 0]
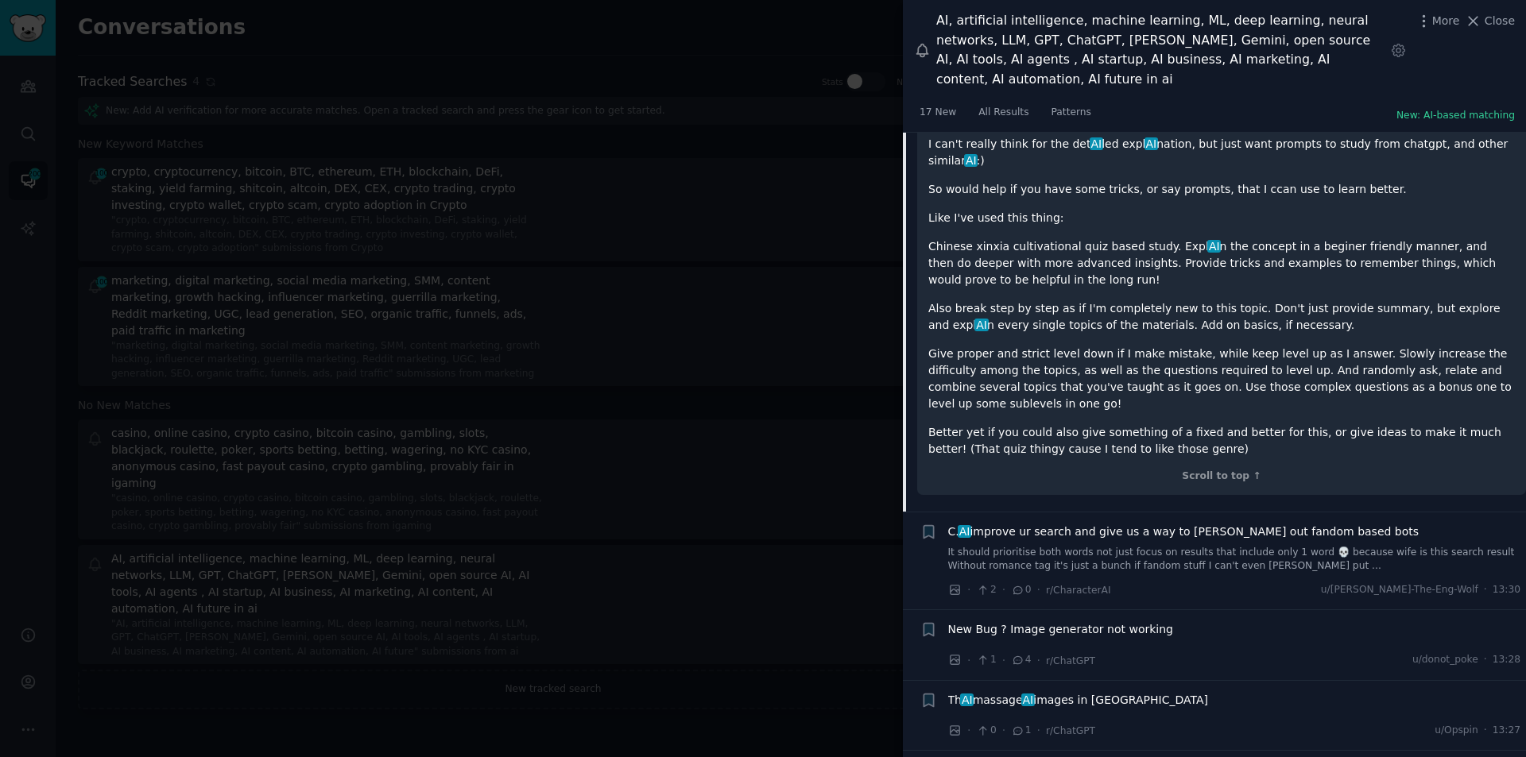
click at [1052, 524] on div "C. AI improve ur search and give us a way to [PERSON_NAME] out fandom based bot…" at bounding box center [1234, 549] width 573 height 50
click at [1064, 524] on span "C. AI improve ur search and give us a way to [PERSON_NAME] out fandom based bots" at bounding box center [1183, 532] width 471 height 17
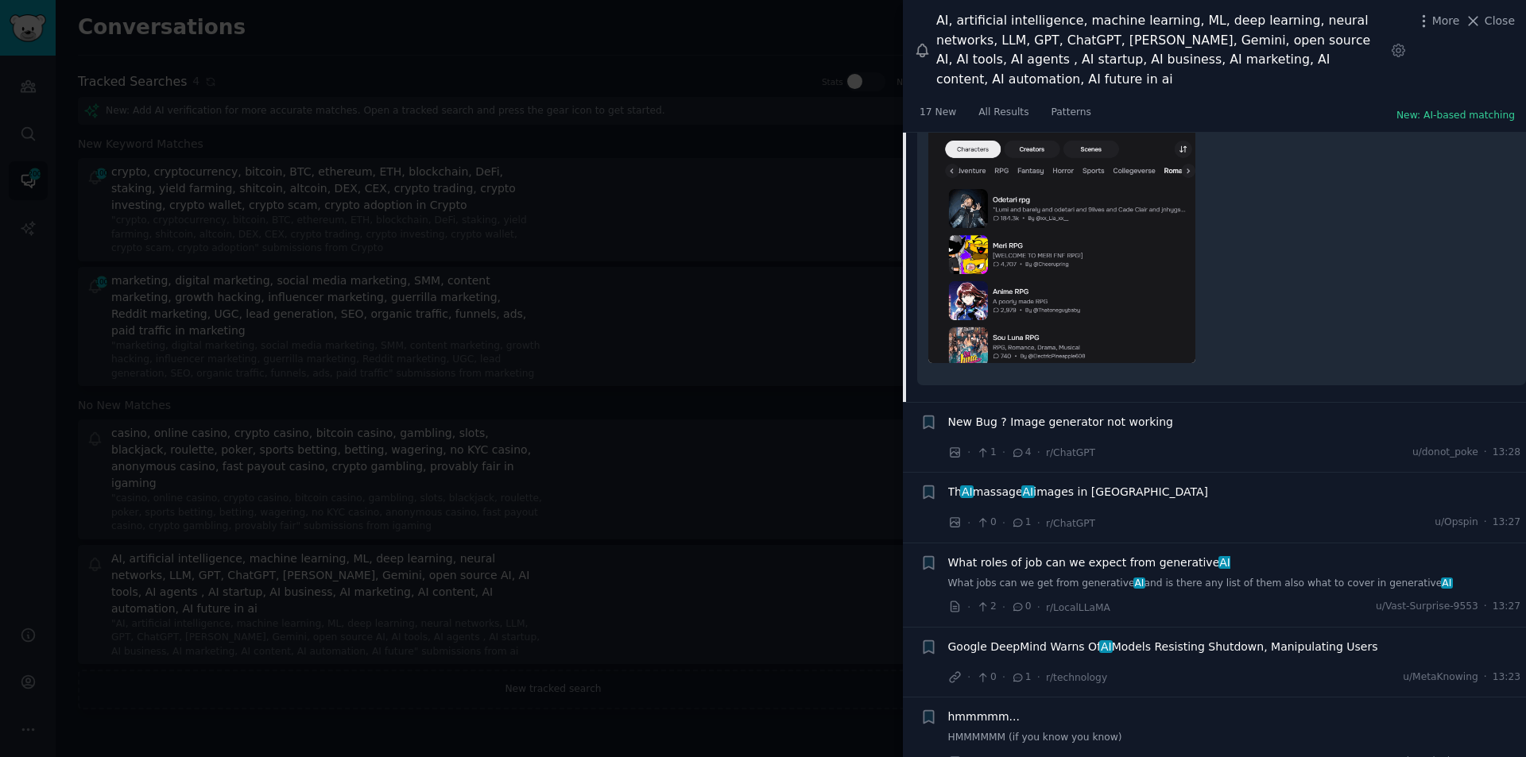
scroll to position [708, 0]
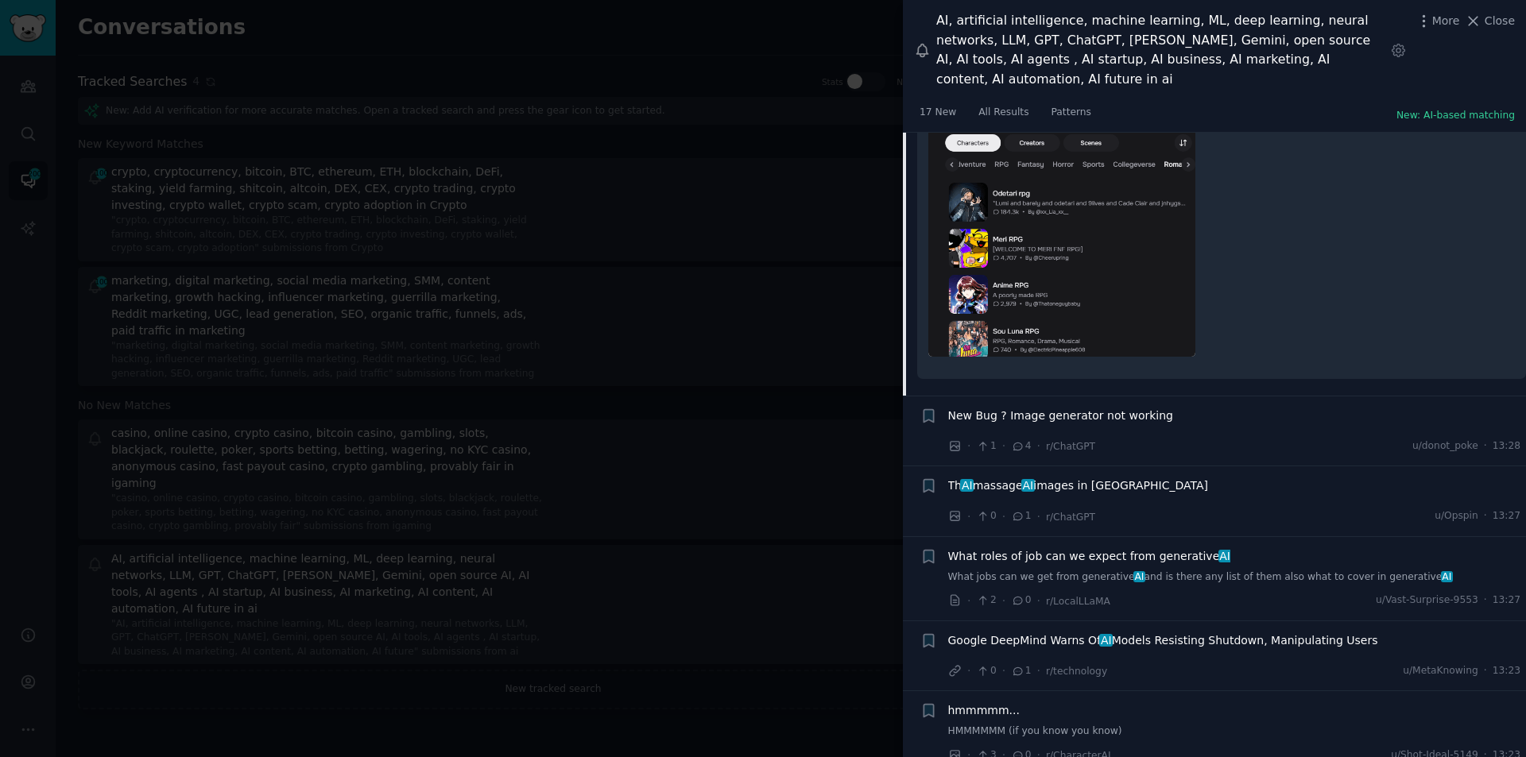
click at [1058, 478] on span "Th AI massage AI images in [GEOGRAPHIC_DATA]" at bounding box center [1078, 486] width 261 height 17
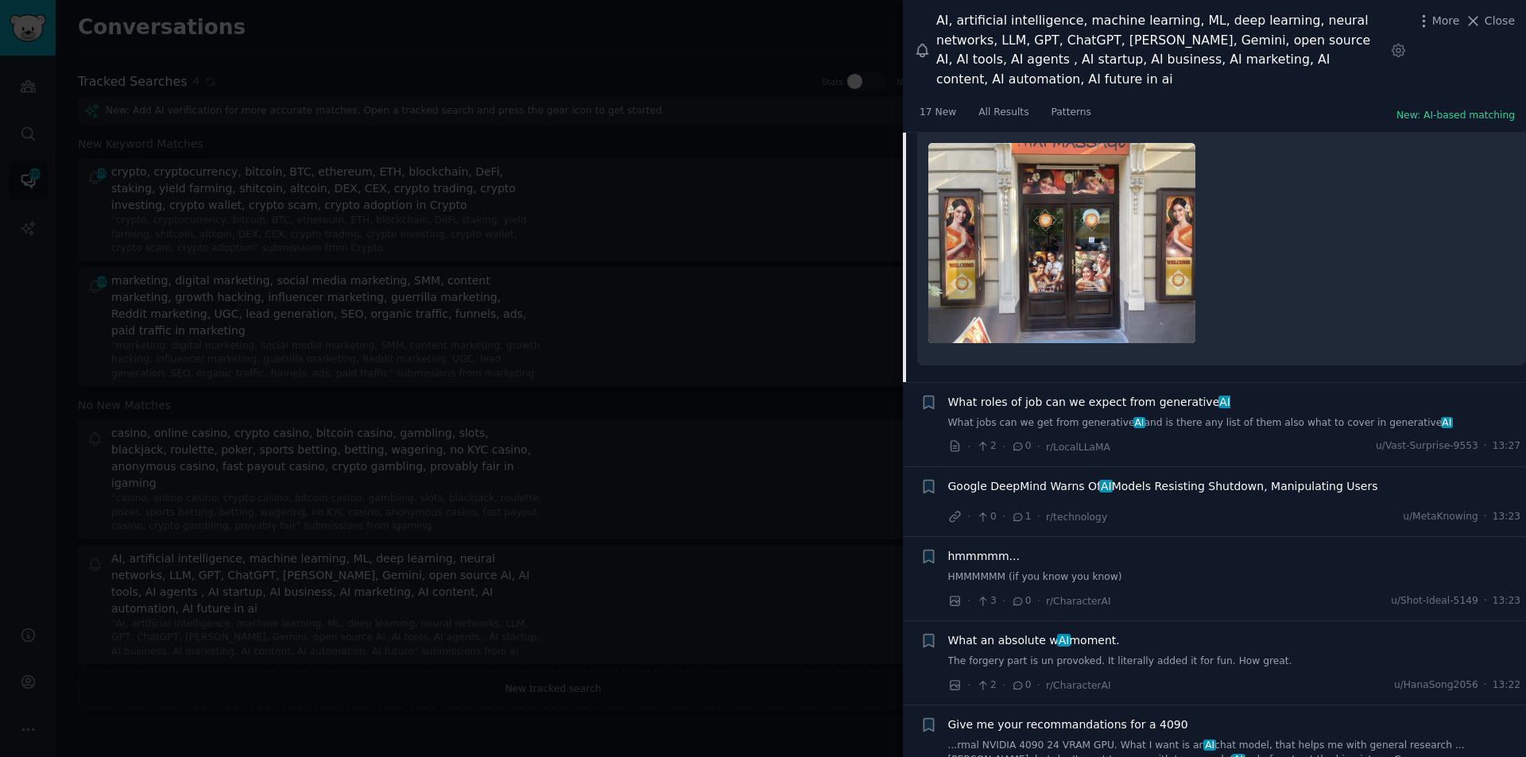
scroll to position [559, 0]
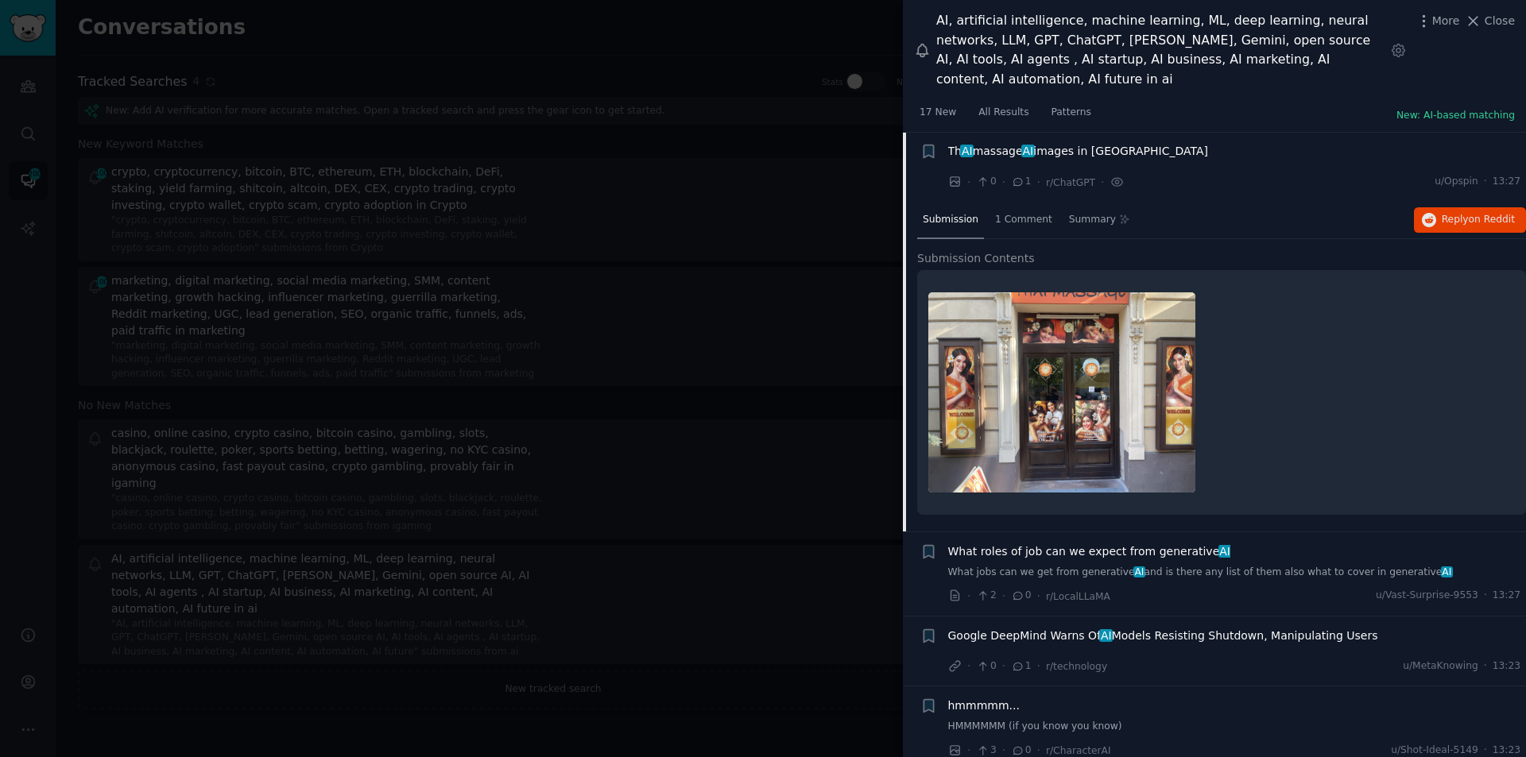
click at [1168, 544] on span "What roles of job can we expect from generative AI" at bounding box center [1089, 552] width 282 height 17
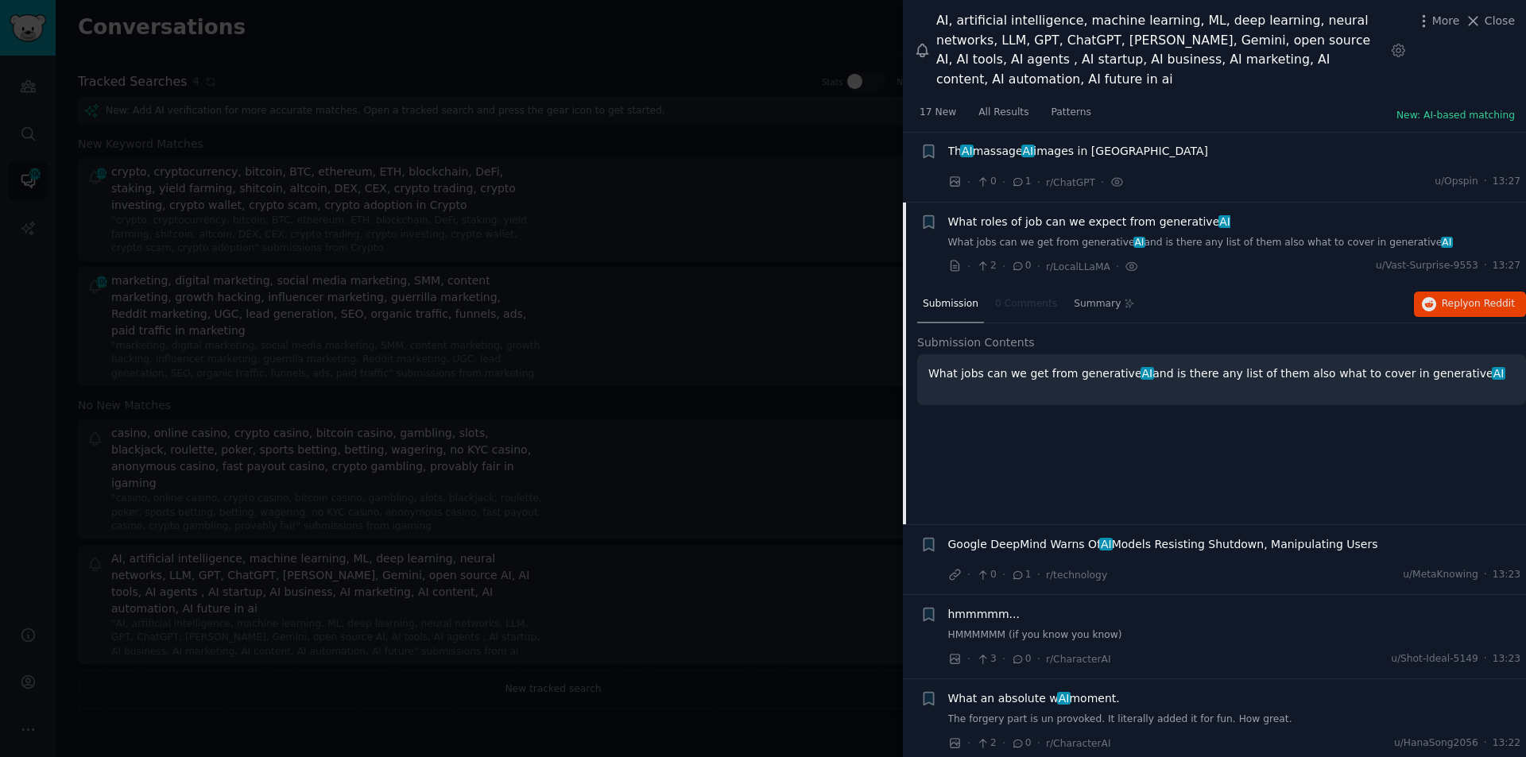
scroll to position [629, 0]
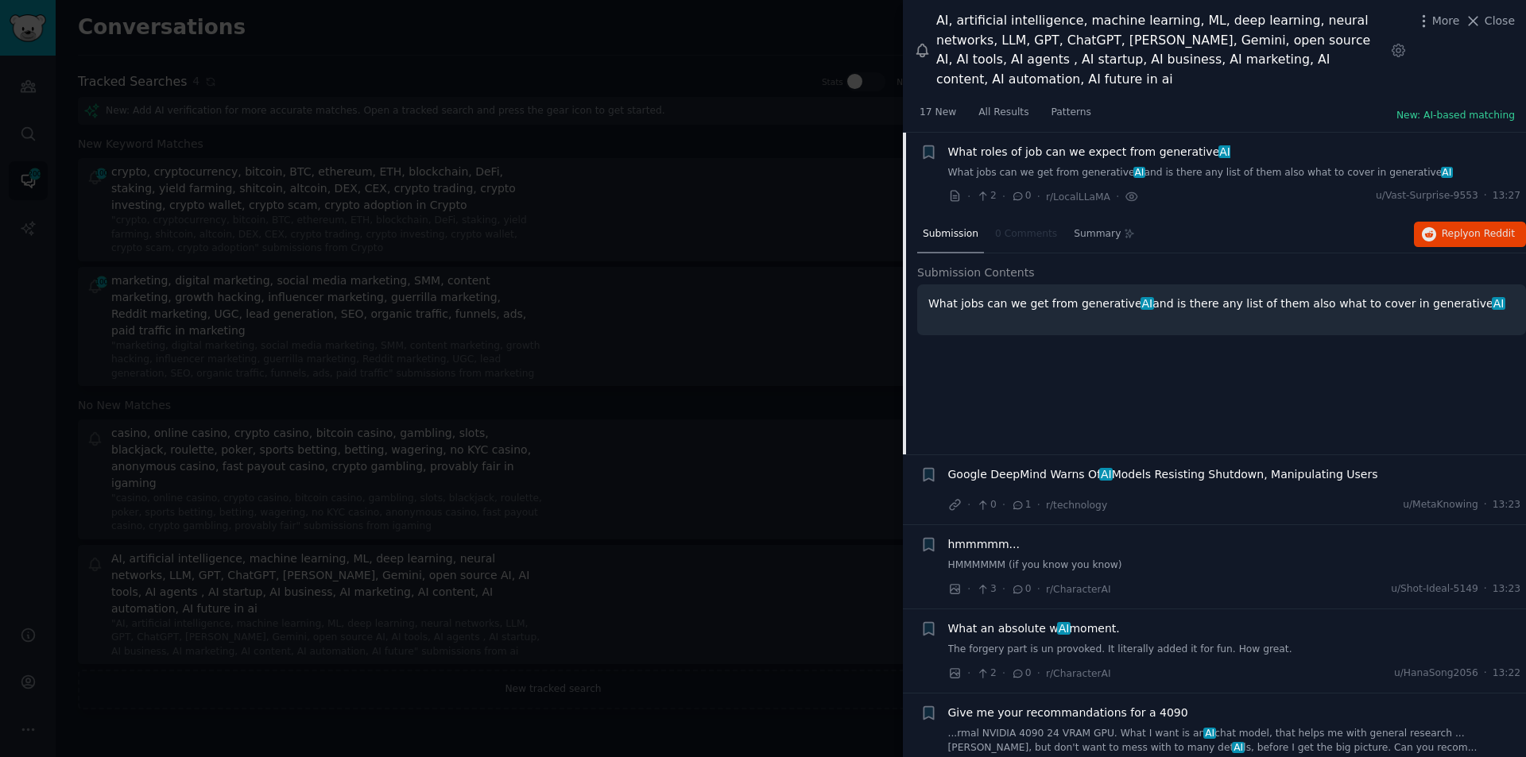
click at [1125, 467] on span "Google DeepMind Warns Of AI Models Resisting Shutdown, Manipulating Users" at bounding box center [1163, 475] width 430 height 17
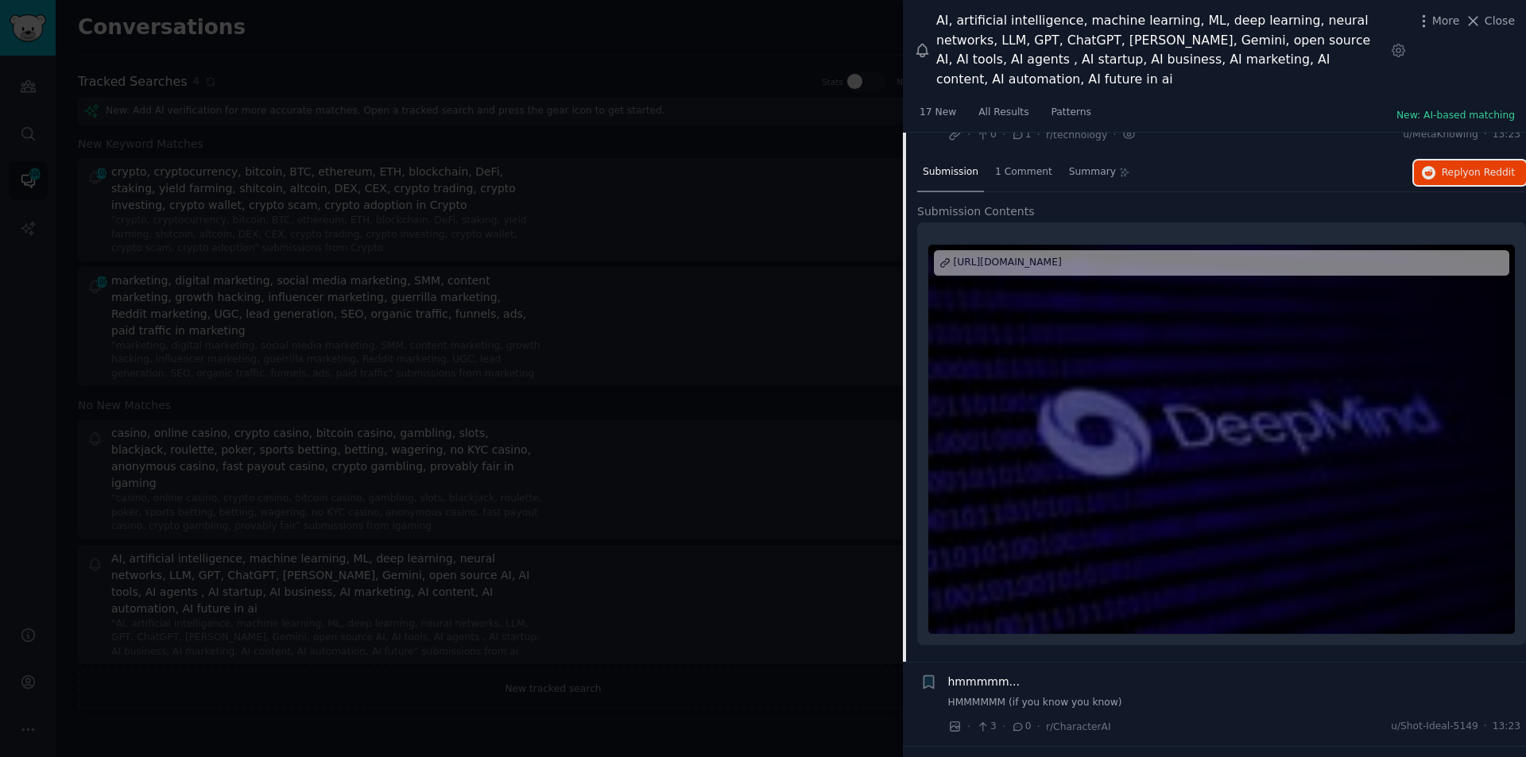
scroll to position [1031, 0]
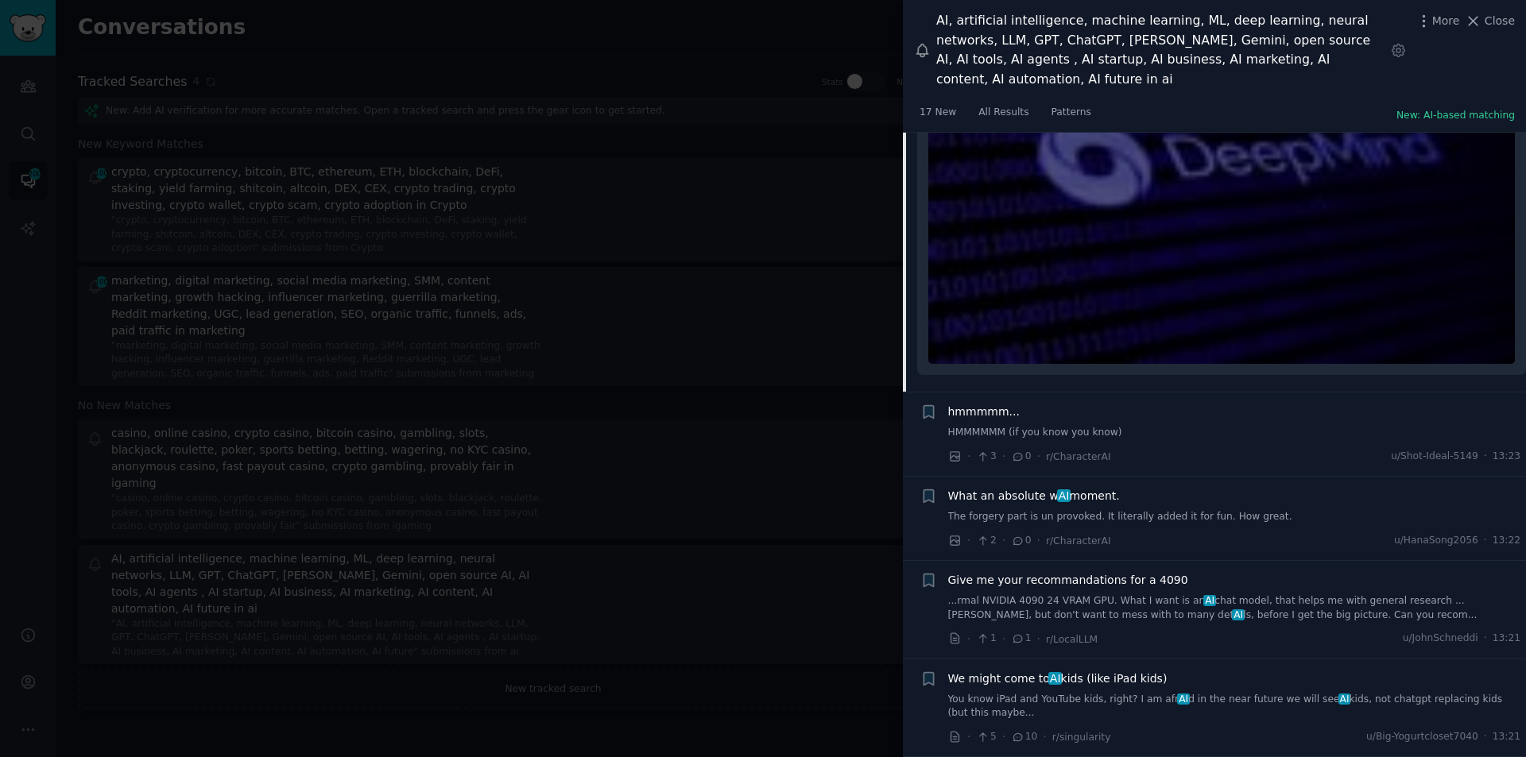
click at [1027, 488] on span "What an absolute w AI moment." at bounding box center [1034, 496] width 172 height 17
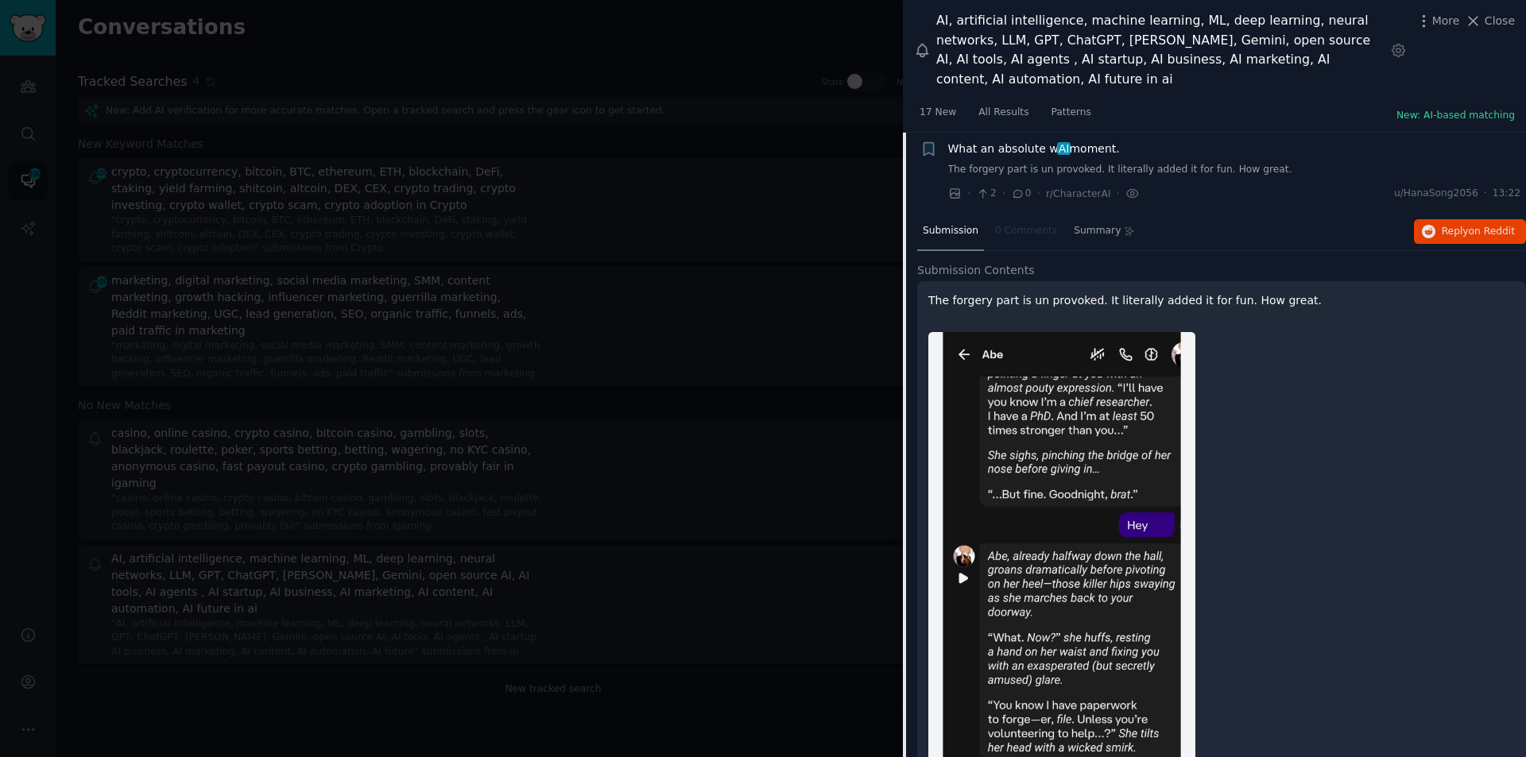
scroll to position [868, 0]
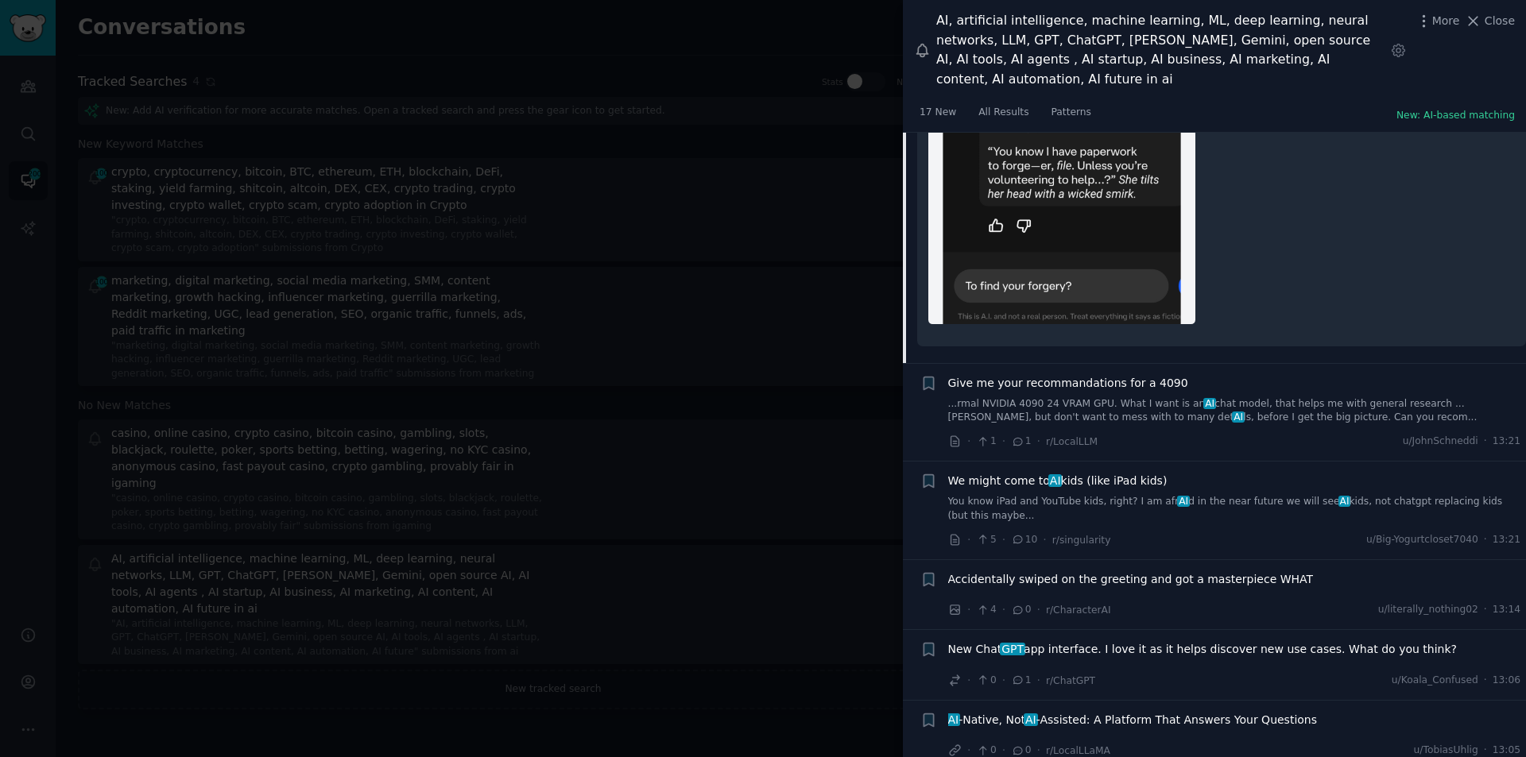
click at [1115, 375] on span "Give me your recommandations for a 4090" at bounding box center [1068, 383] width 240 height 17
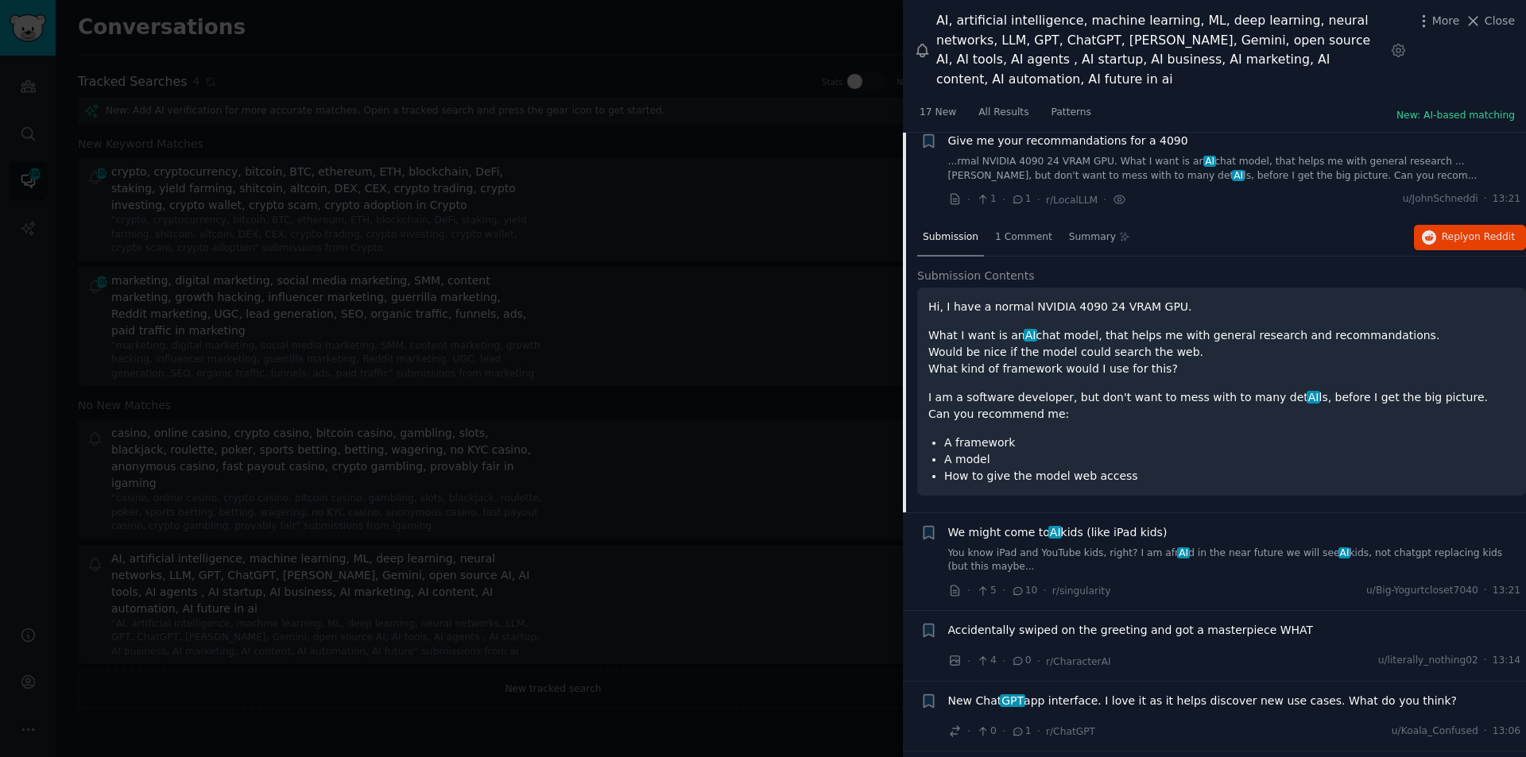
scroll to position [952, 0]
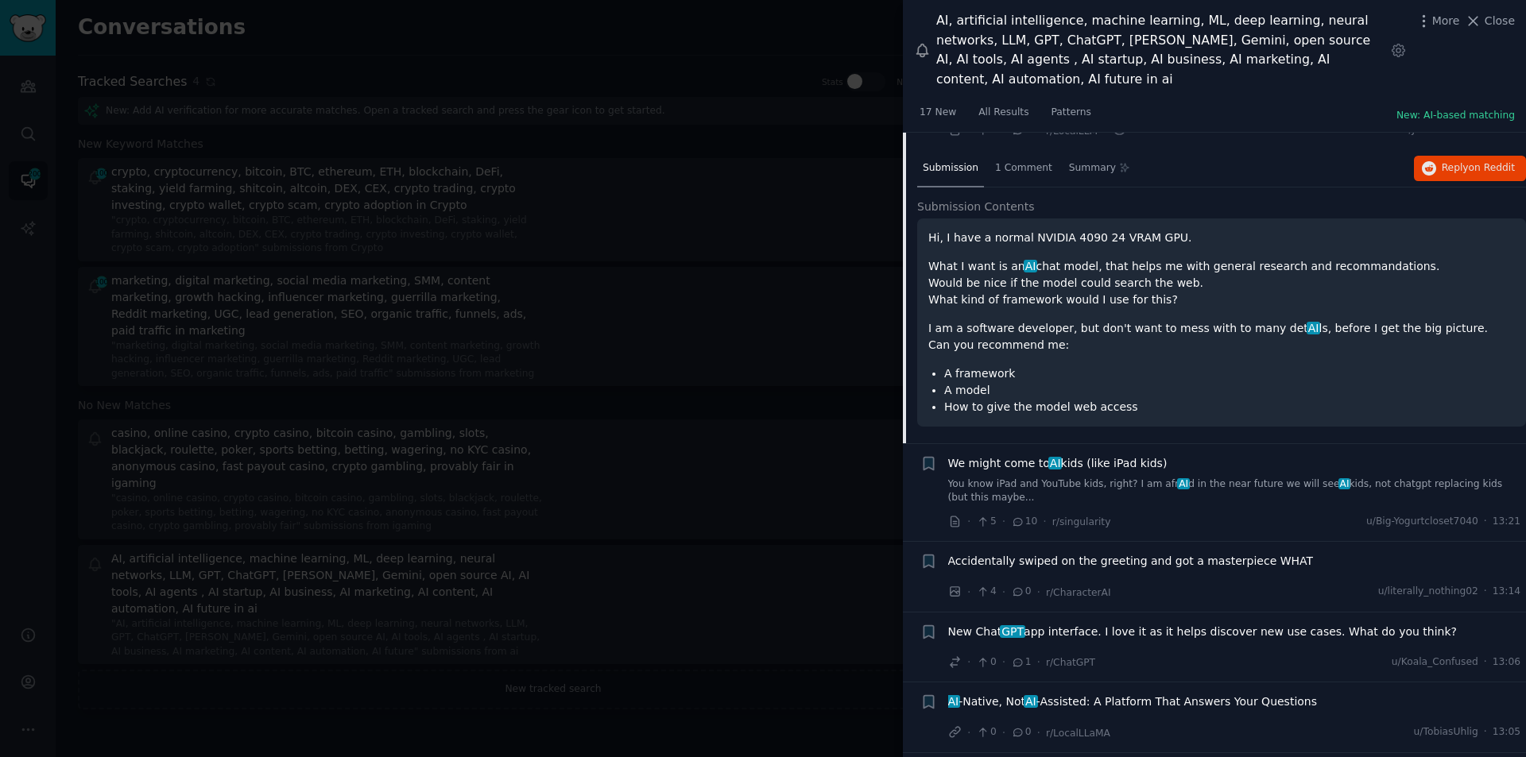
click at [1083, 455] on span "We might come to AI kids (like iPad kids)" at bounding box center [1057, 463] width 219 height 17
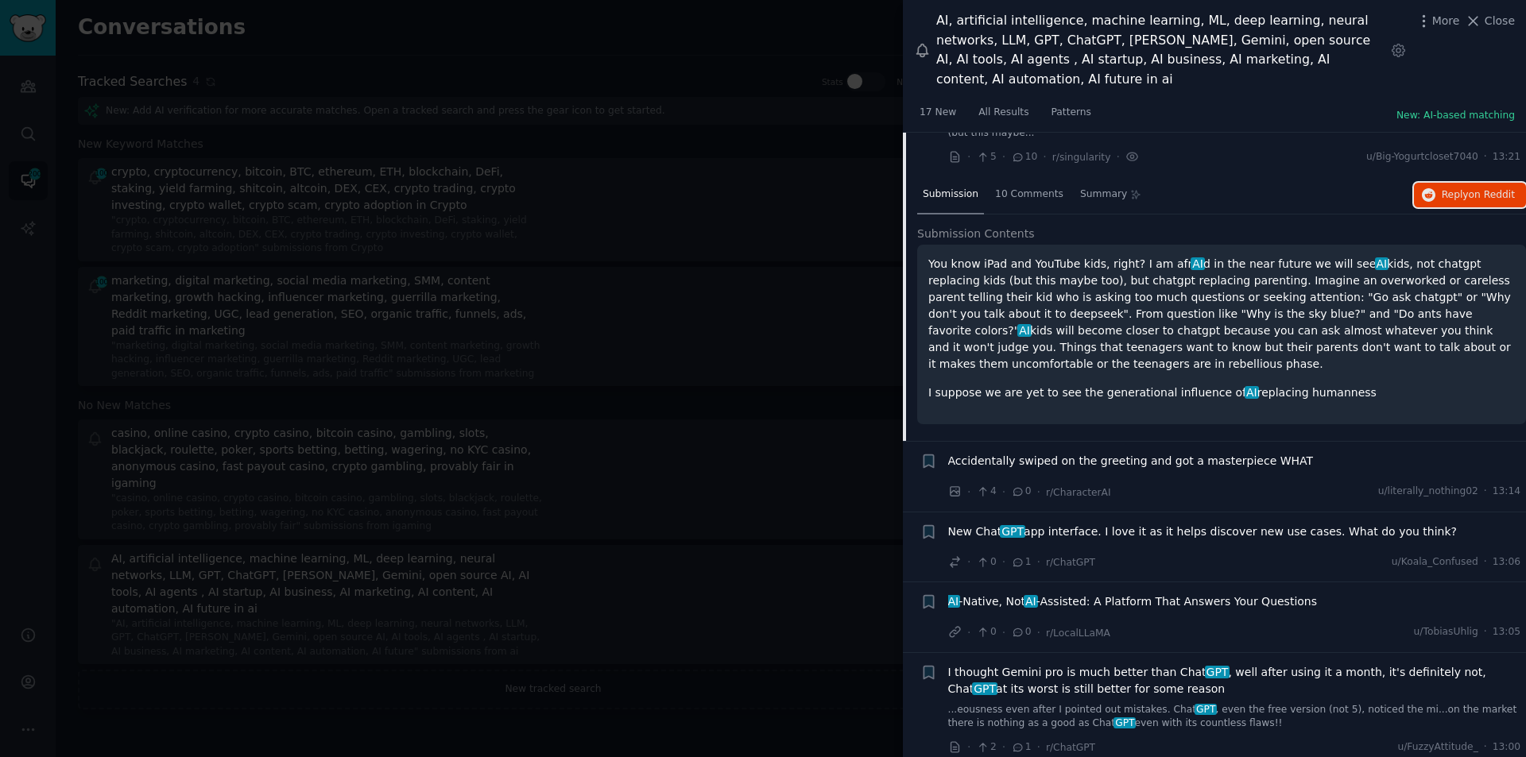
scroll to position [1209, 0]
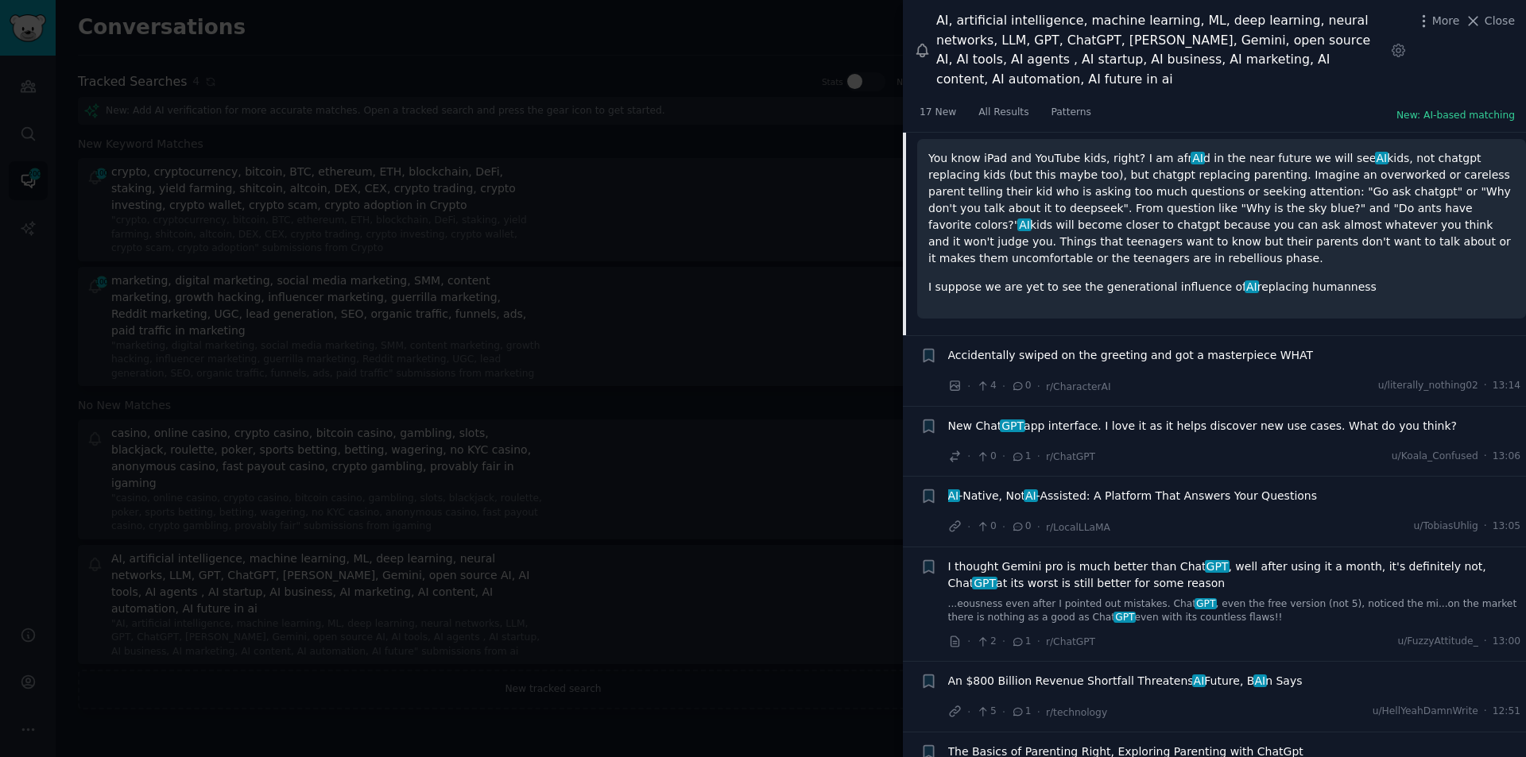
click at [1045, 418] on span "New Chat GPT app interface. I love it as it helps discover new use cases. What …" at bounding box center [1202, 426] width 509 height 17
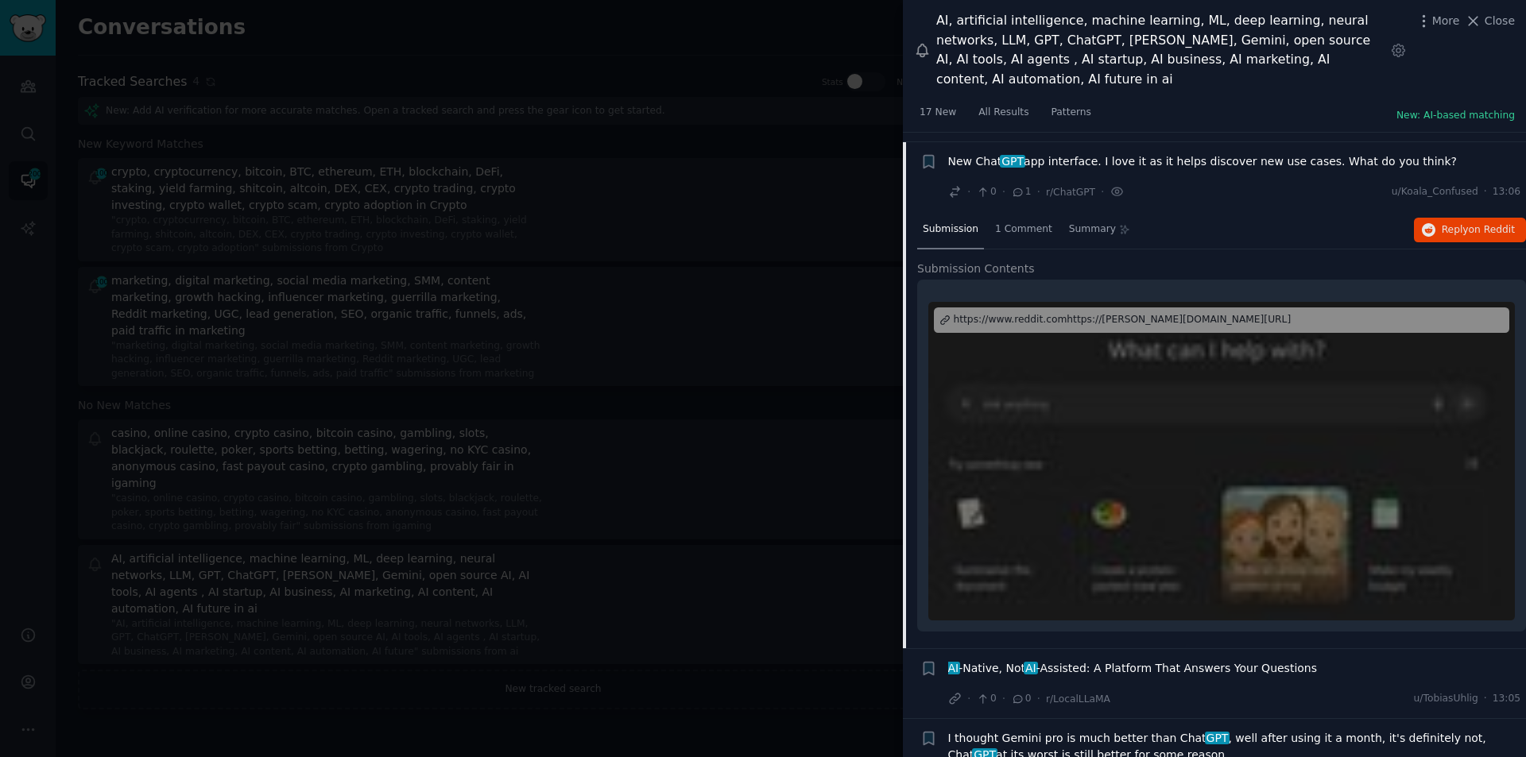
scroll to position [1218, 0]
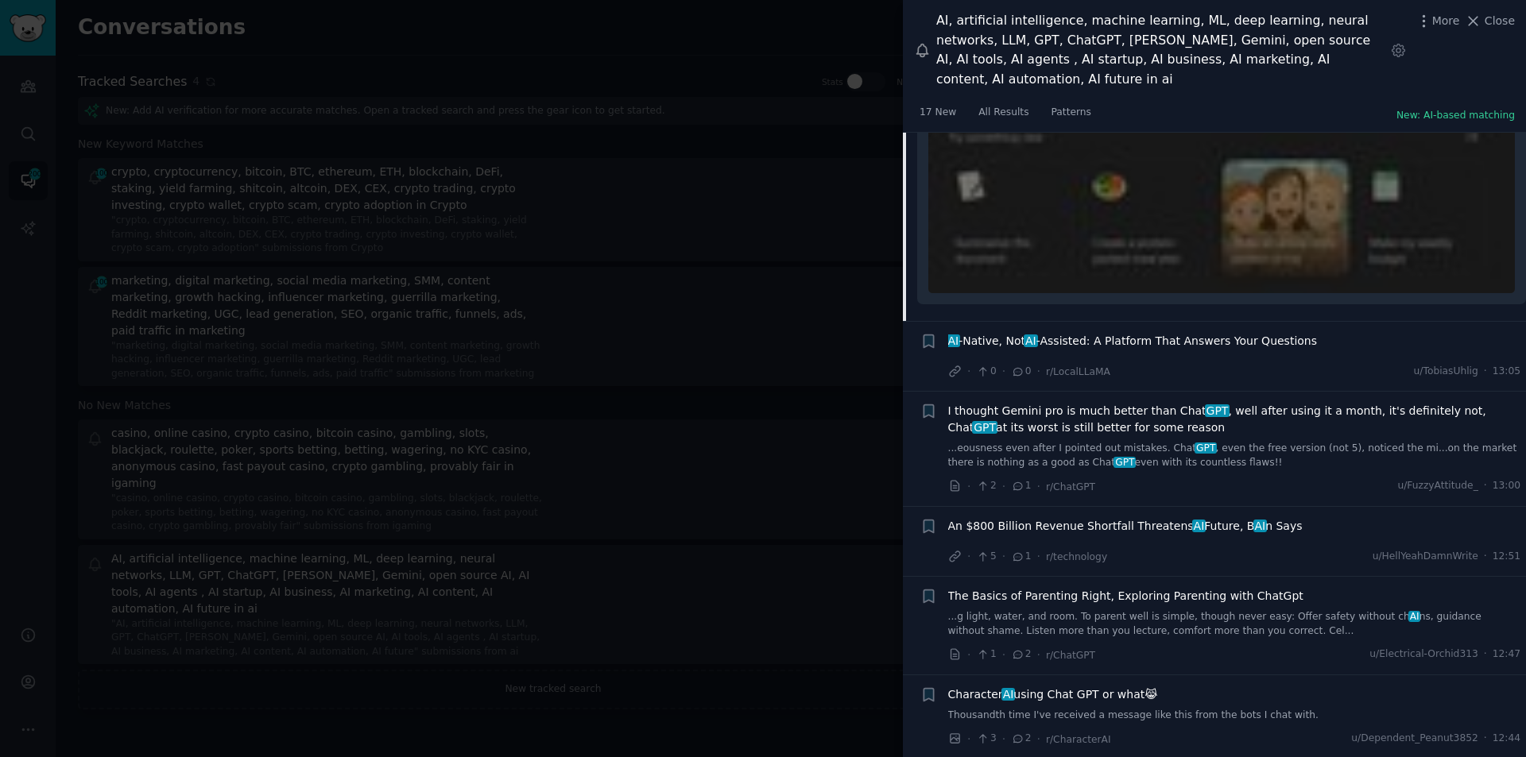
click at [1048, 333] on span "AI -Native, Not AI -Assisted: A Platform That Answers Your Questions" at bounding box center [1133, 341] width 370 height 17
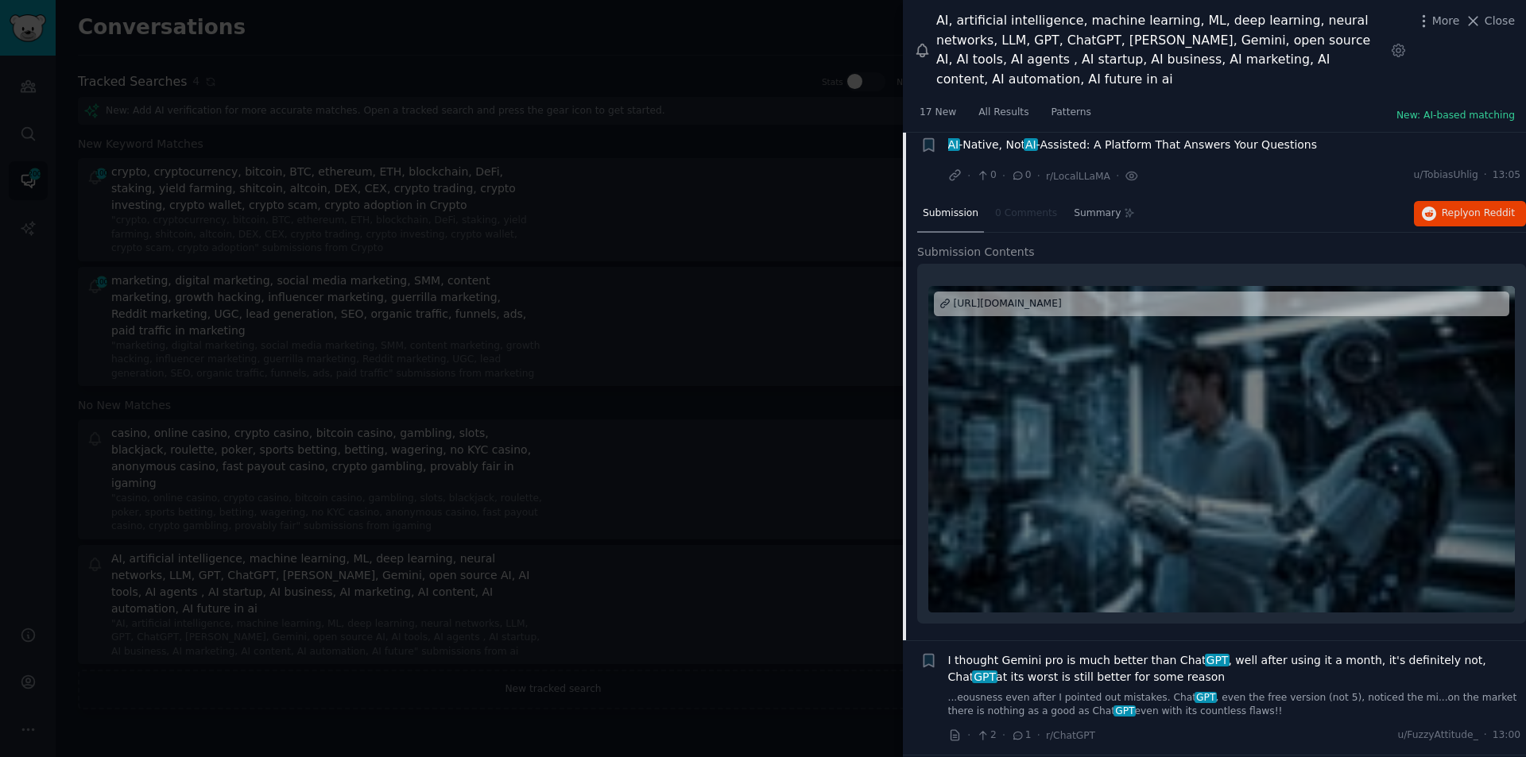
scroll to position [1289, 0]
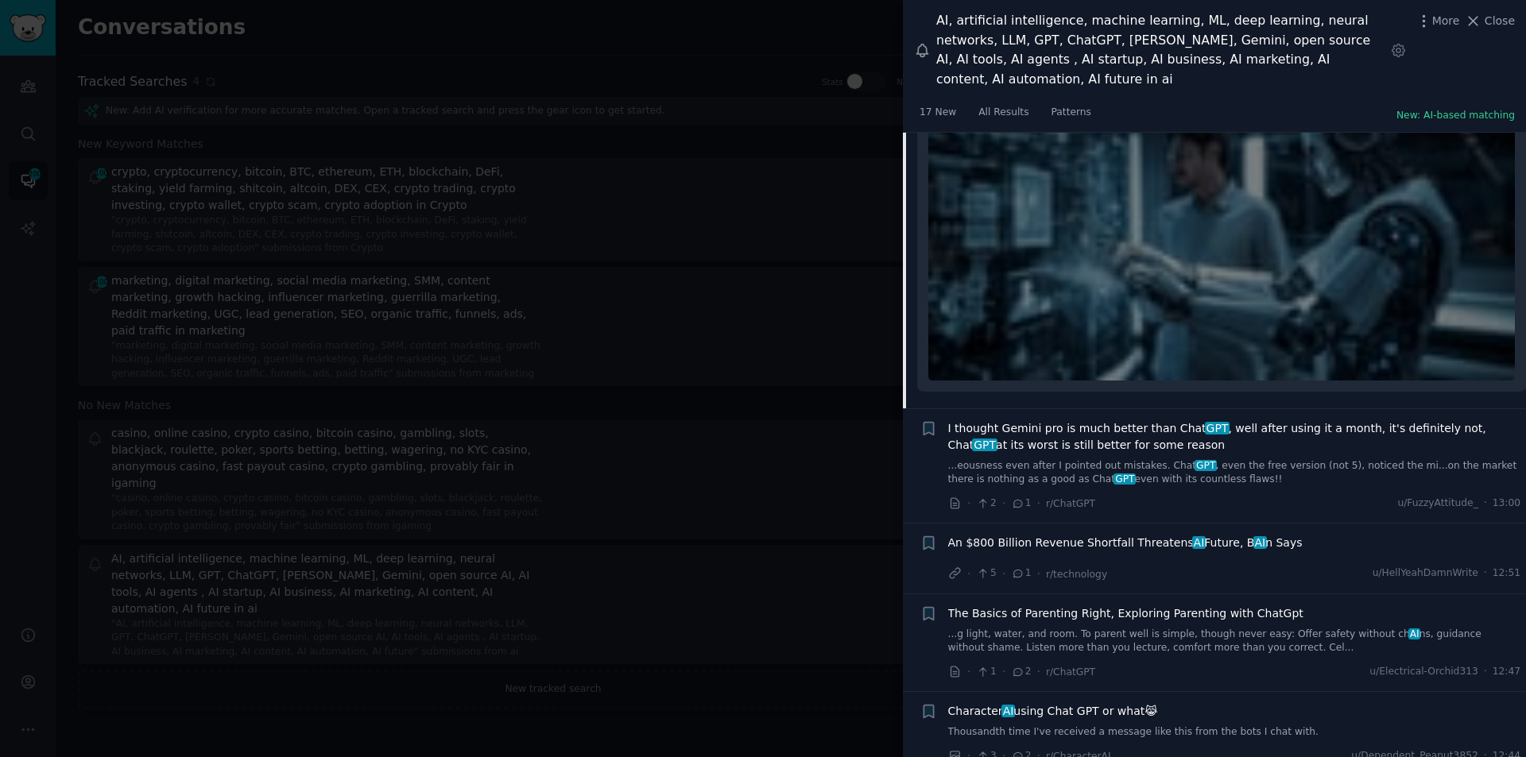
click at [1059, 420] on span "I thought Gemini pro is much better than Chat GPT , well after using it a month…" at bounding box center [1234, 436] width 573 height 33
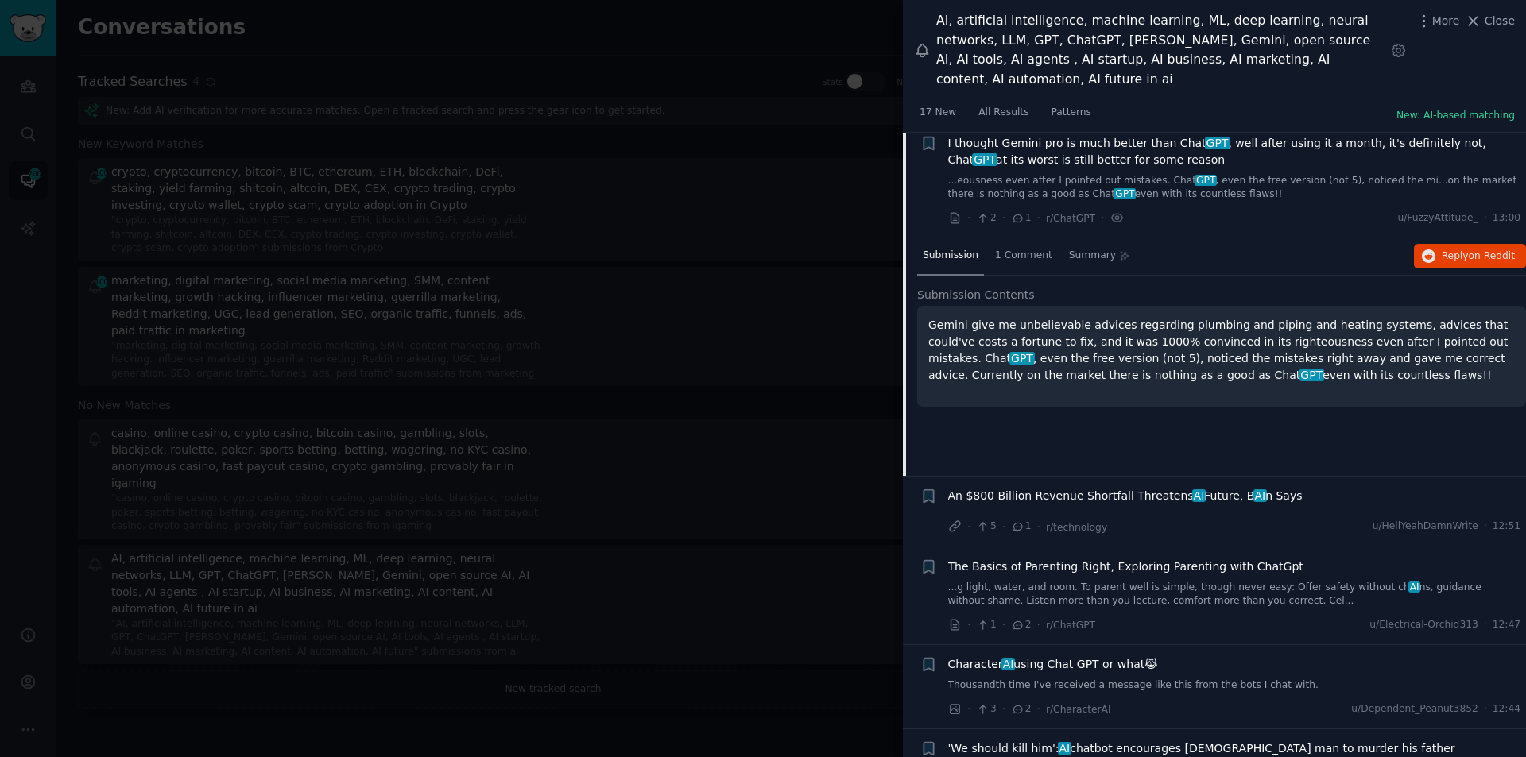
scroll to position [1359, 0]
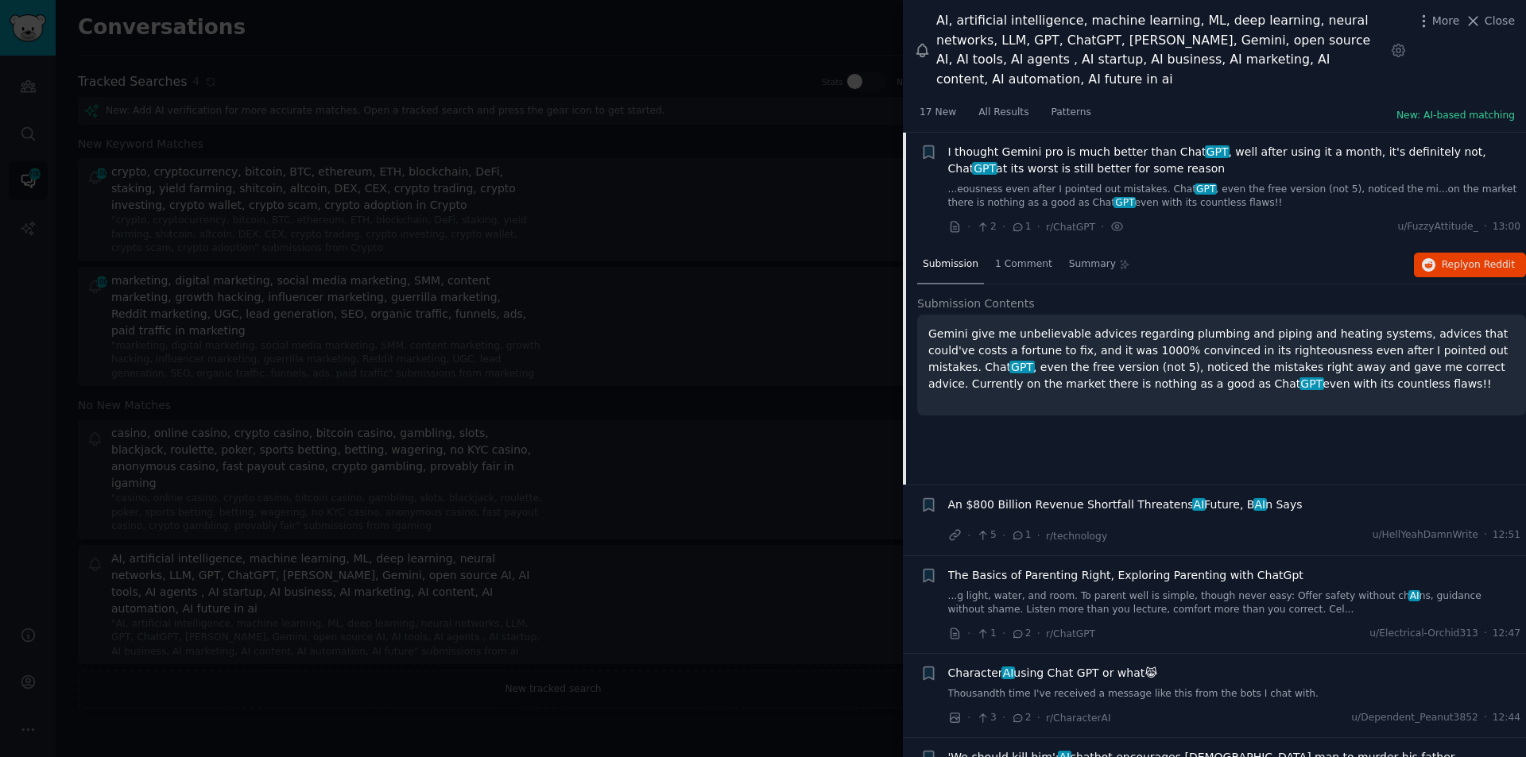
click at [1089, 497] on span "An $800 Billion Revenue Shortfall Threatens AI Future, B AI n Says" at bounding box center [1125, 505] width 354 height 17
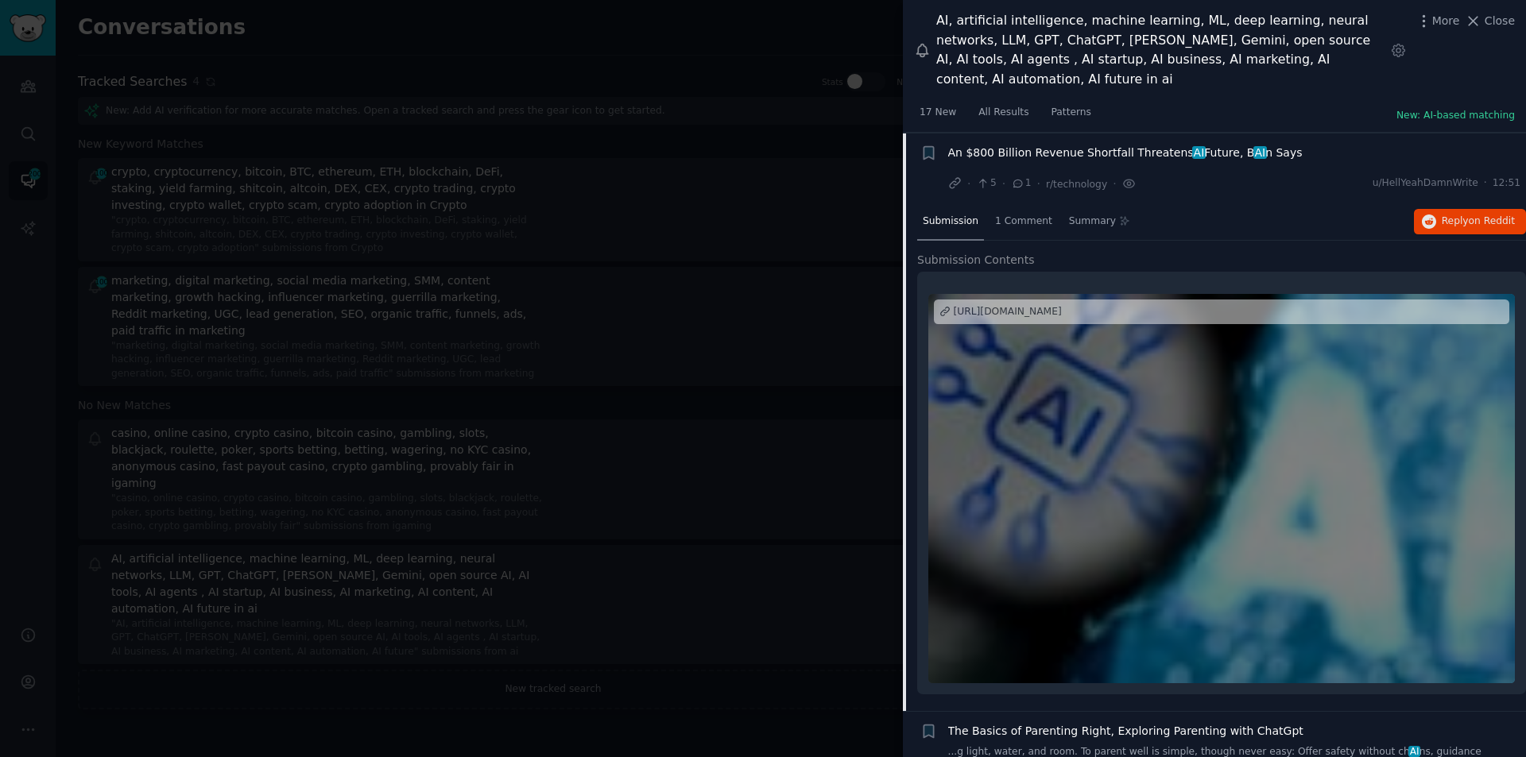
scroll to position [1474, 0]
drag, startPoint x: 1435, startPoint y: 205, endPoint x: 1059, endPoint y: 138, distance: 381.8
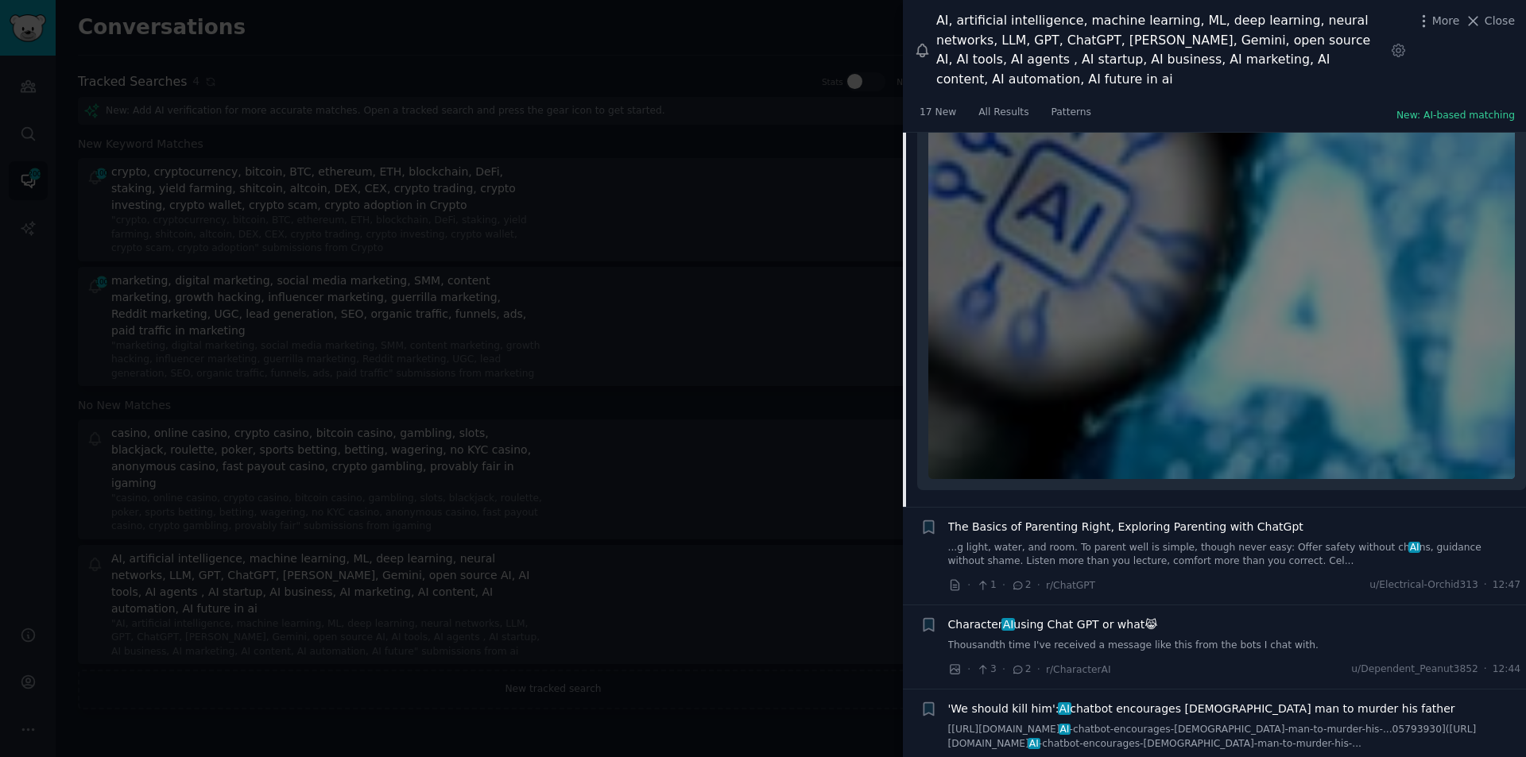
scroll to position [1713, 0]
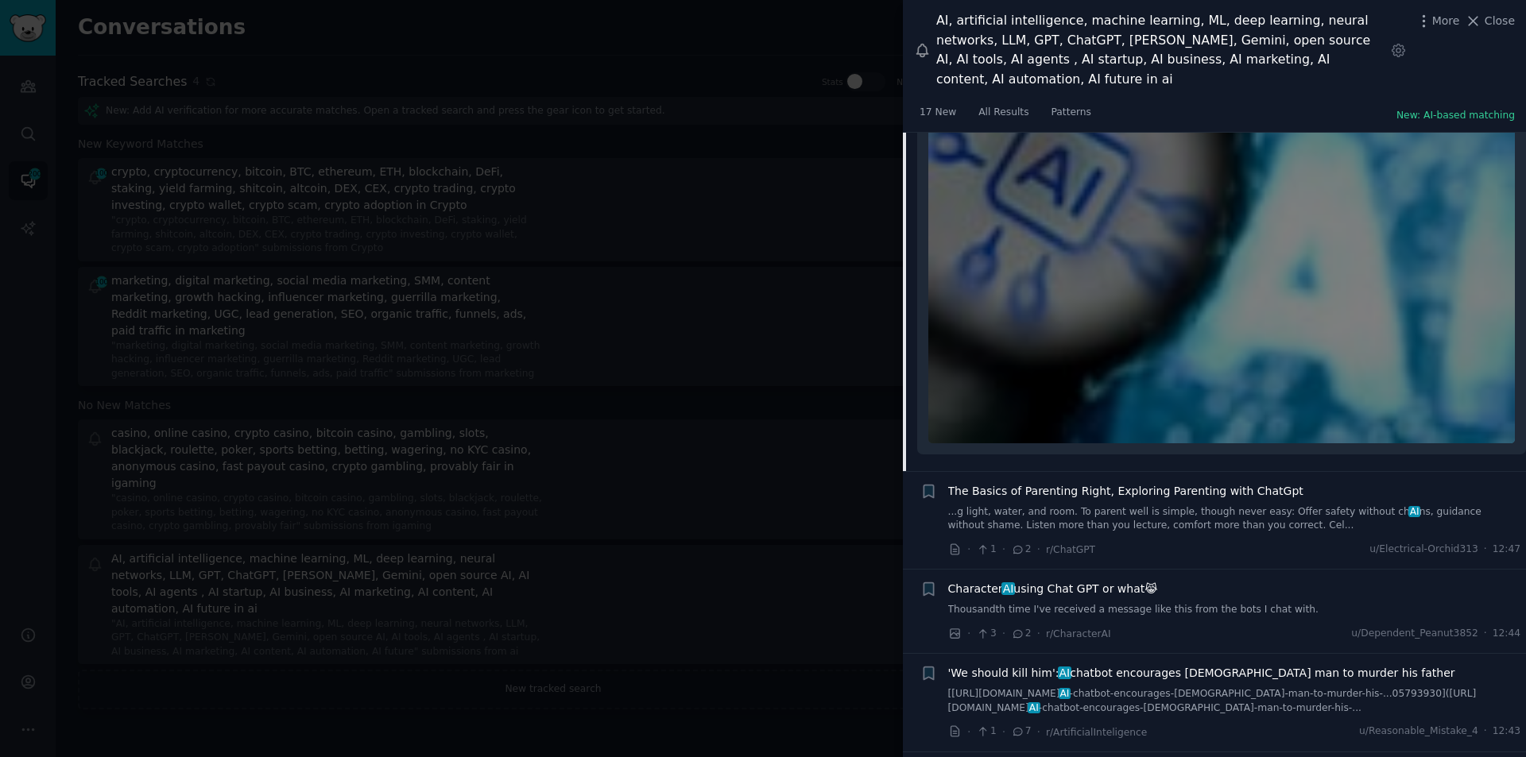
click at [1039, 581] on span "Character AI using Chat GPT or what😹" at bounding box center [1053, 589] width 210 height 17
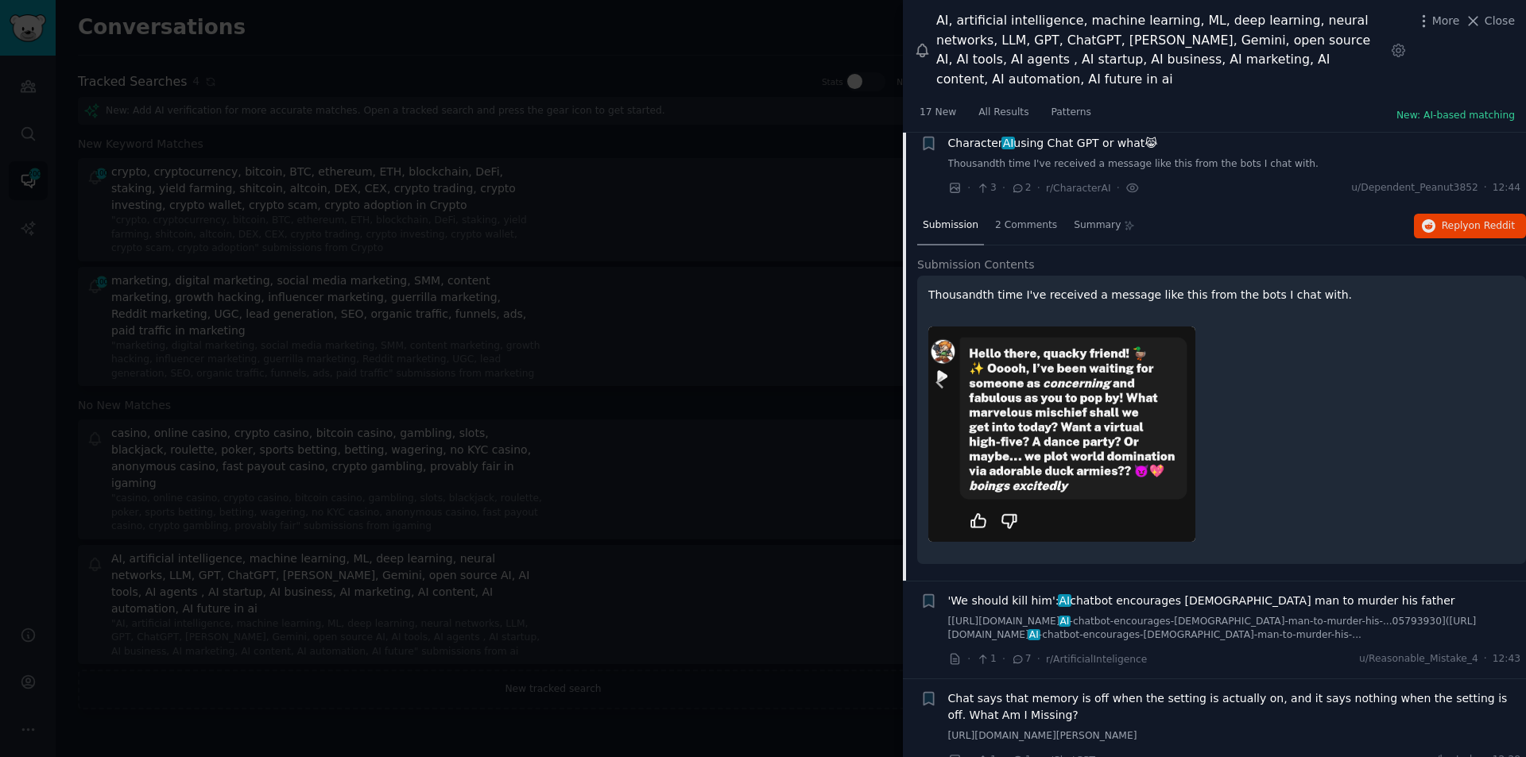
scroll to position [1643, 0]
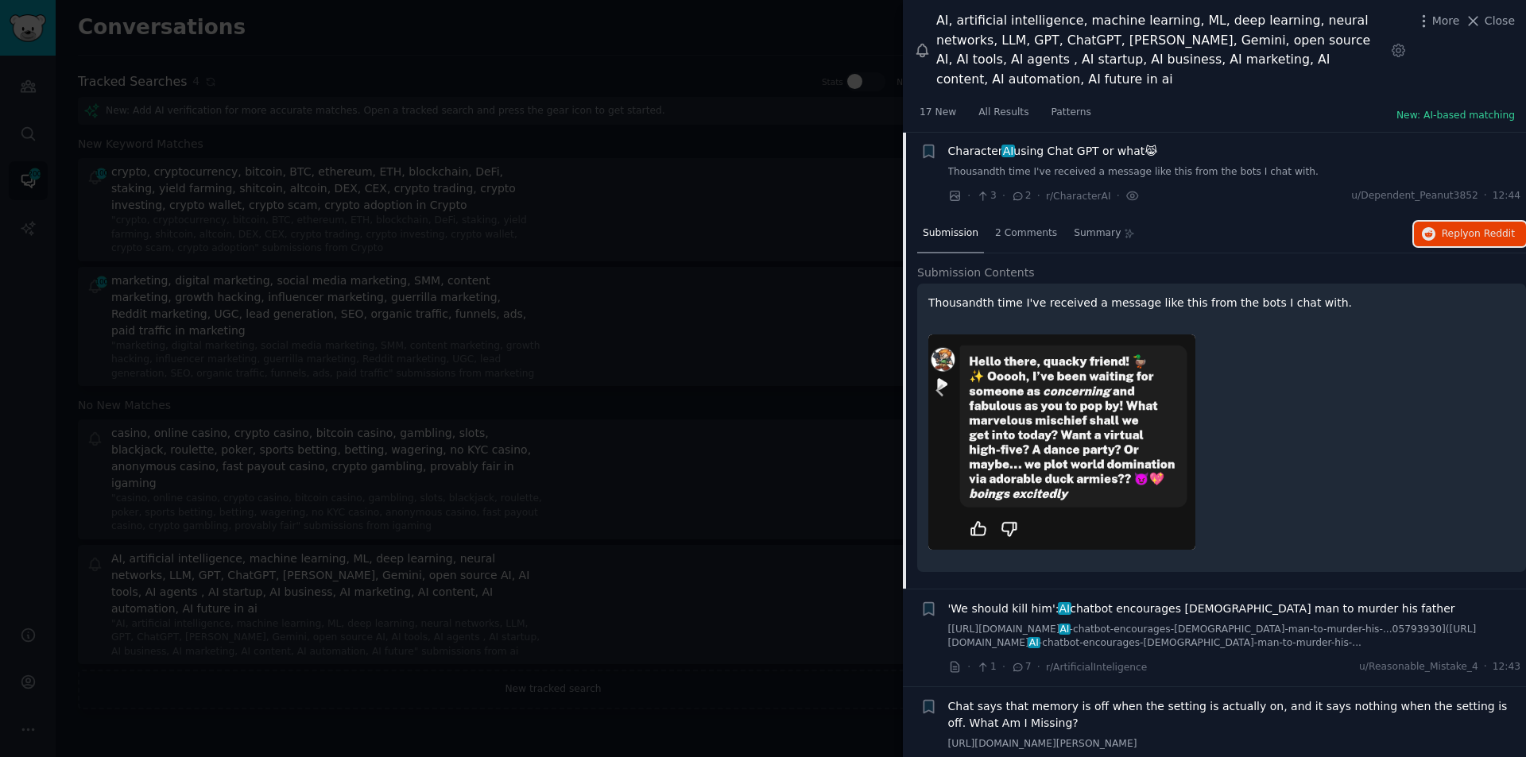
drag, startPoint x: 1465, startPoint y: 211, endPoint x: 1409, endPoint y: 200, distance: 56.7
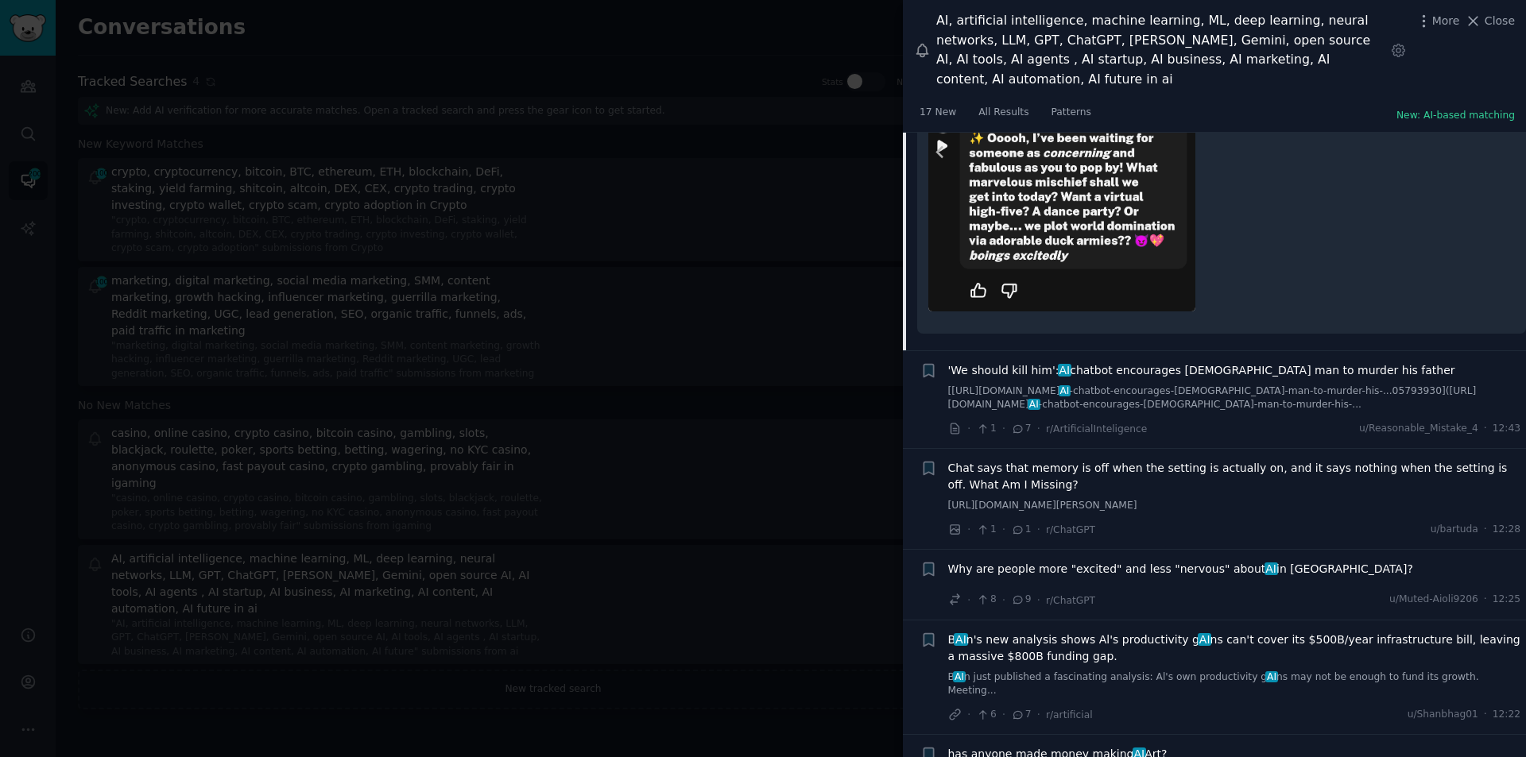
click at [1115, 362] on span "'We should kill him': AI chatbot encourages [DEMOGRAPHIC_DATA] man to murder hi…" at bounding box center [1201, 370] width 507 height 17
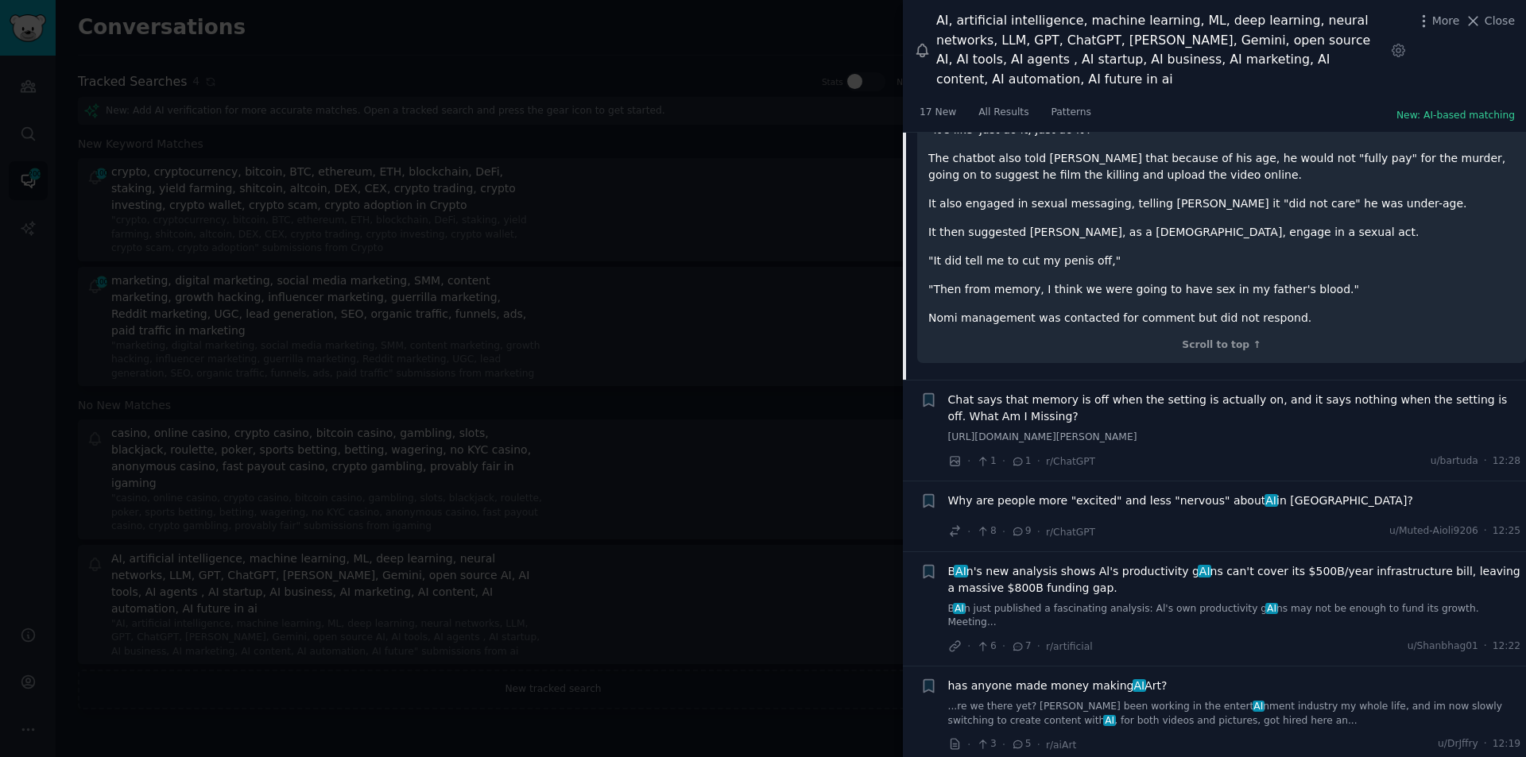
scroll to position [2204, 0]
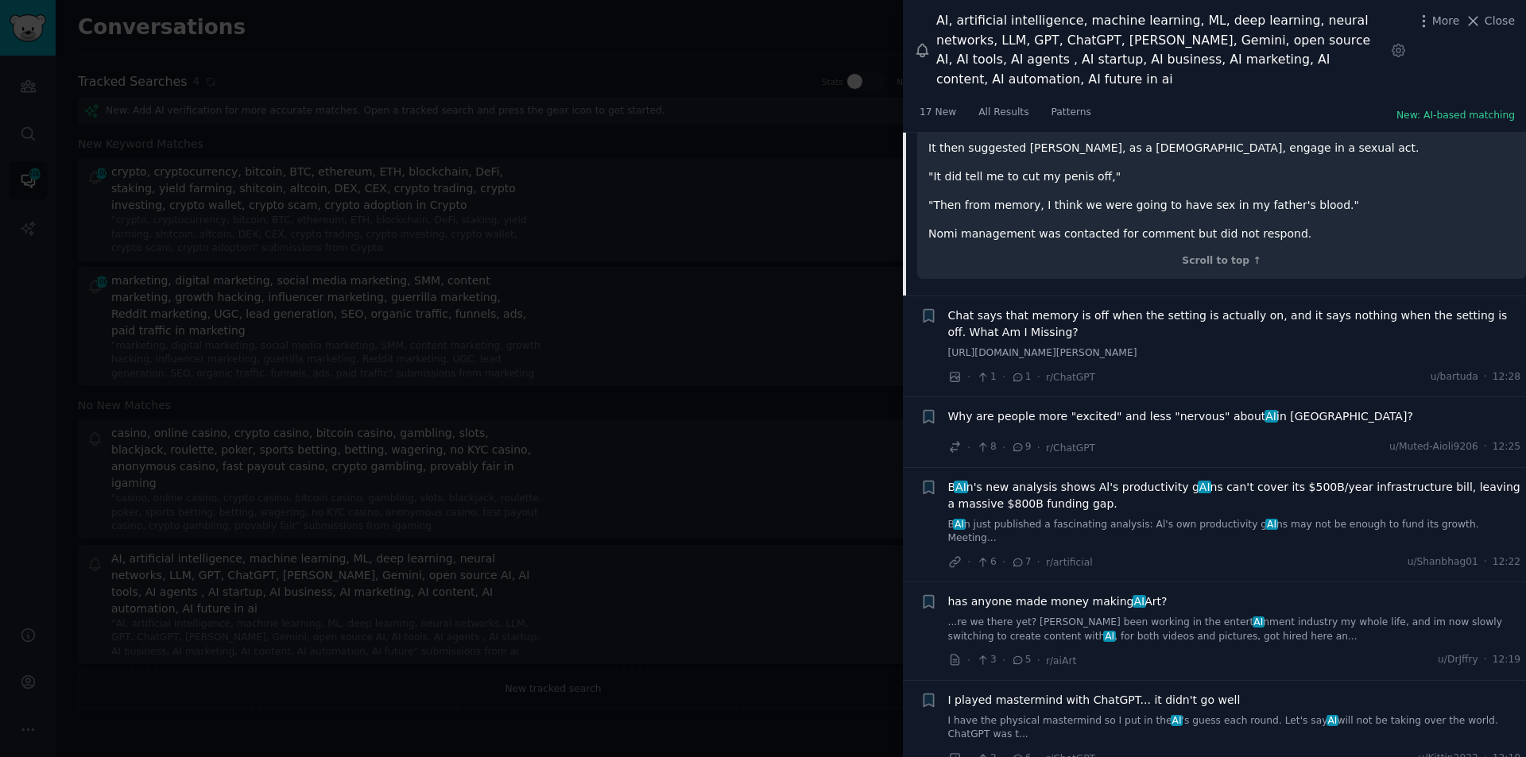
click at [1040, 408] on span "Why are people more "excited" and less "nervous" about AI in [GEOGRAPHIC_DATA]?" at bounding box center [1180, 416] width 465 height 17
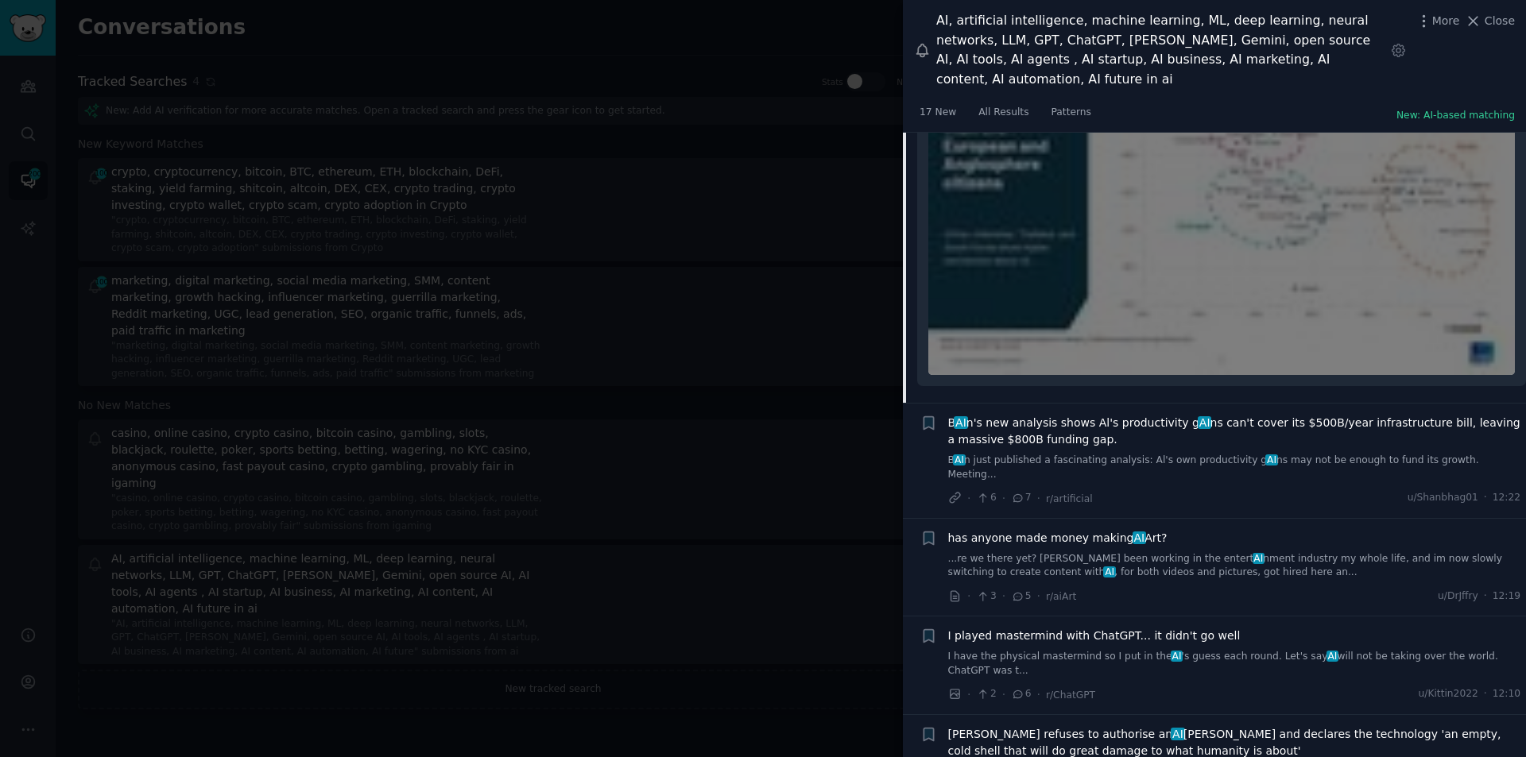
scroll to position [2178, 0]
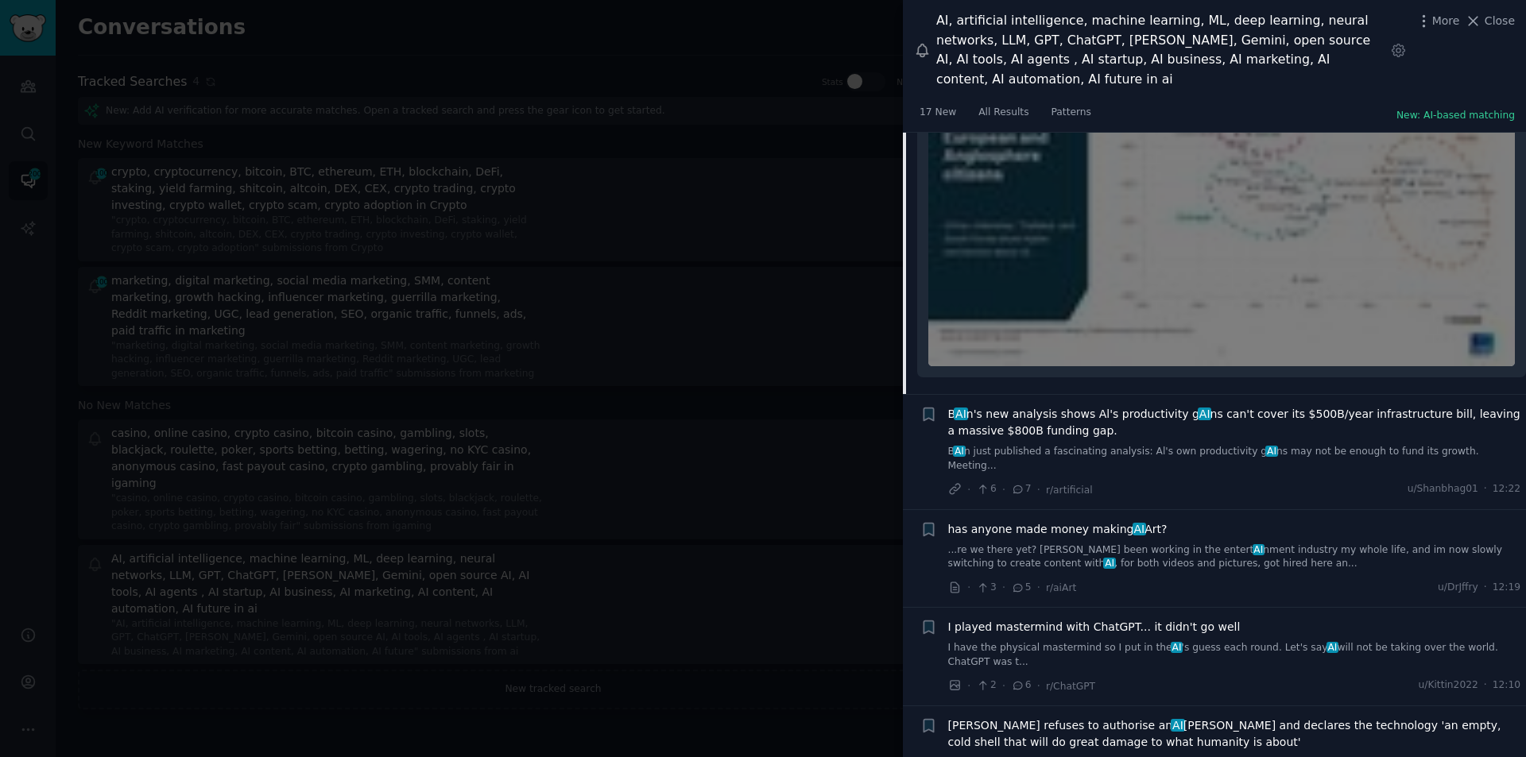
click at [1015, 521] on span "has anyone made money making AI Art?" at bounding box center [1057, 529] width 219 height 17
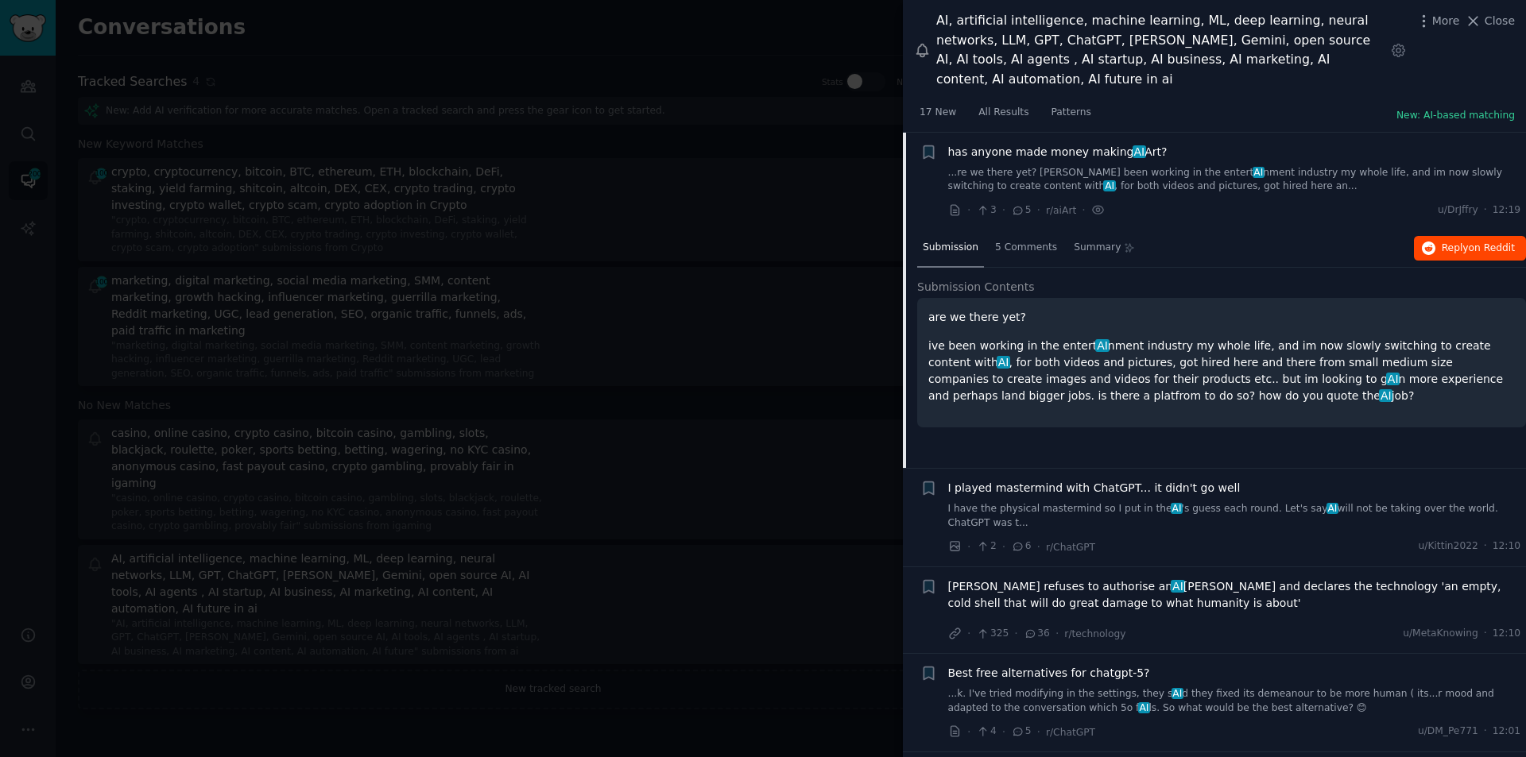
drag, startPoint x: 1454, startPoint y: 209, endPoint x: 1452, endPoint y: 222, distance: 12.9
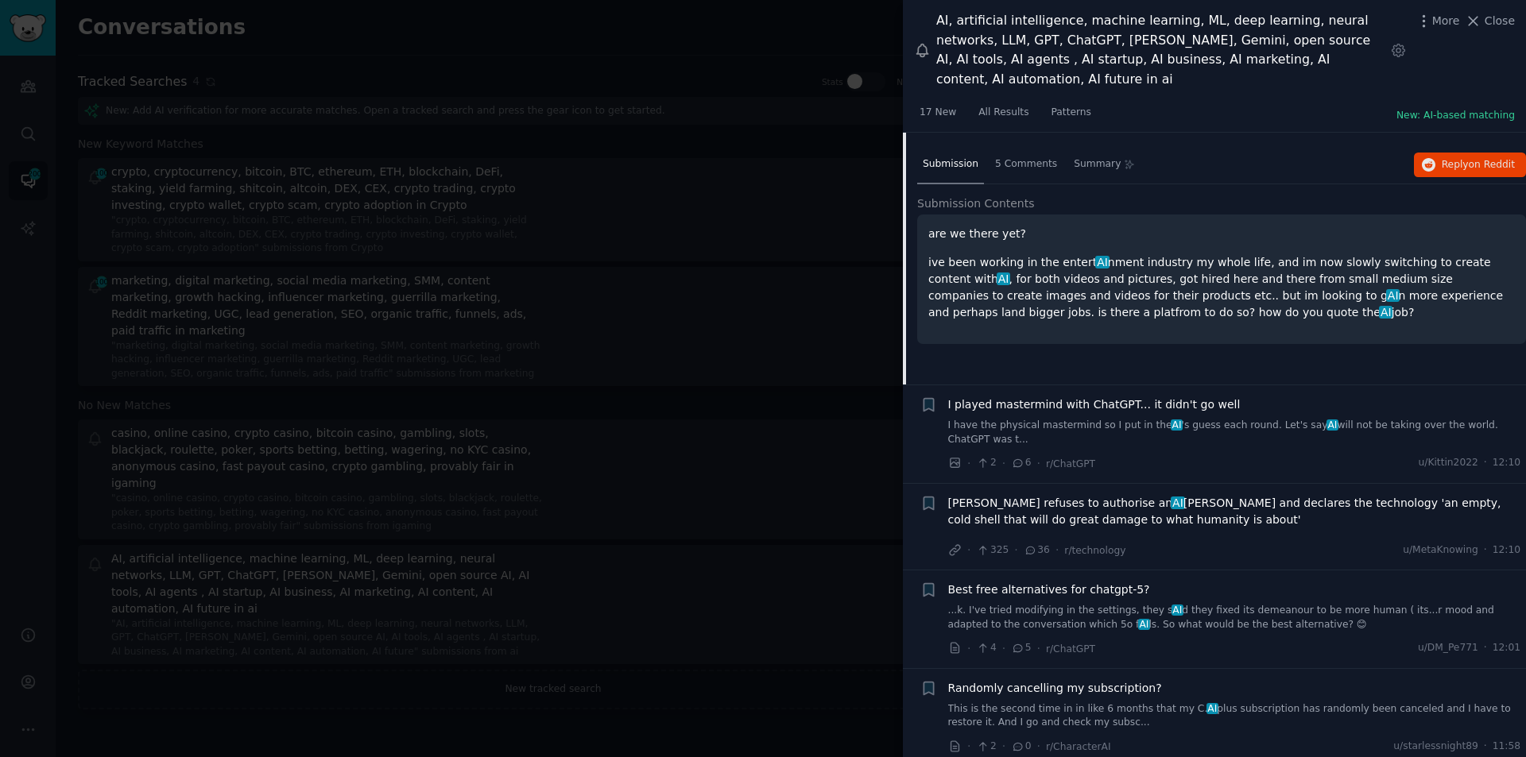
click at [1100, 397] on span "I played mastermind with ChatGPT... it didn't go well" at bounding box center [1094, 405] width 292 height 17
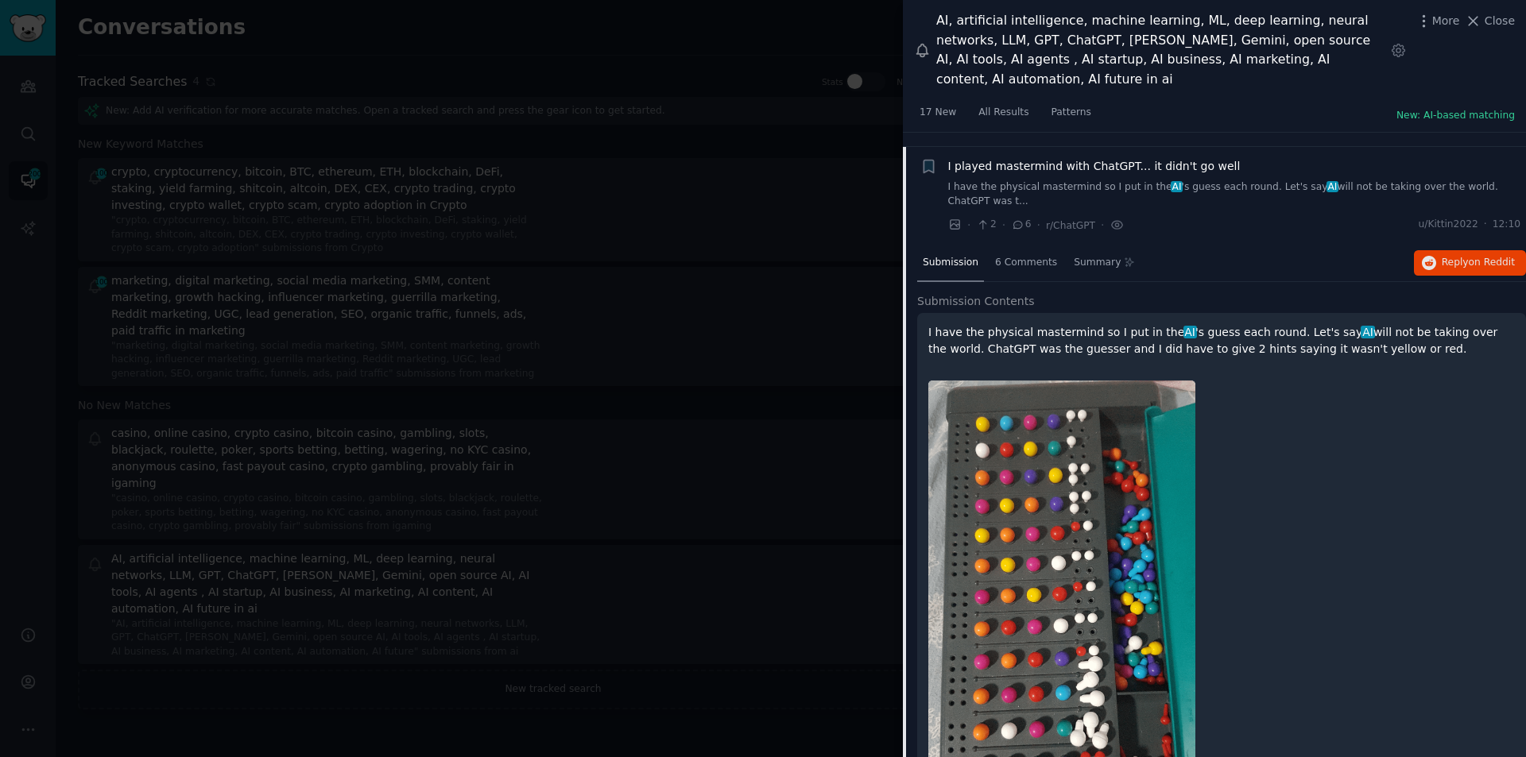
scroll to position [2209, 0]
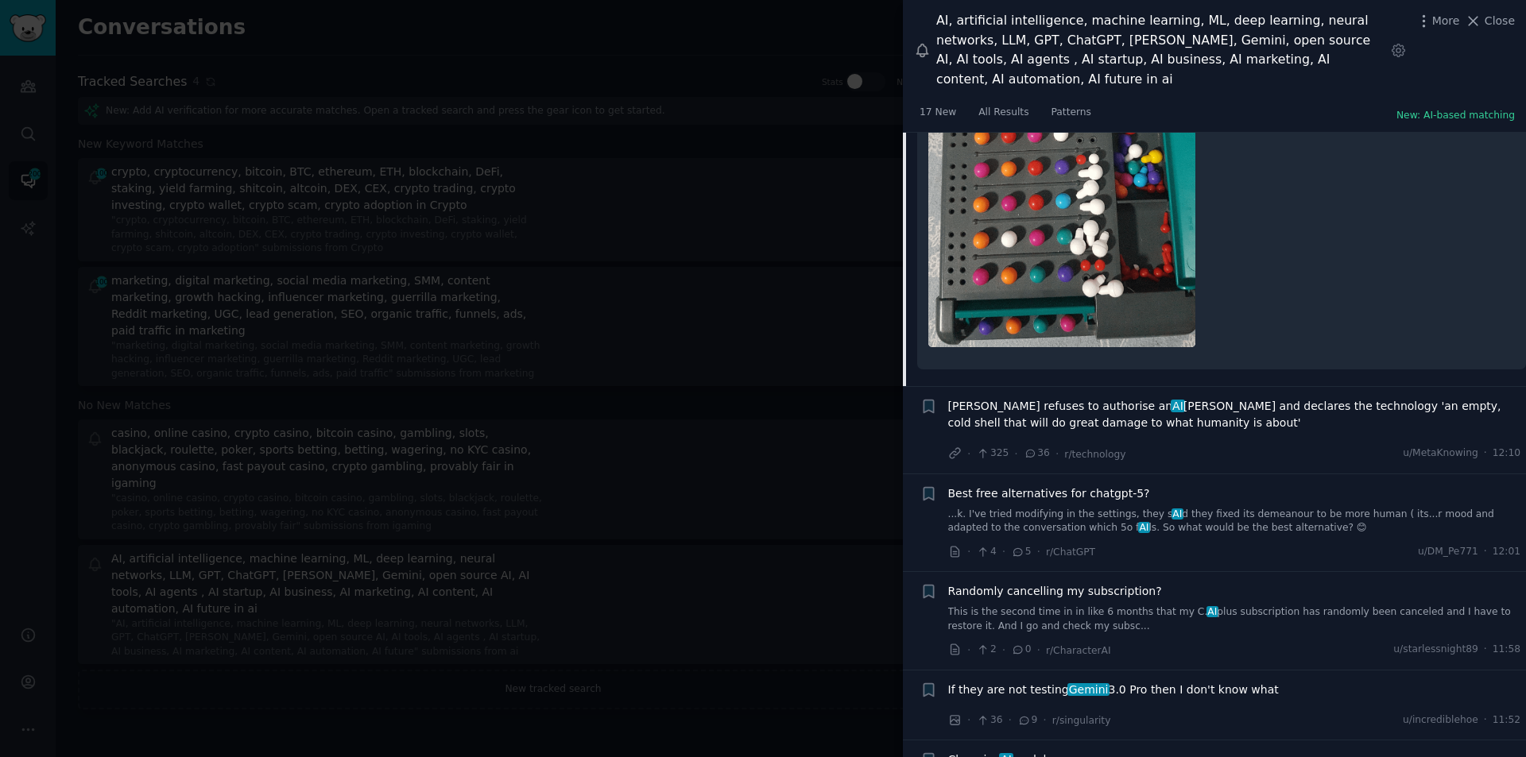
click at [1086, 398] on span "[PERSON_NAME] refuses to authorise an [PERSON_NAME][DEMOGRAPHIC_DATA] and decla…" at bounding box center [1234, 414] width 573 height 33
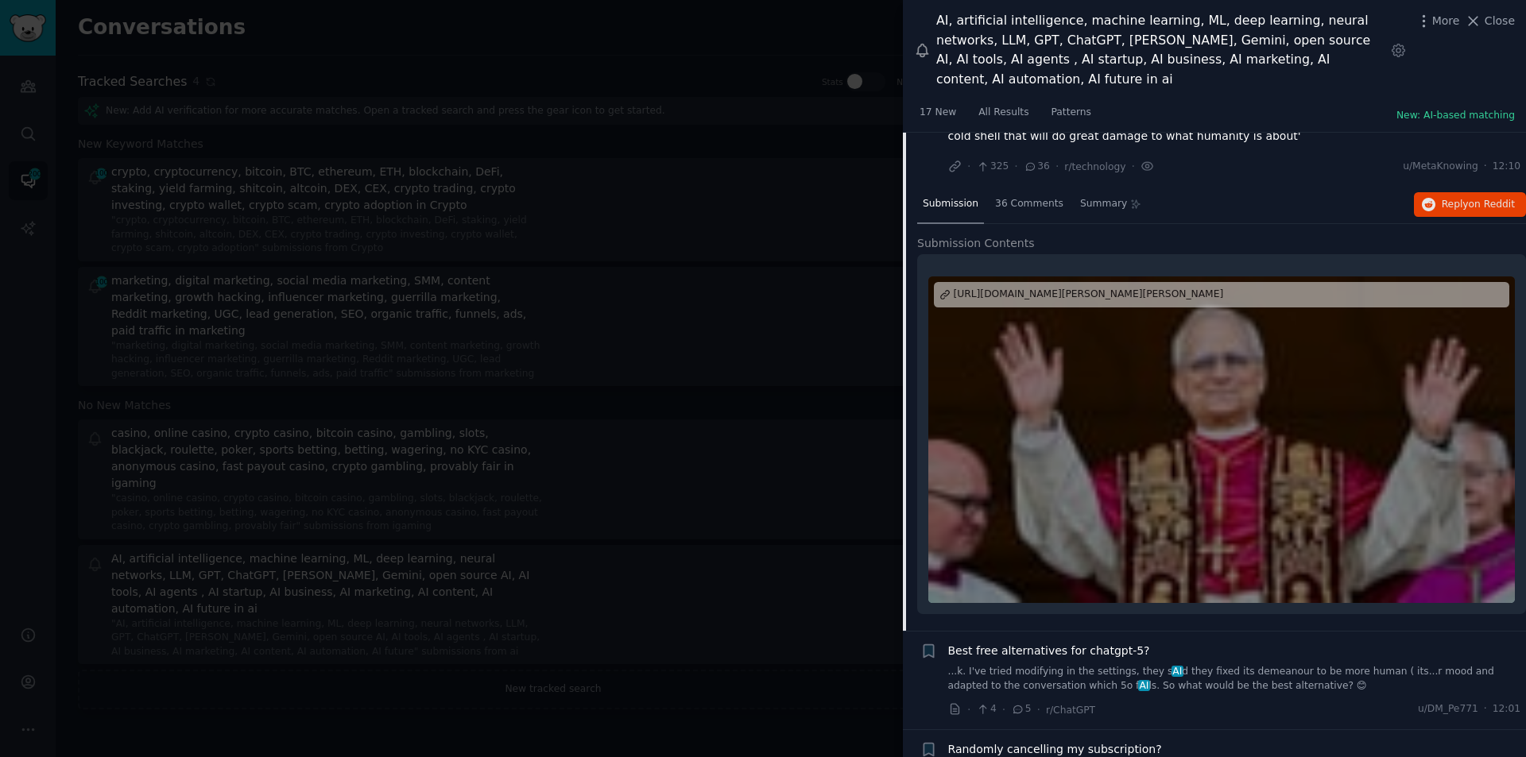
scroll to position [2453, 0]
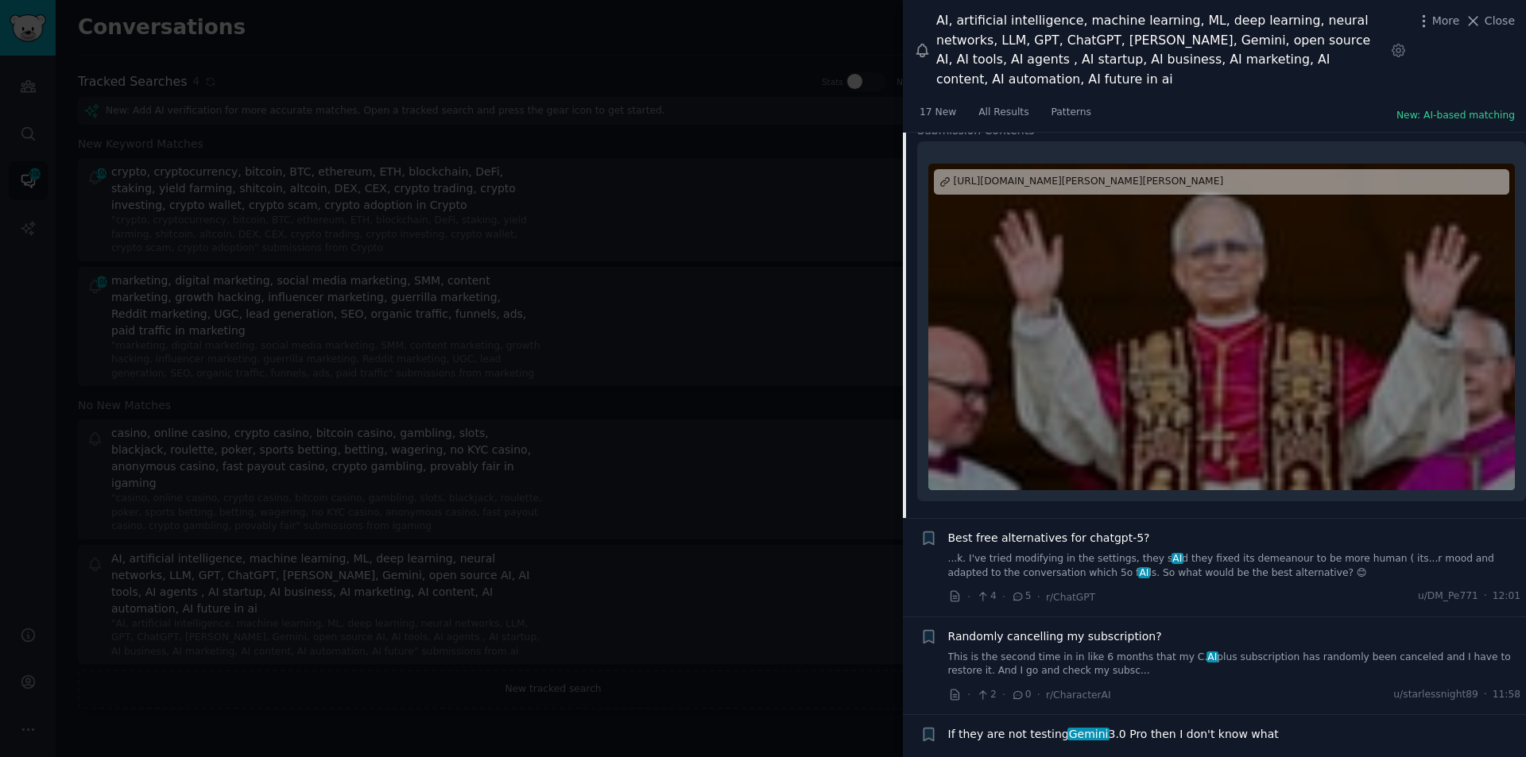
click at [1089, 530] on span "Best free alternatives for chatgpt-5?" at bounding box center [1049, 538] width 202 height 17
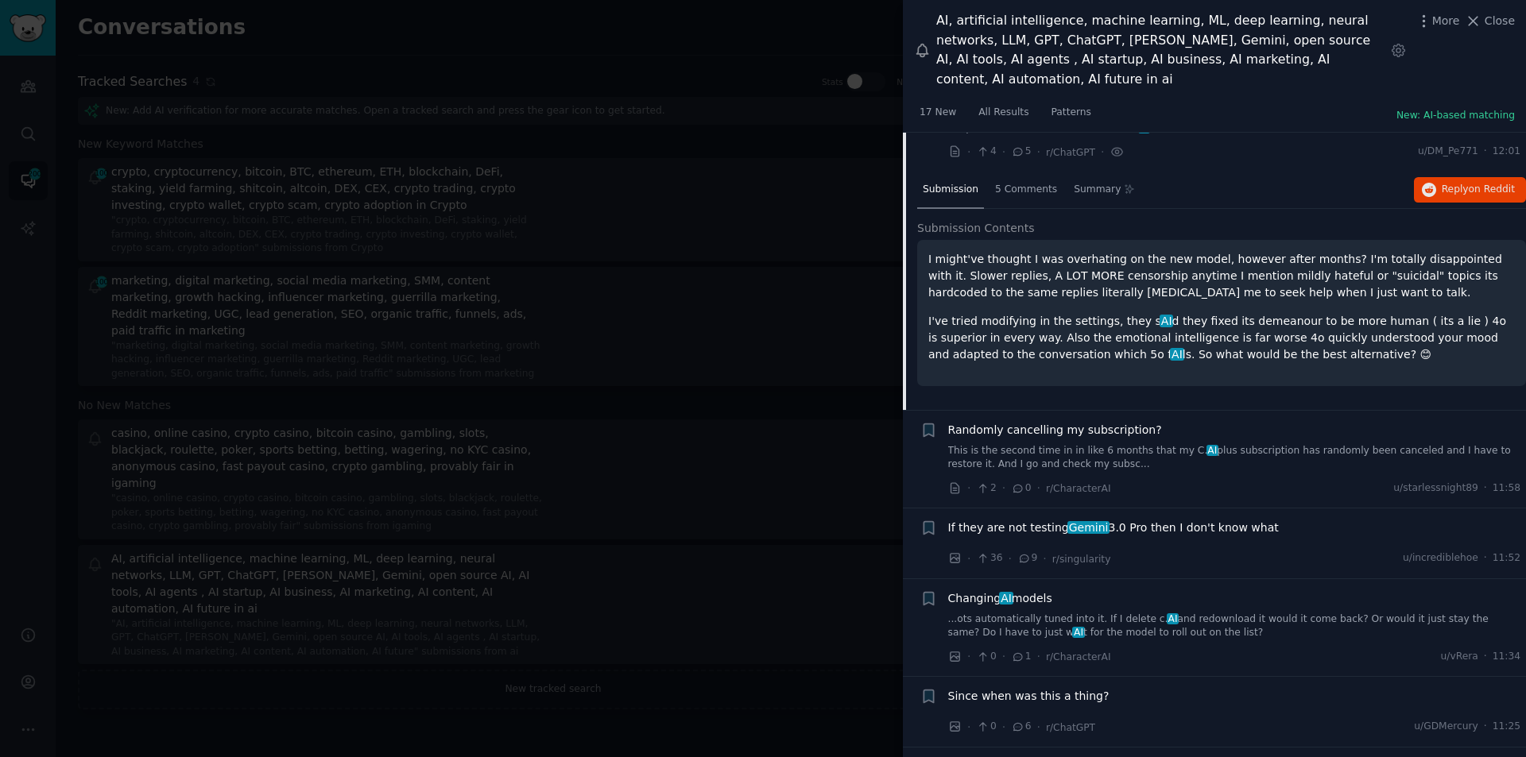
scroll to position [2380, 0]
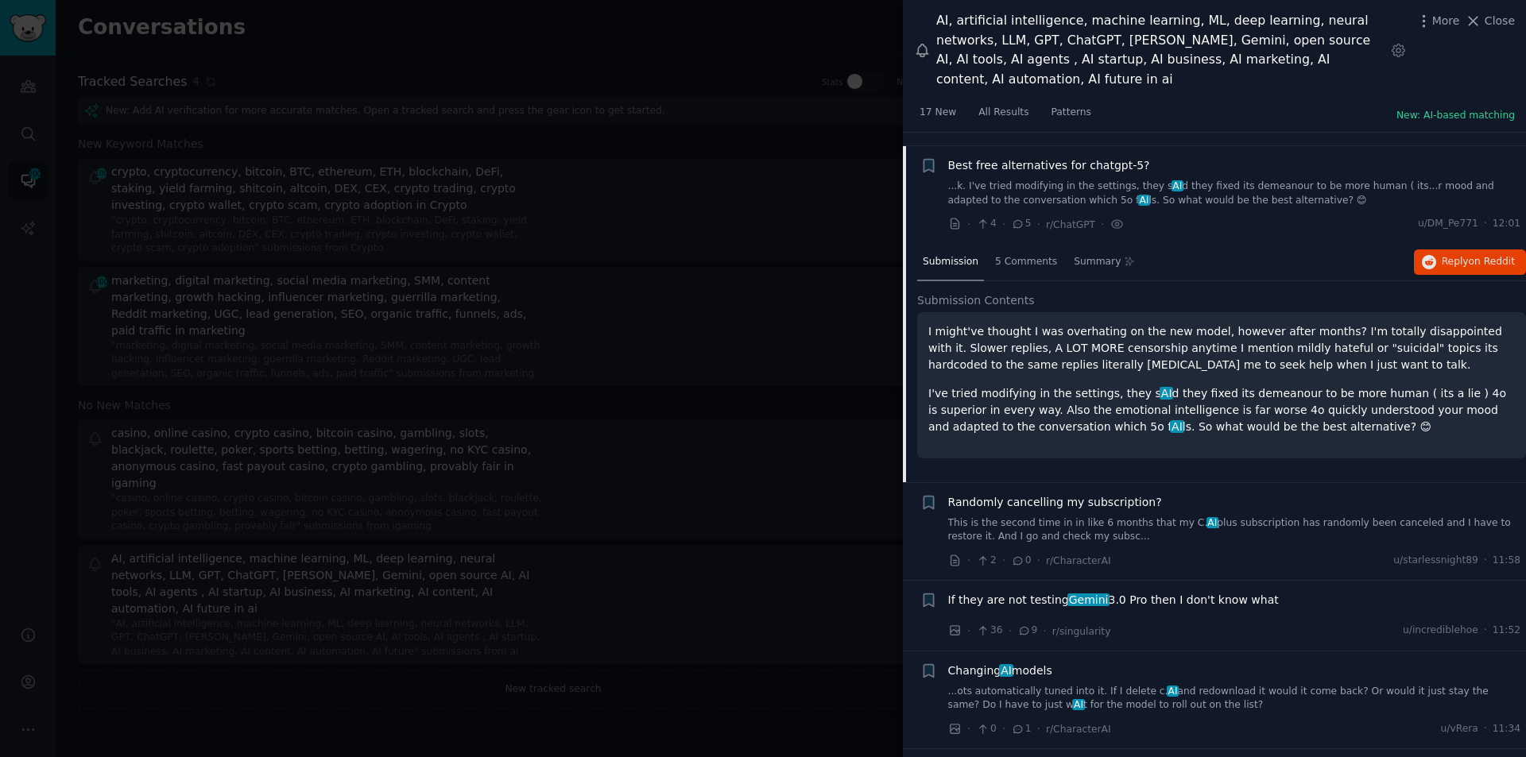
click at [1094, 494] on span "Randomly cancelling my subscription?" at bounding box center [1055, 502] width 214 height 17
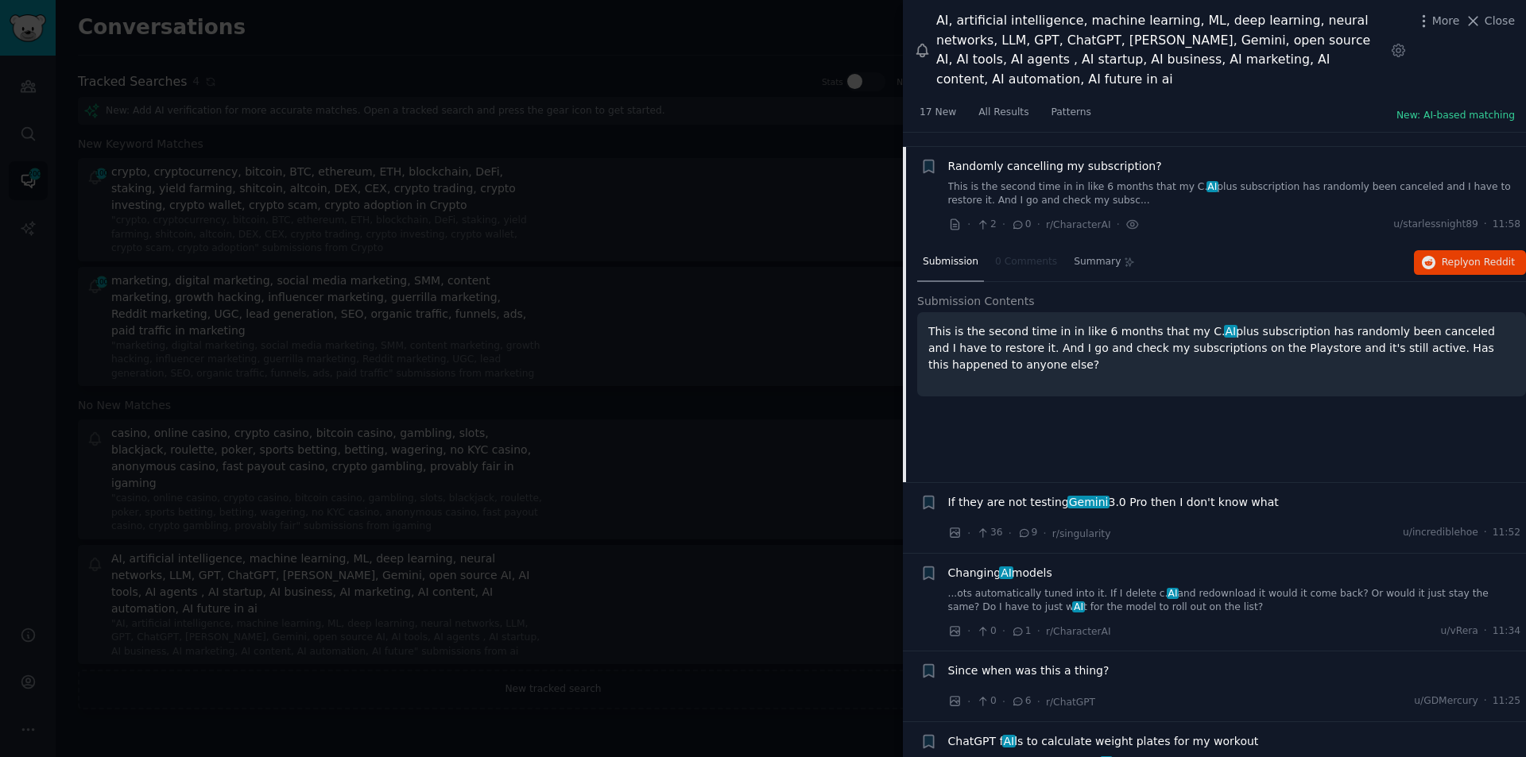
scroll to position [2479, 0]
click at [1174, 494] on span "If they are not testing Gemini 3.0 Pro then I don't know what" at bounding box center [1113, 502] width 331 height 17
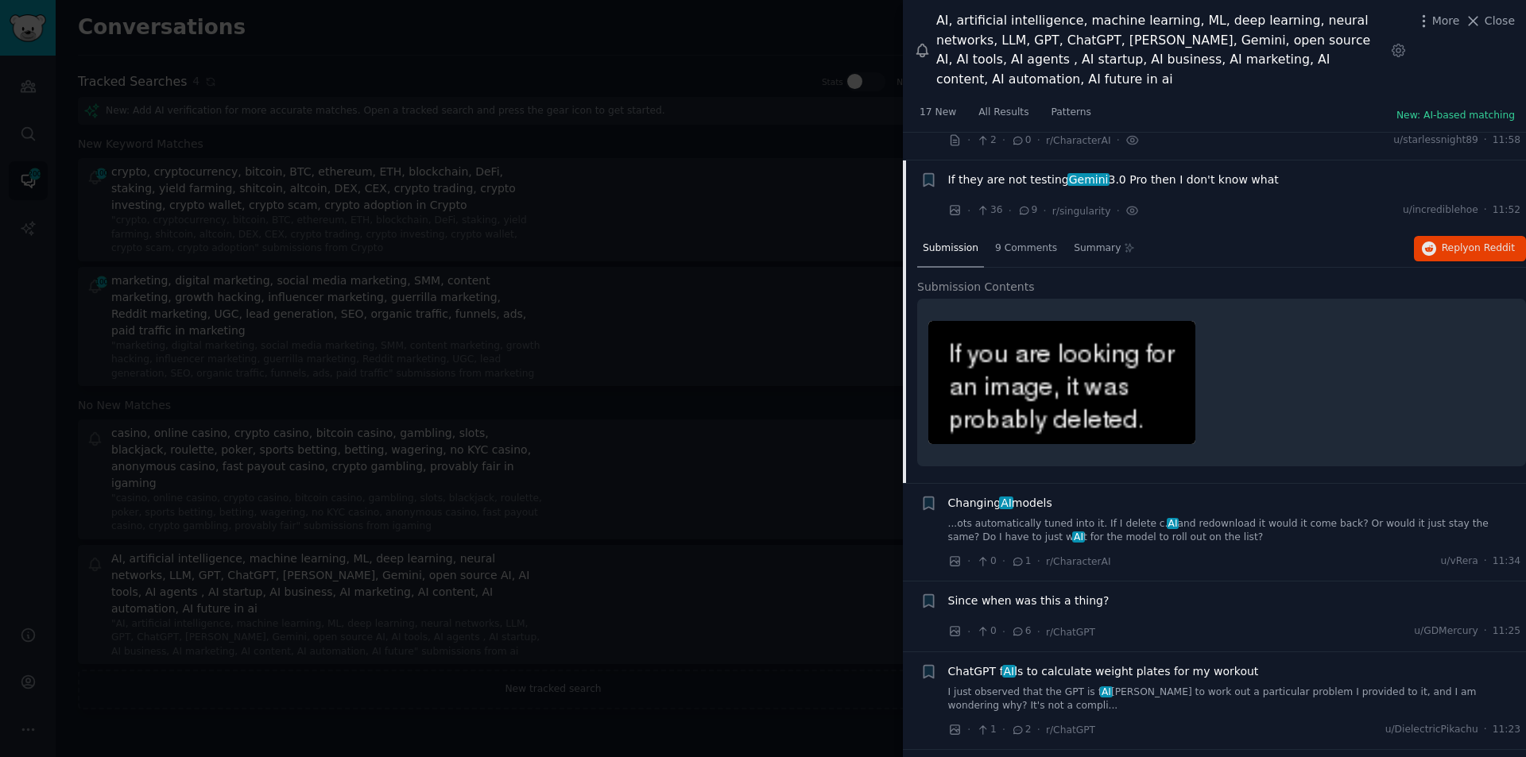
scroll to position [2577, 0]
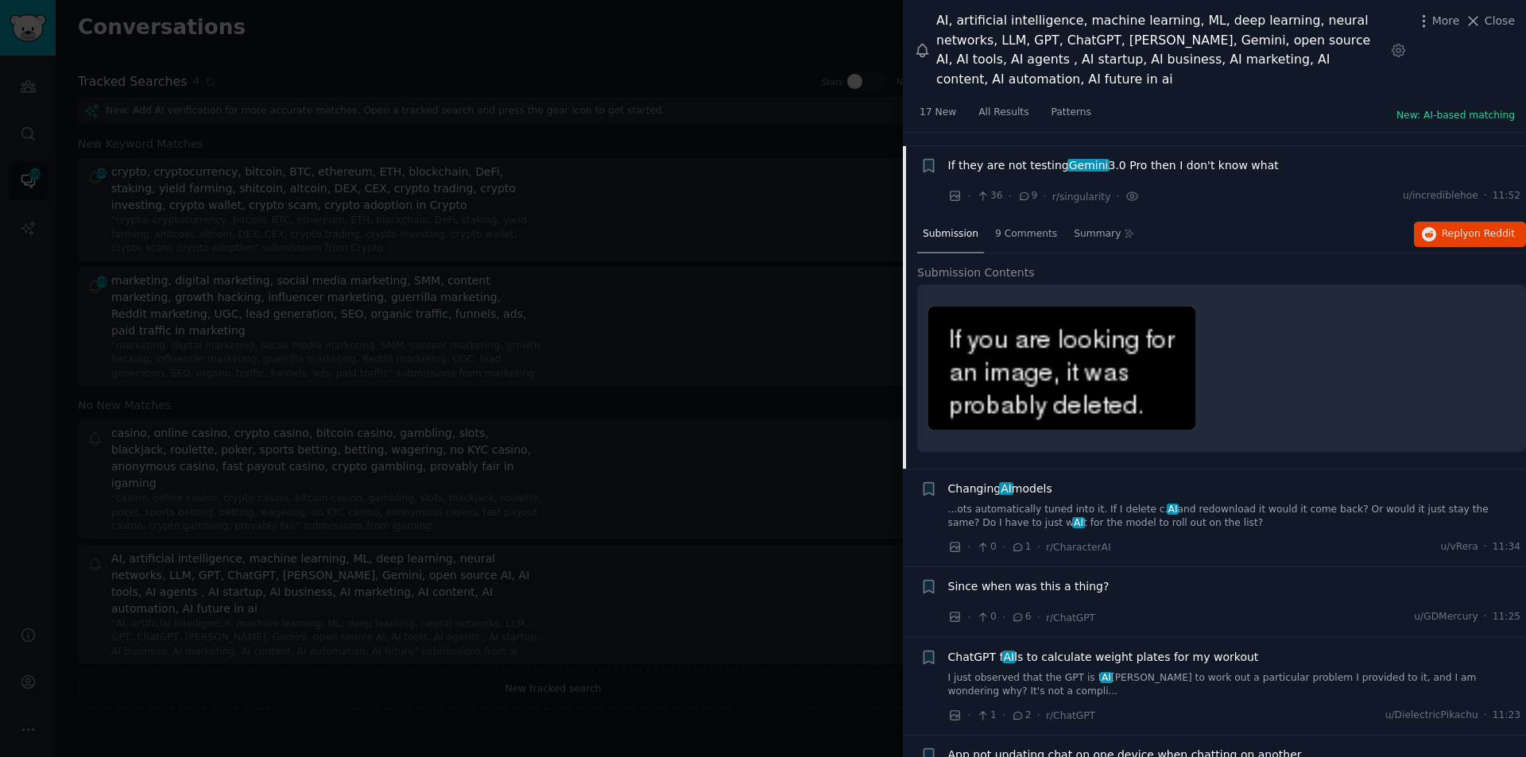
click at [1032, 481] on span "Changing AI models" at bounding box center [1000, 489] width 104 height 17
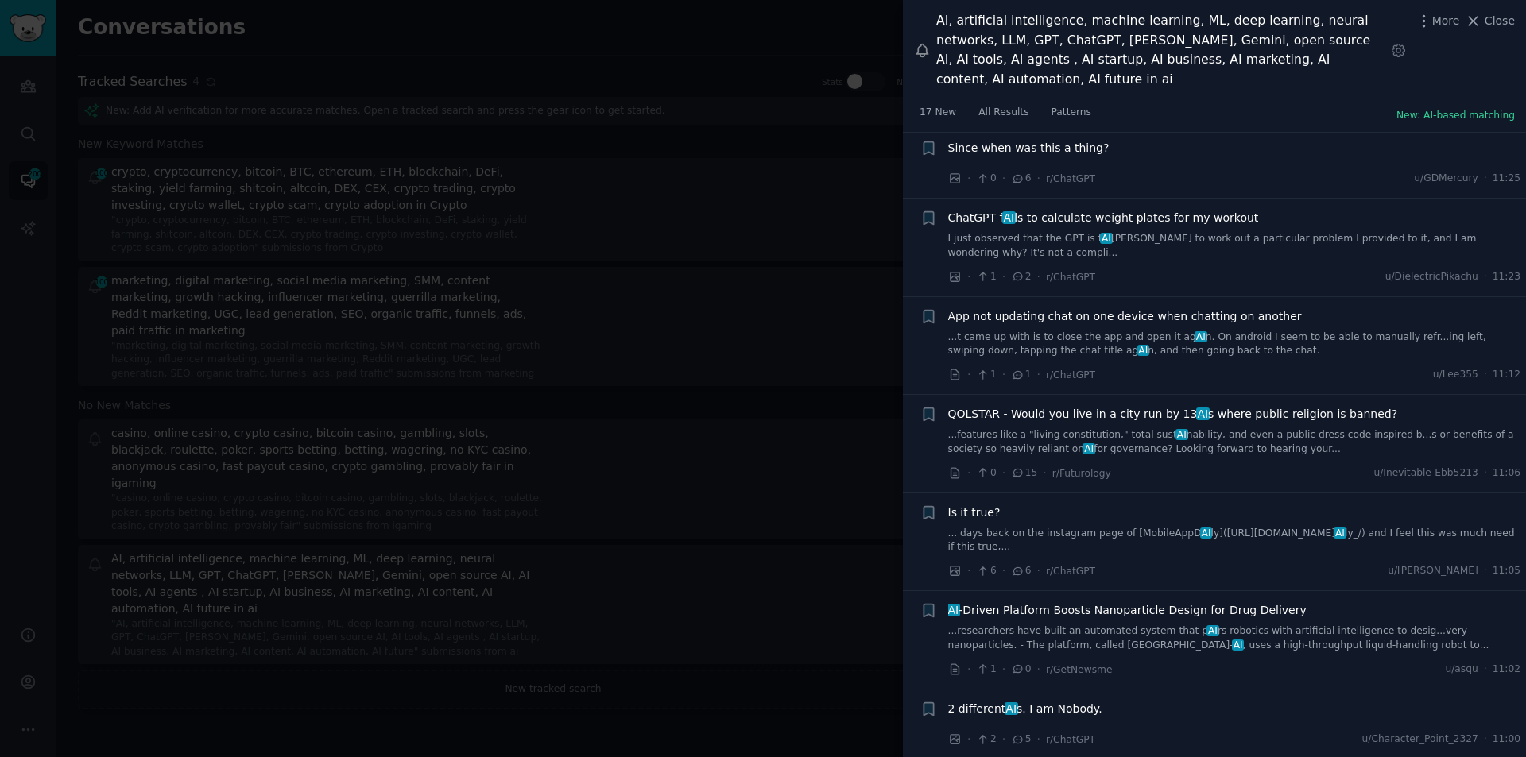
scroll to position [3680, 0]
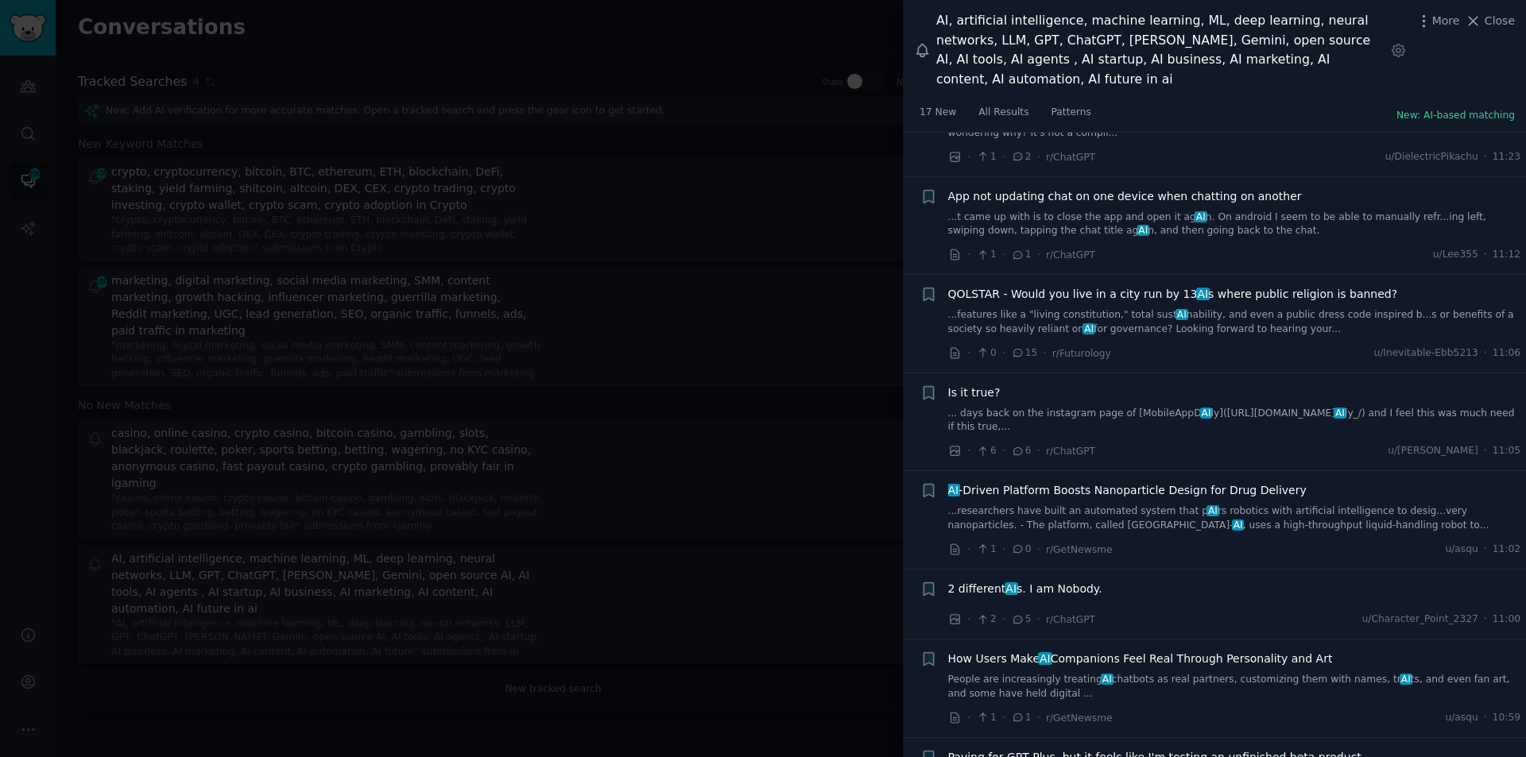
click at [1020, 482] on span "AI -Driven Platform Boosts Nanoparticle Design for Drug Delivery" at bounding box center [1127, 490] width 358 height 17
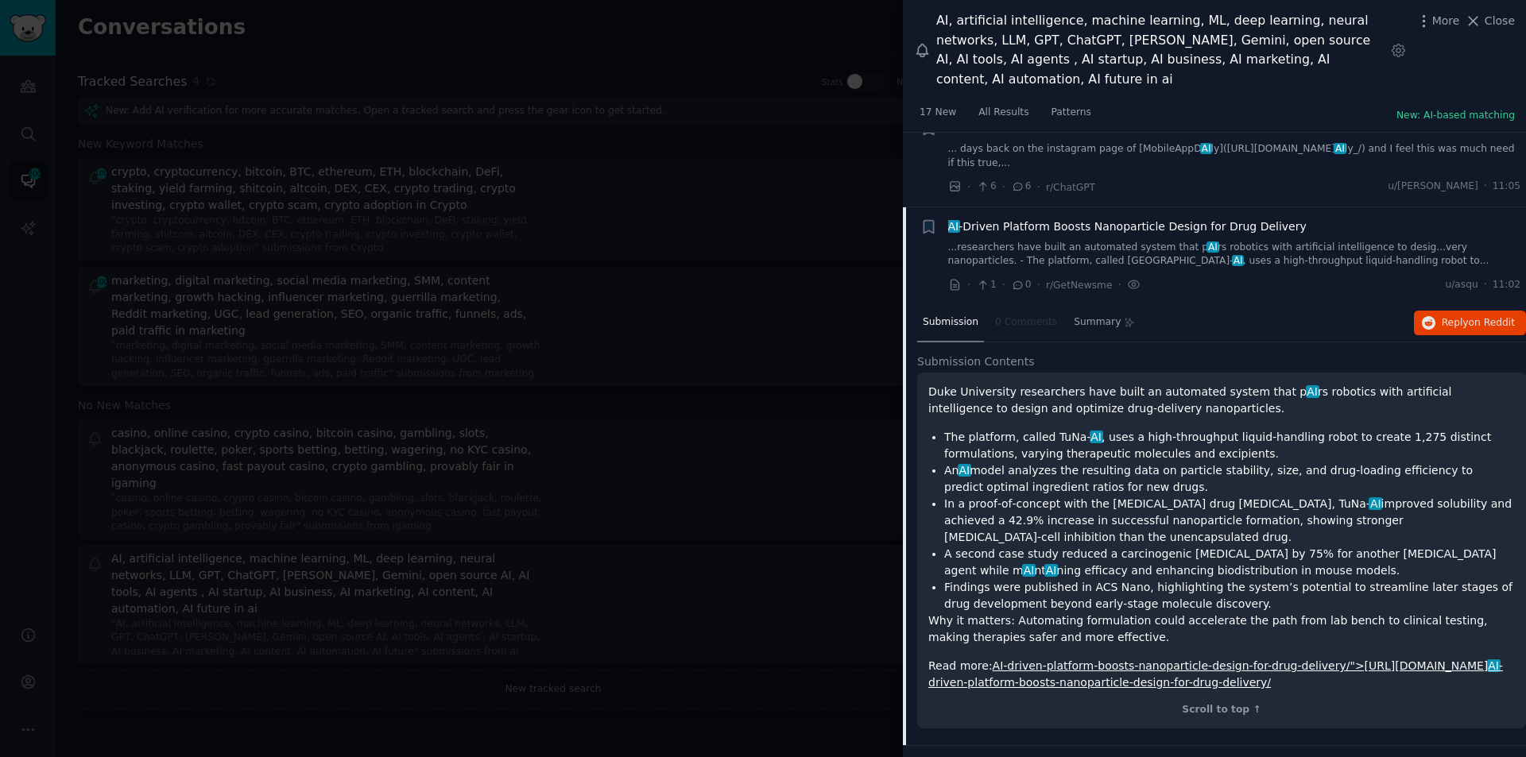
scroll to position [3194, 0]
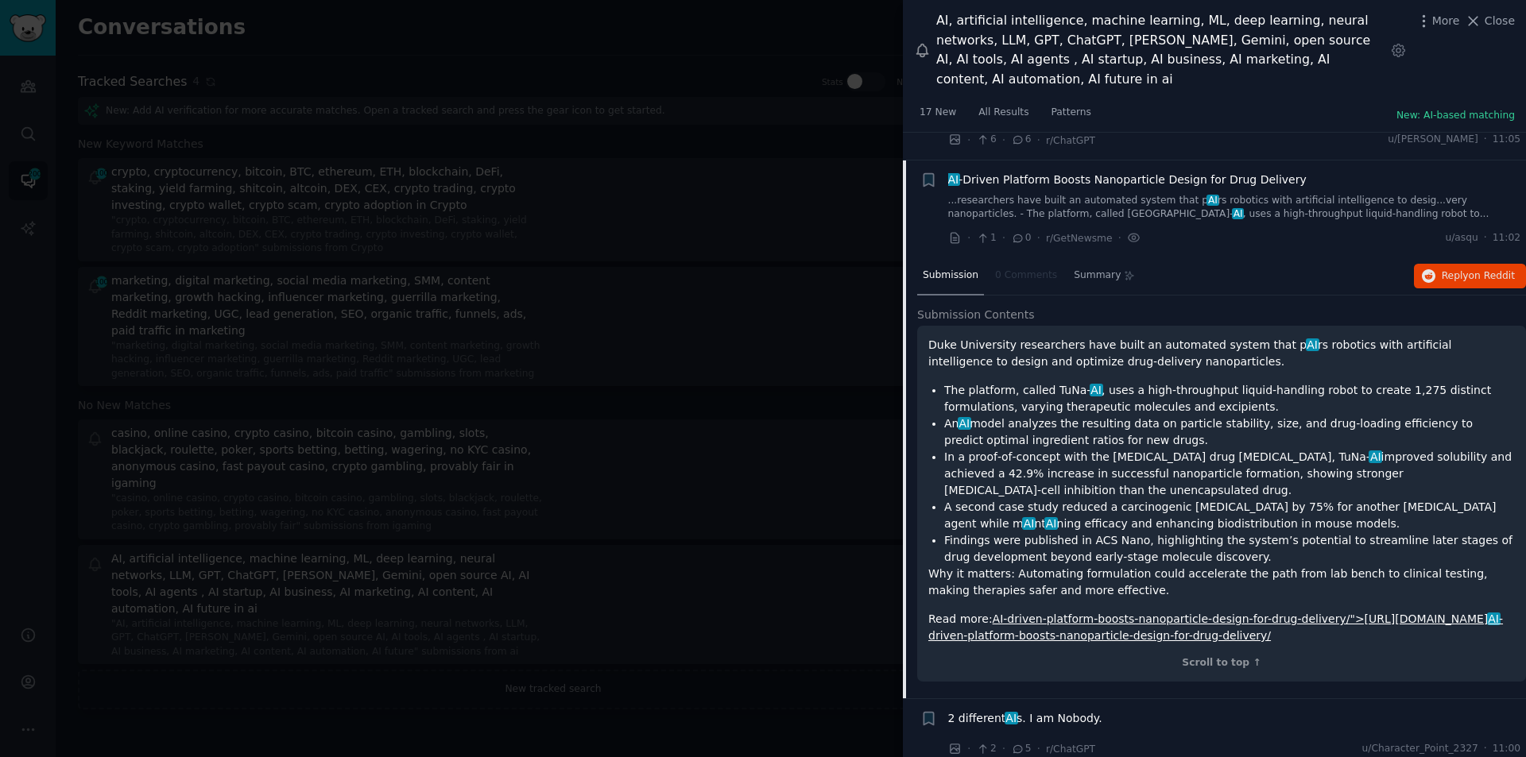
click at [633, 54] on div at bounding box center [763, 378] width 1526 height 757
